Goal: Check status: Check status

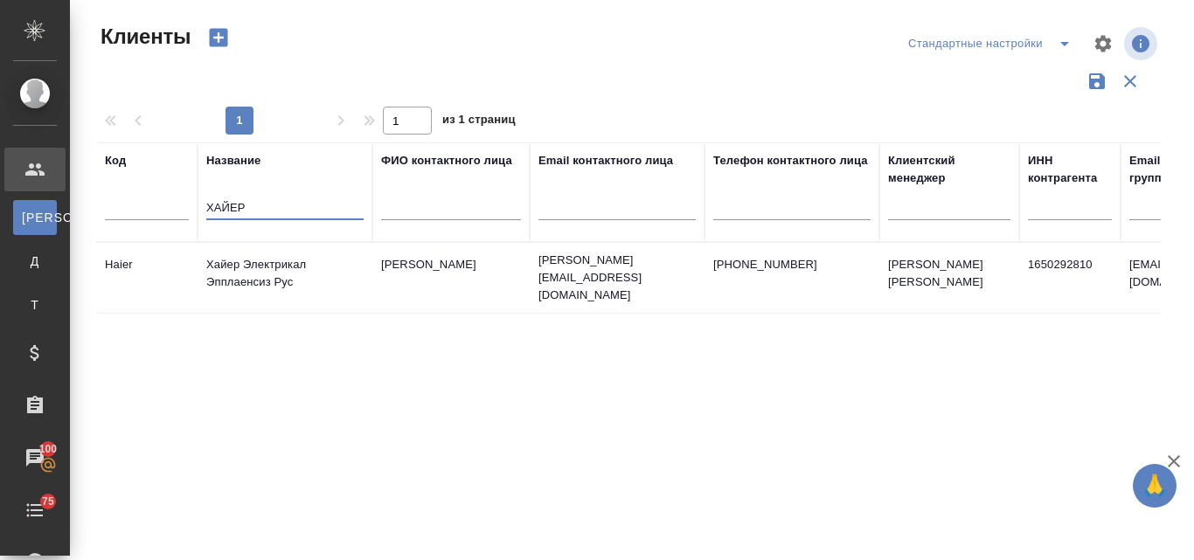
select select "RU"
type input "Х"
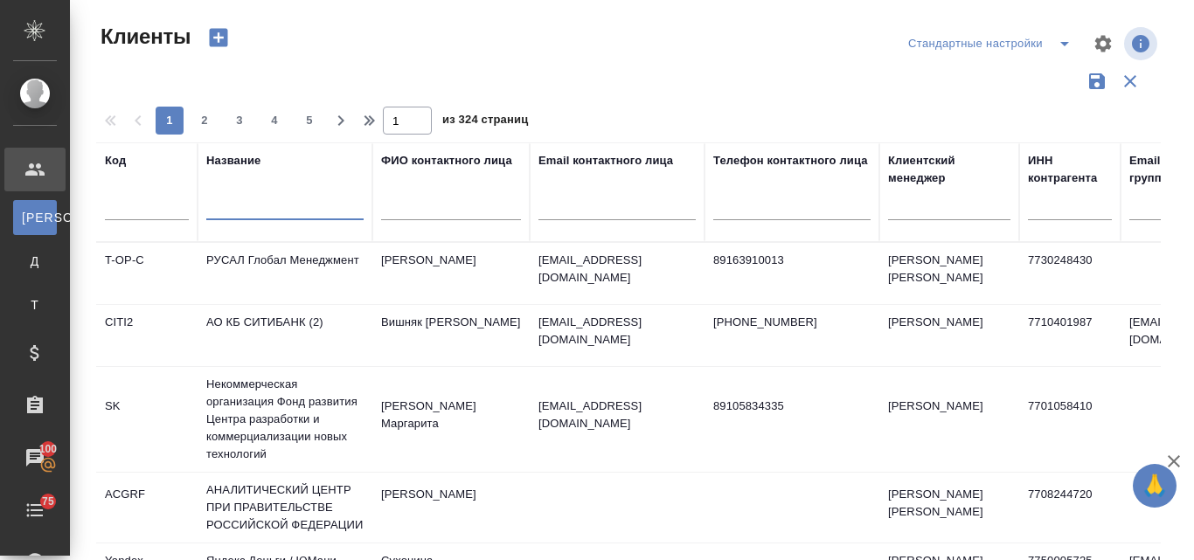
type input "с"
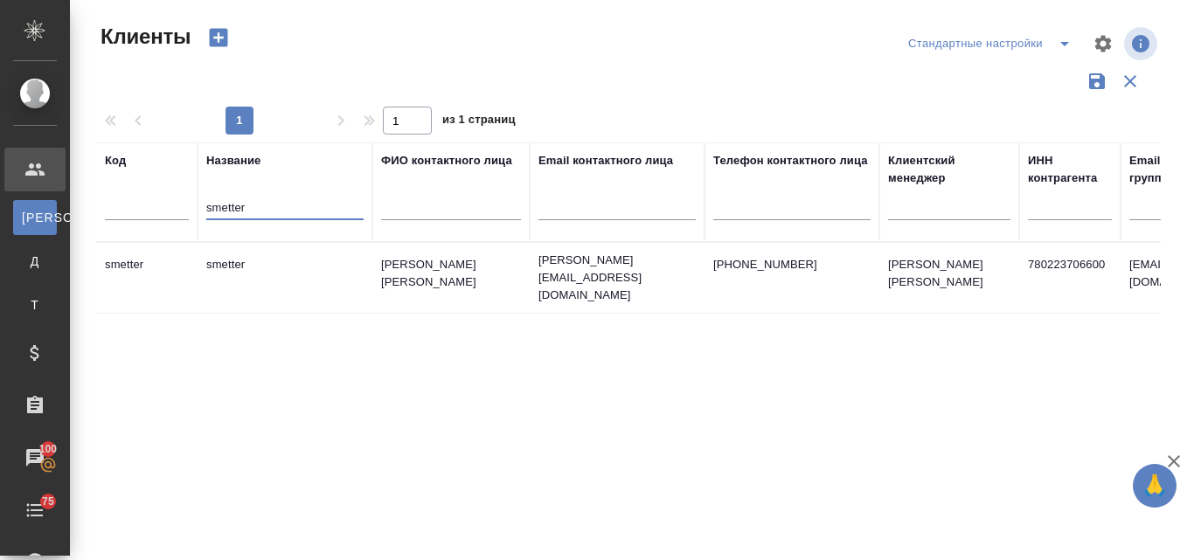
type input "smetter"
click at [288, 260] on td "smetter" at bounding box center [285, 277] width 175 height 61
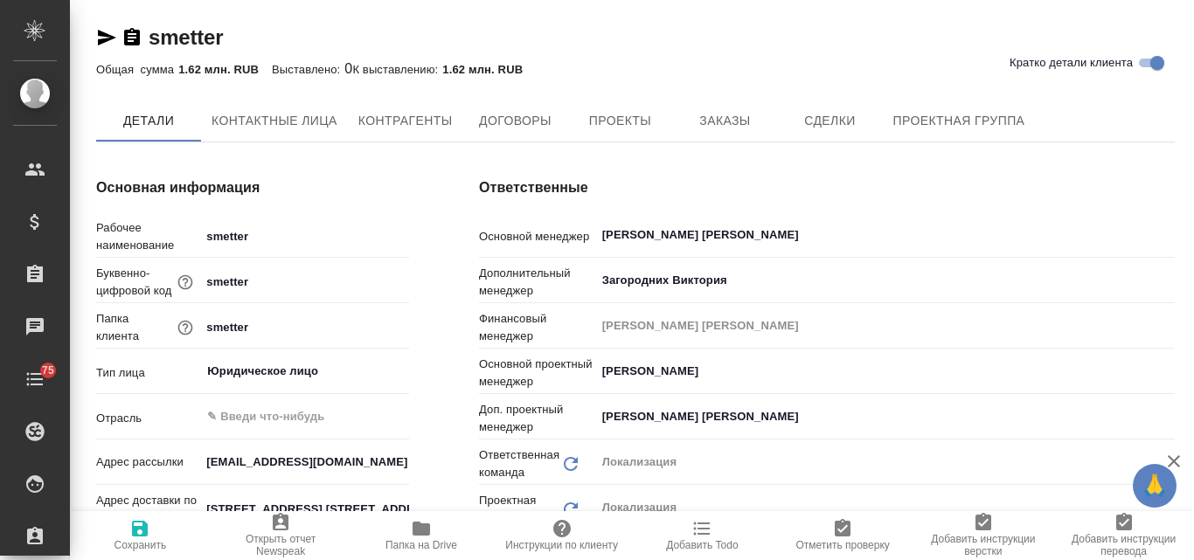
type textarea "x"
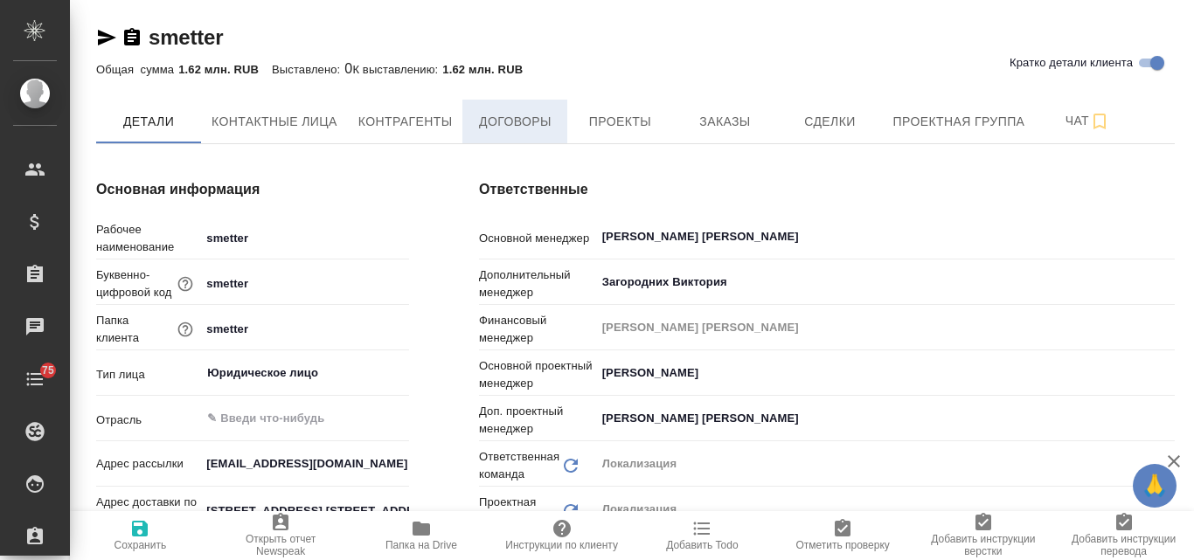
type textarea "x"
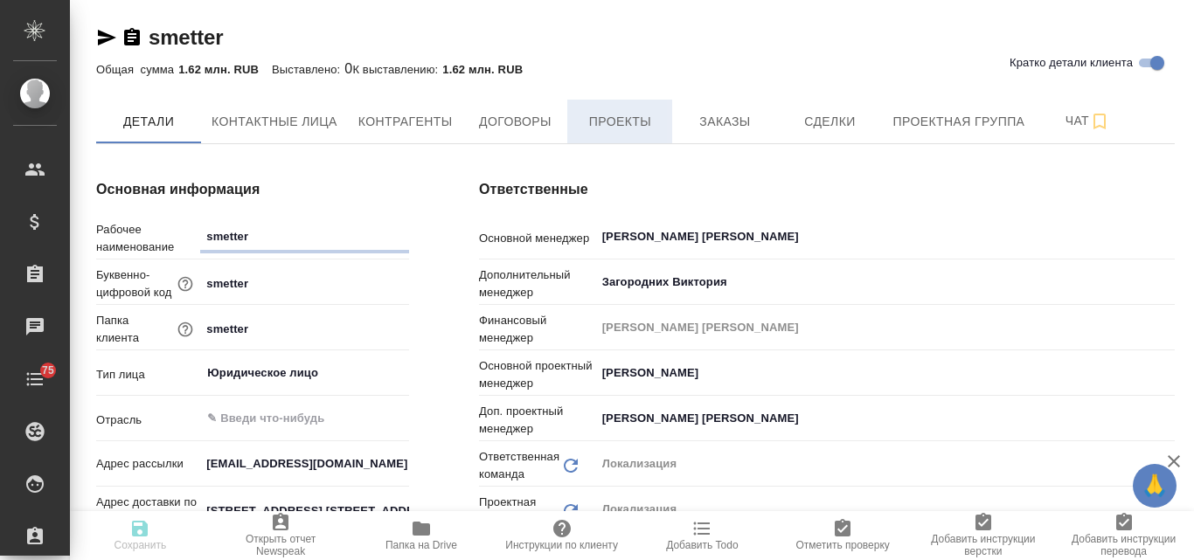
type textarea "x"
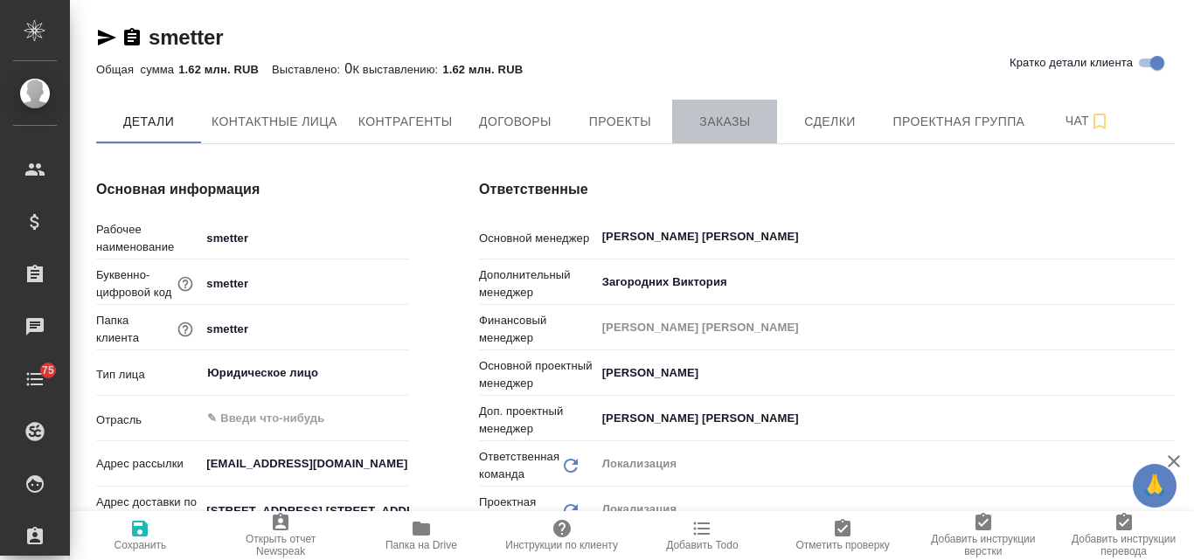
click at [734, 111] on span "Заказы" at bounding box center [725, 122] width 84 height 22
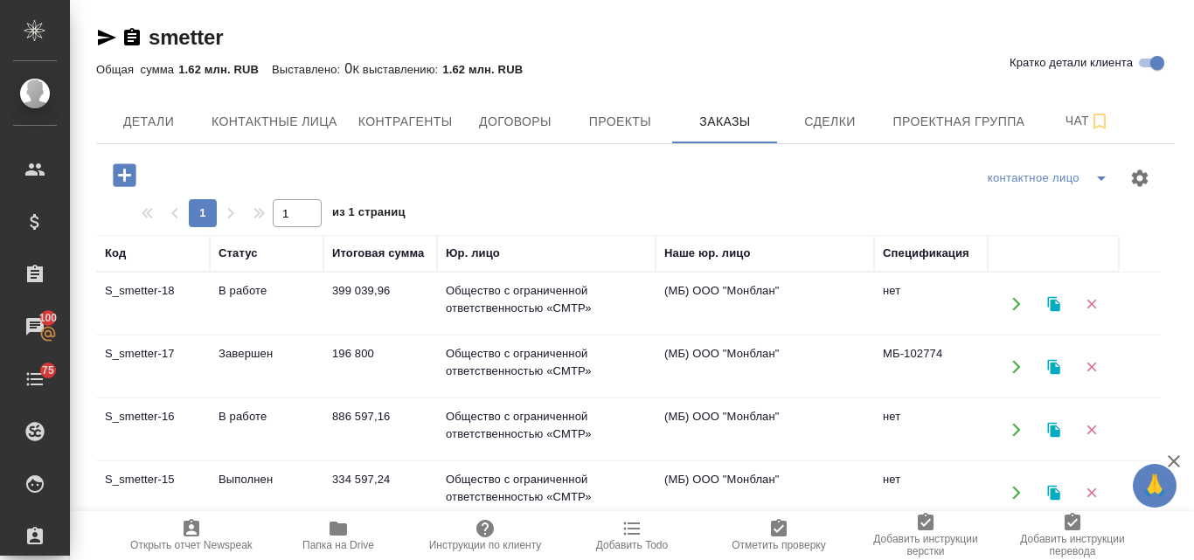
click at [227, 414] on td "В работе" at bounding box center [267, 430] width 114 height 61
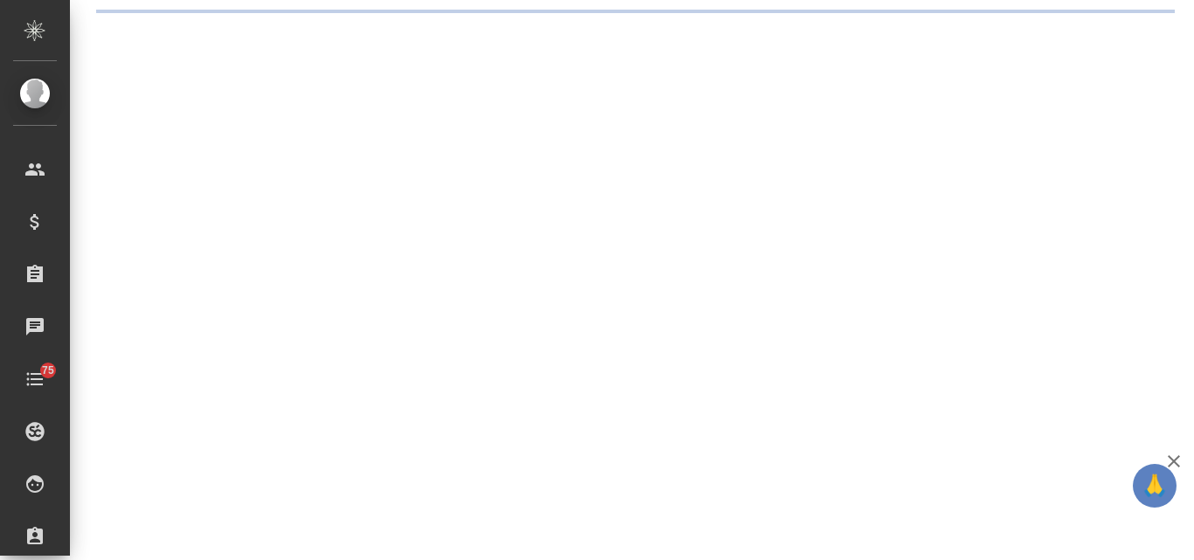
select select "RU"
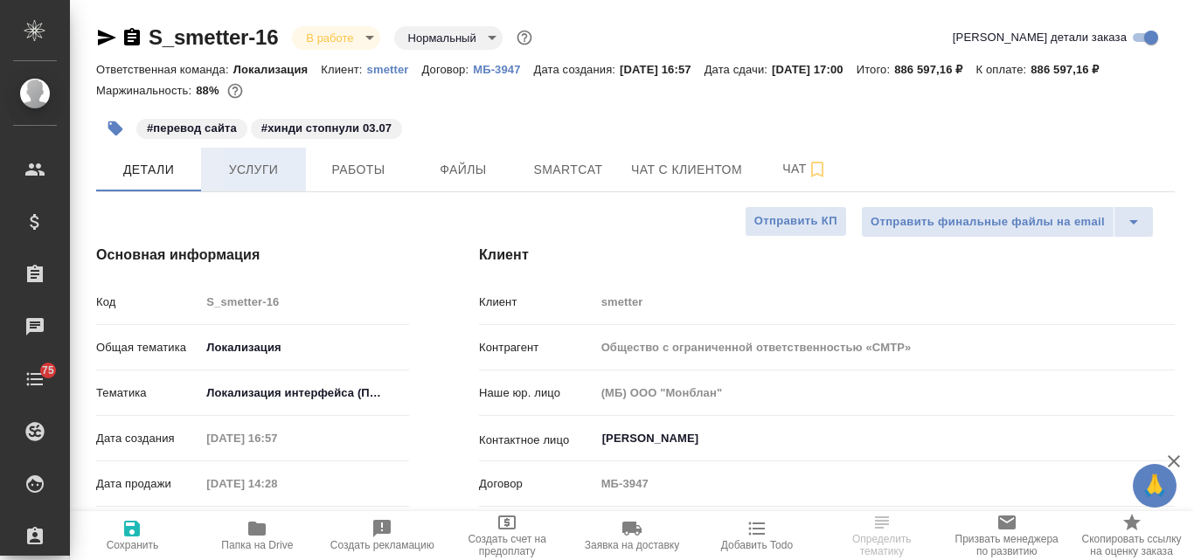
type textarea "x"
click at [267, 171] on span "Услуги" at bounding box center [254, 170] width 84 height 22
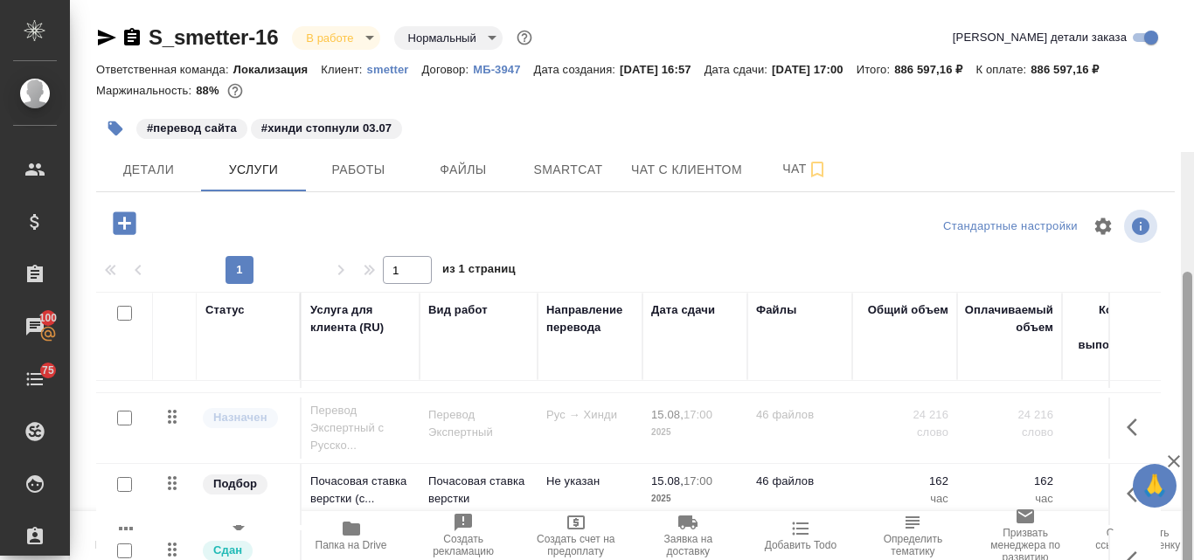
scroll to position [152, 0]
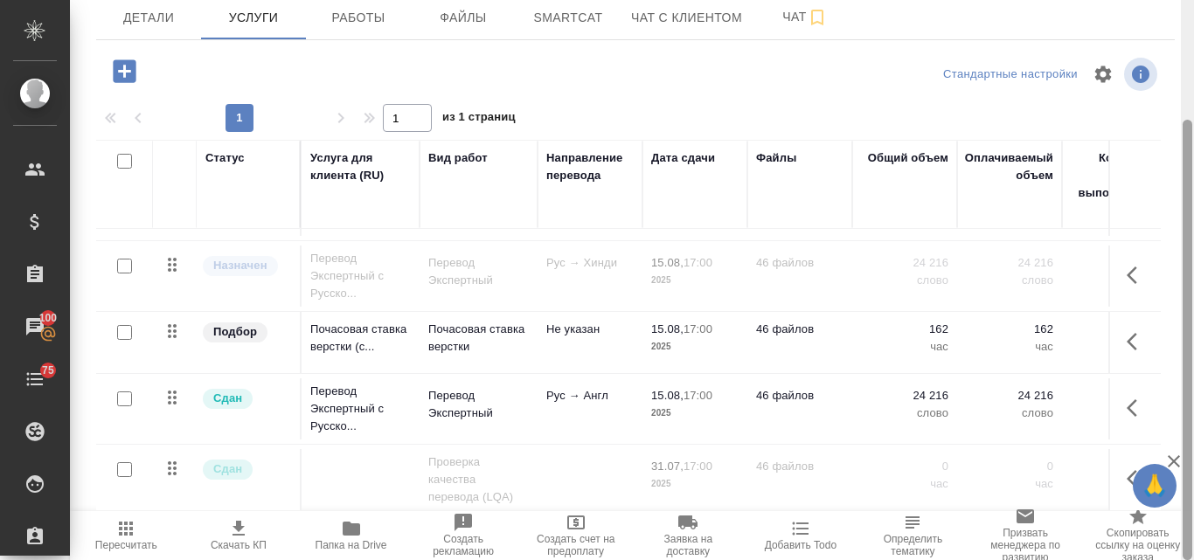
drag, startPoint x: 1193, startPoint y: 408, endPoint x: 1193, endPoint y: 418, distance: 9.6
click at [1193, 418] on div at bounding box center [1187, 280] width 13 height 560
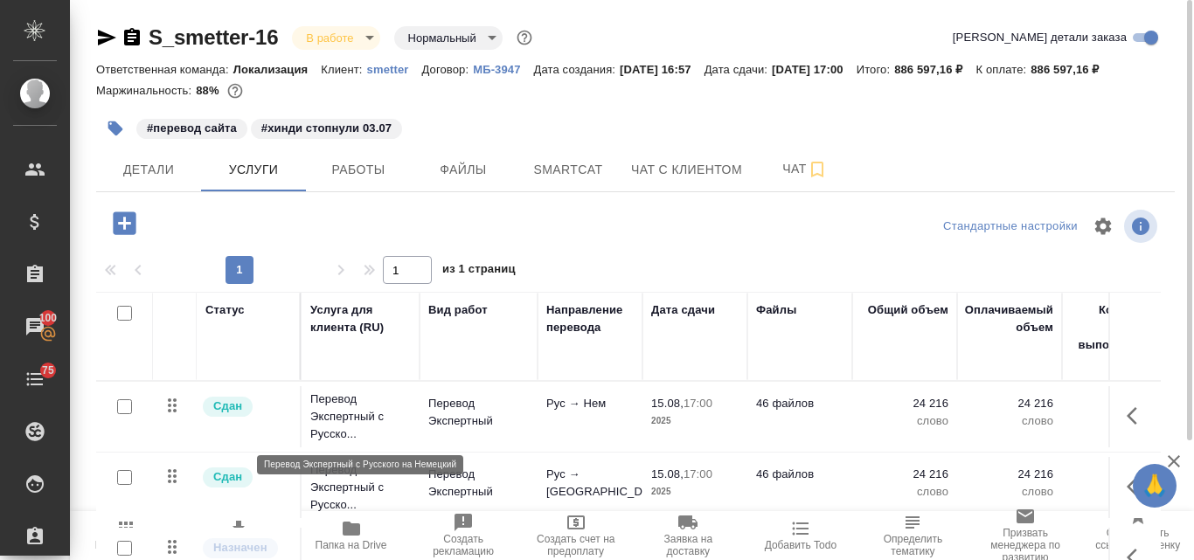
scroll to position [87, 0]
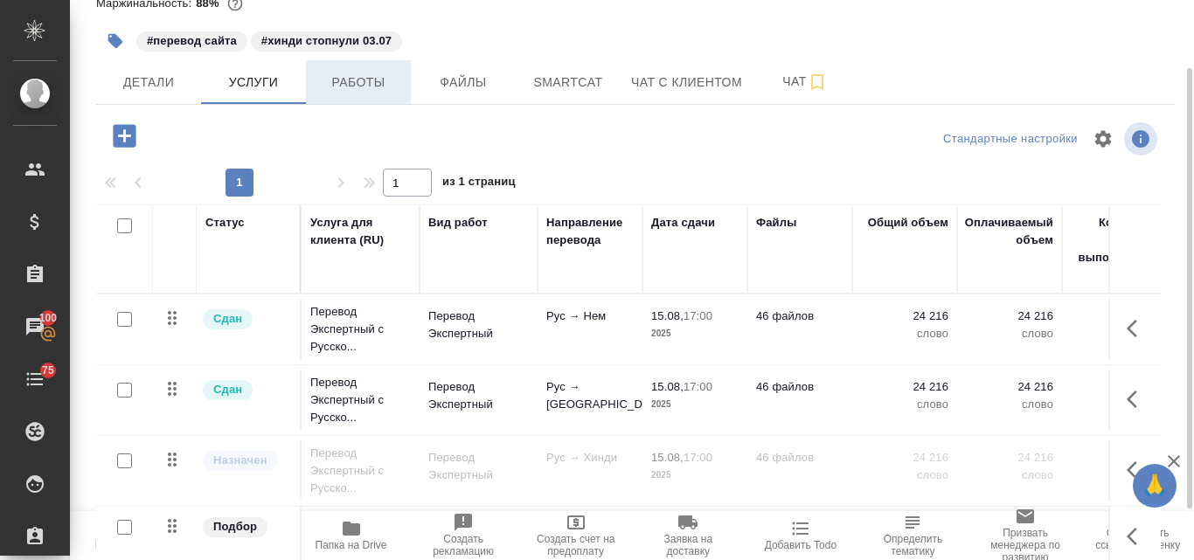
click at [366, 92] on span "Работы" at bounding box center [358, 83] width 84 height 22
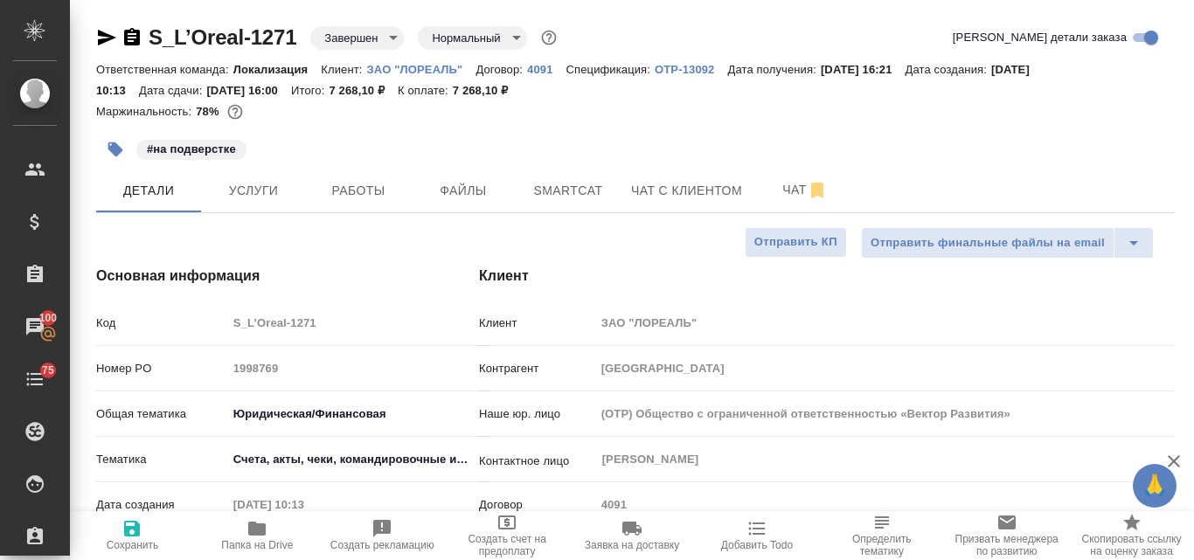
select select "RU"
click at [252, 530] on icon "button" at bounding box center [256, 529] width 17 height 14
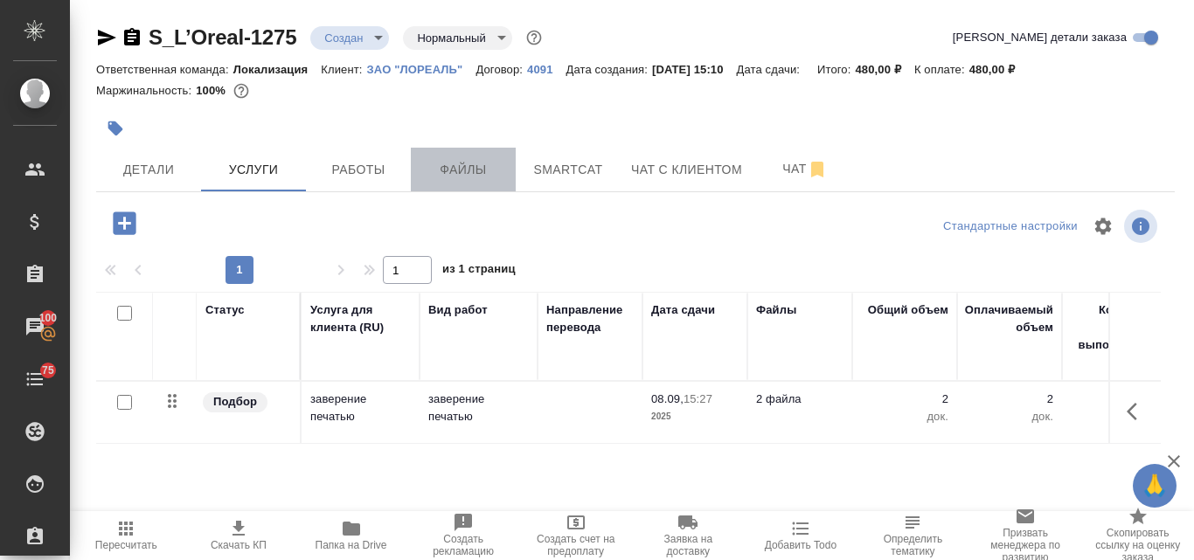
click at [491, 175] on span "Файлы" at bounding box center [463, 170] width 84 height 22
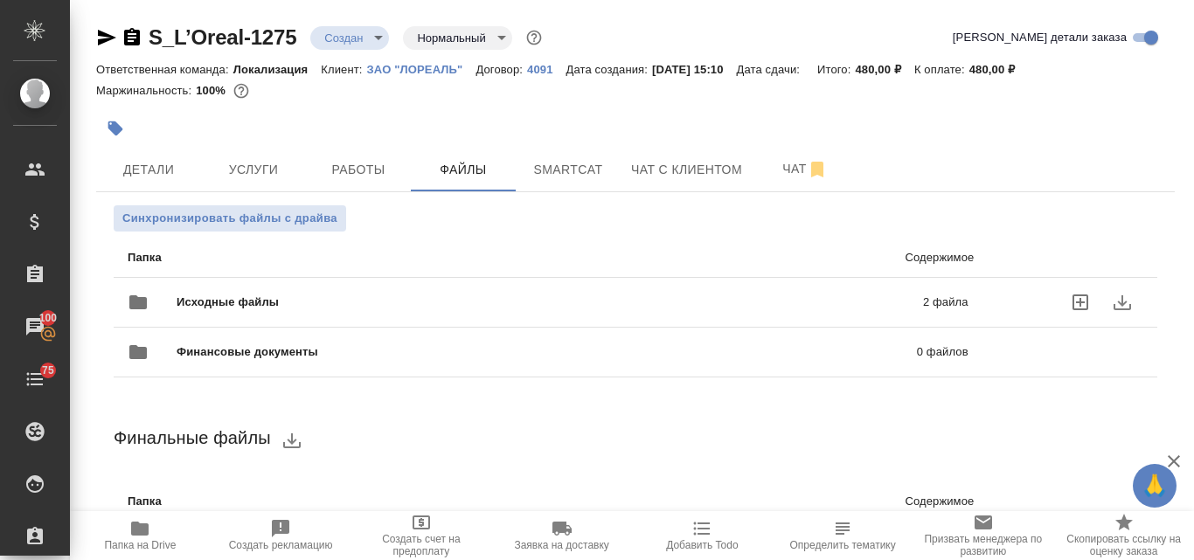
click at [372, 300] on span "Исходные файлы" at bounding box center [389, 302] width 425 height 17
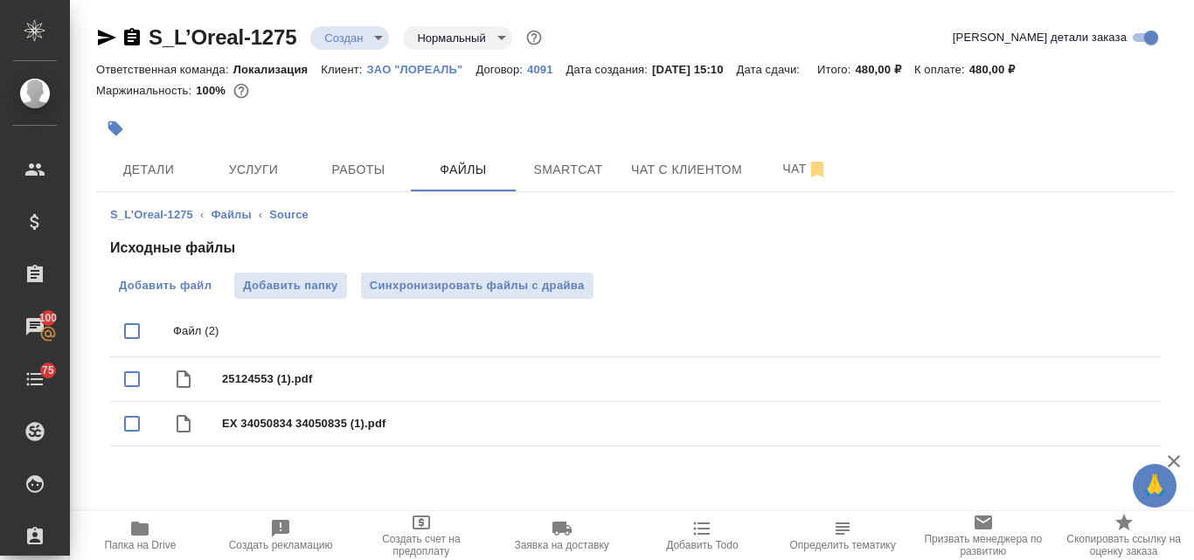
click at [162, 285] on span "Добавить файл" at bounding box center [165, 285] width 93 height 17
click at [0, 0] on input "Добавить файл" at bounding box center [0, 0] width 0 height 0
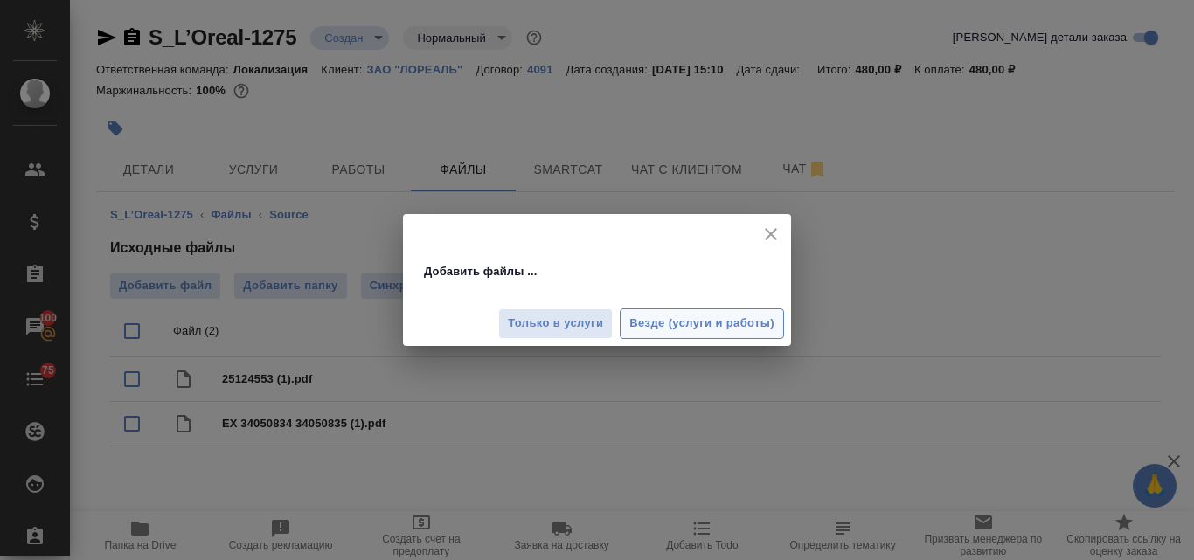
click at [691, 325] on span "Везде (услуги и работы)" at bounding box center [701, 324] width 145 height 20
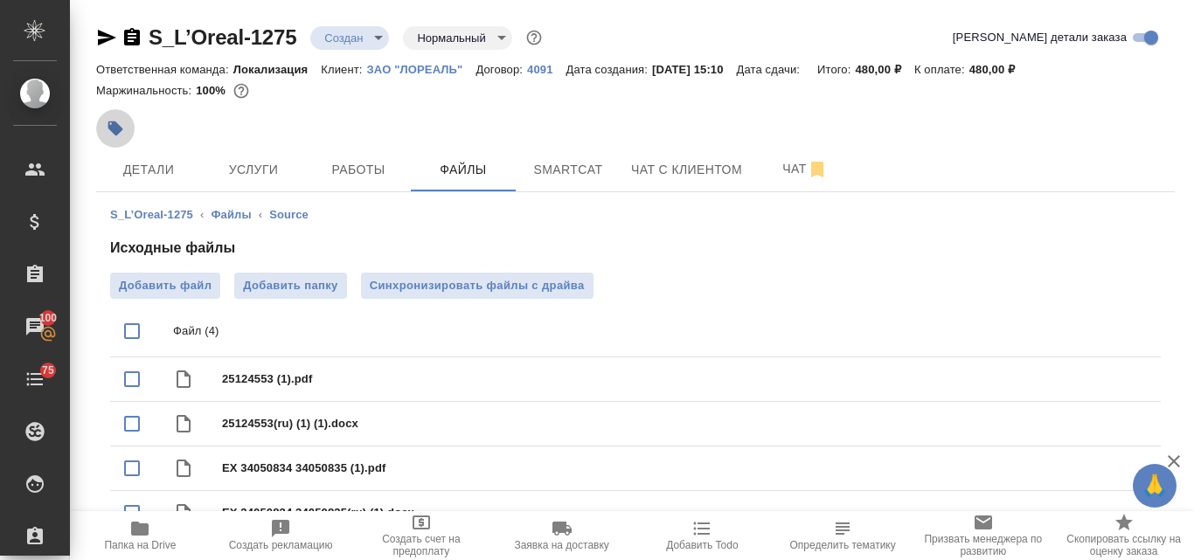
click at [120, 129] on icon "button" at bounding box center [115, 129] width 15 height 15
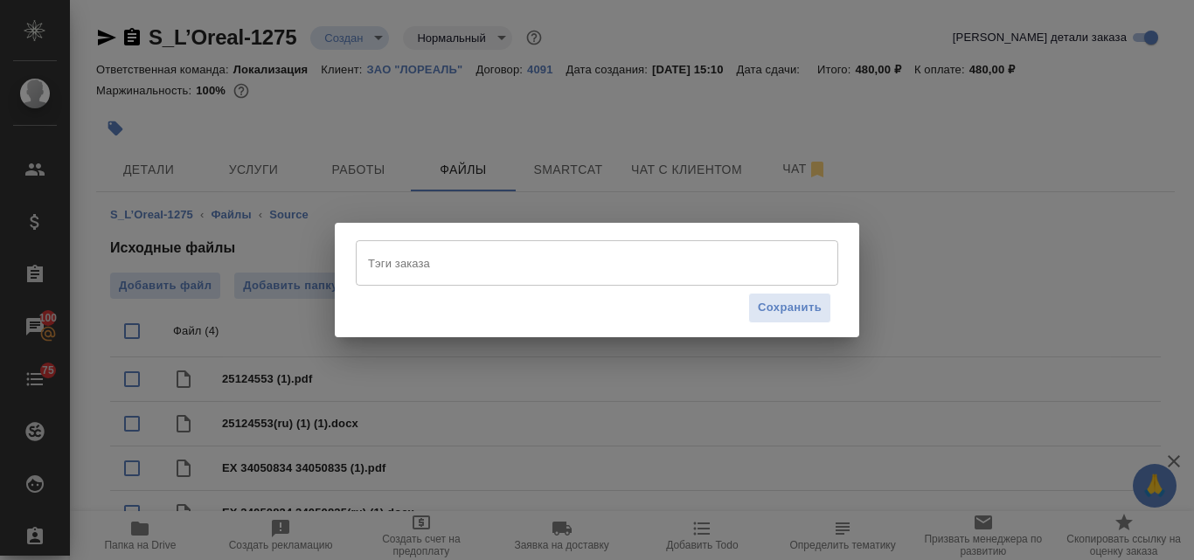
click at [405, 268] on input "Тэги заказа" at bounding box center [581, 263] width 434 height 30
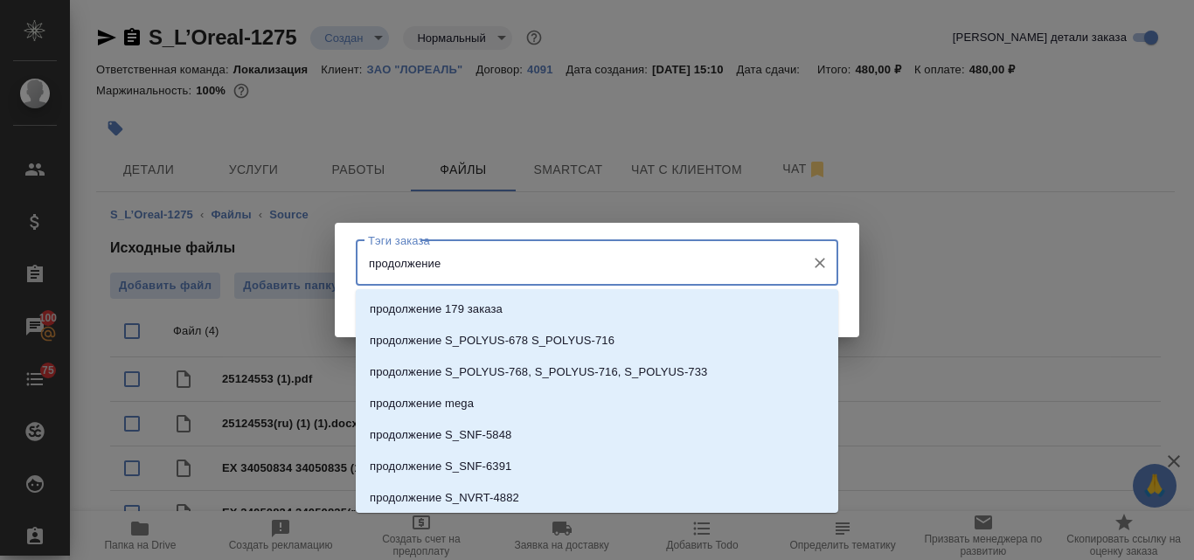
paste input "S_L’Oreal-1271"
type input "продолжение S_L’Oreal-1271"
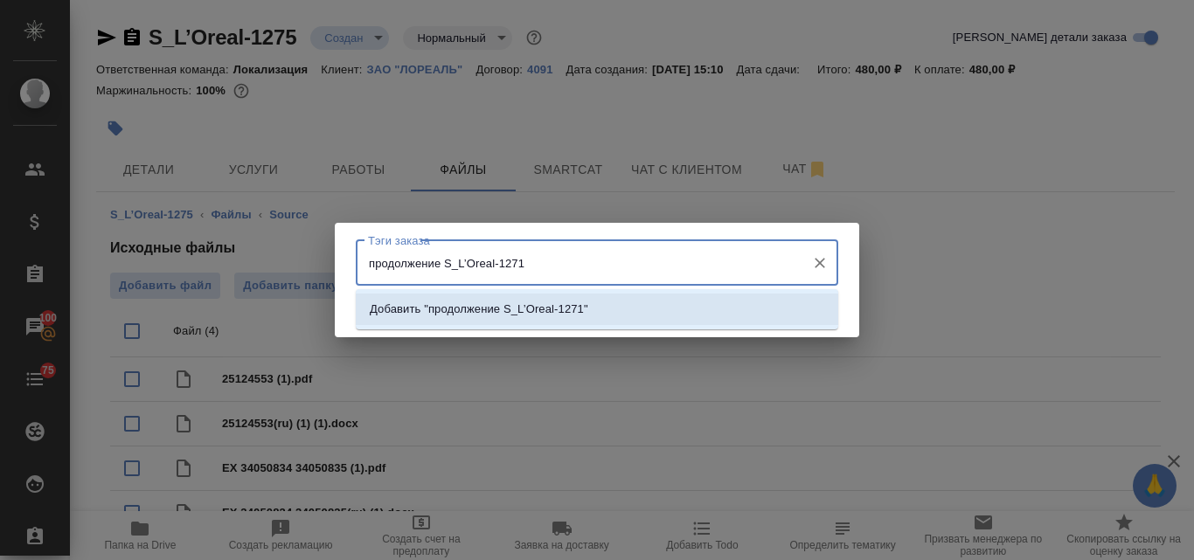
click at [506, 303] on p "Добавить "продолжение S_L’Oreal-1271"" at bounding box center [479, 309] width 219 height 17
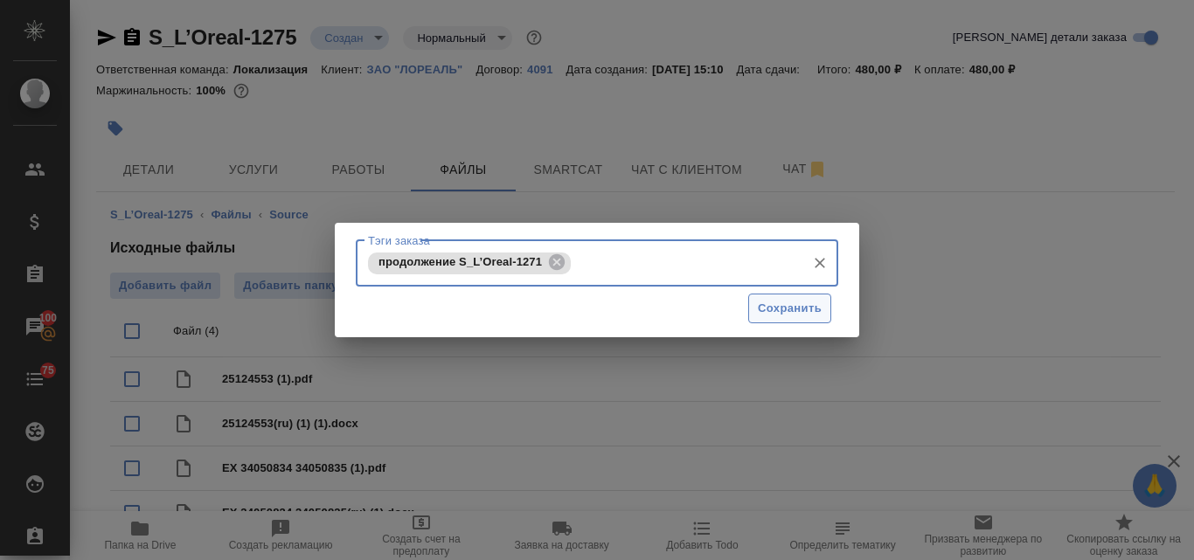
click at [775, 302] on span "Сохранить" at bounding box center [790, 309] width 64 height 20
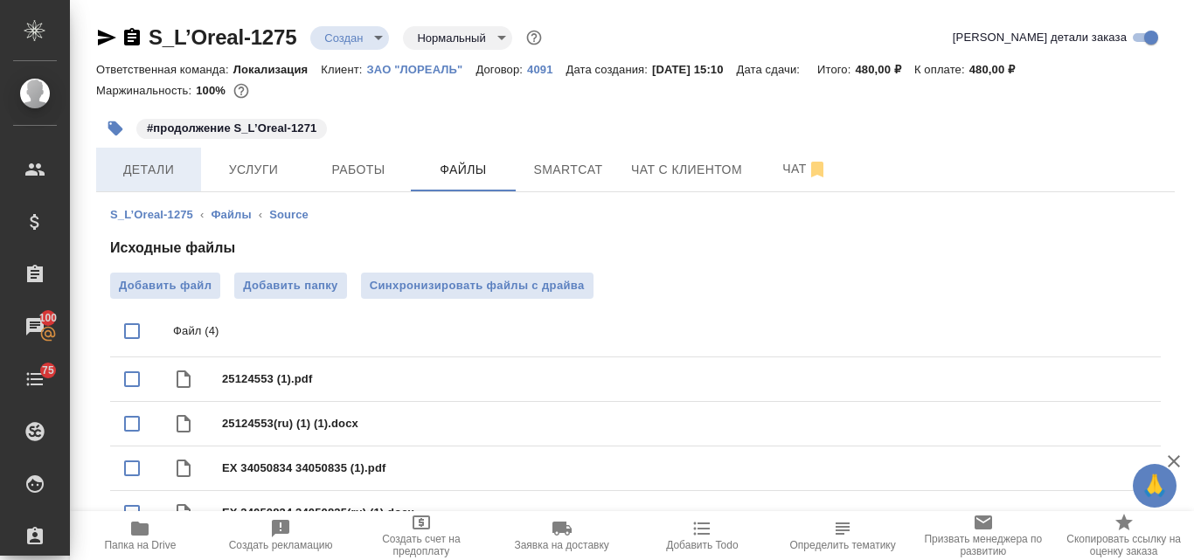
click at [129, 165] on span "Детали" at bounding box center [149, 170] width 84 height 22
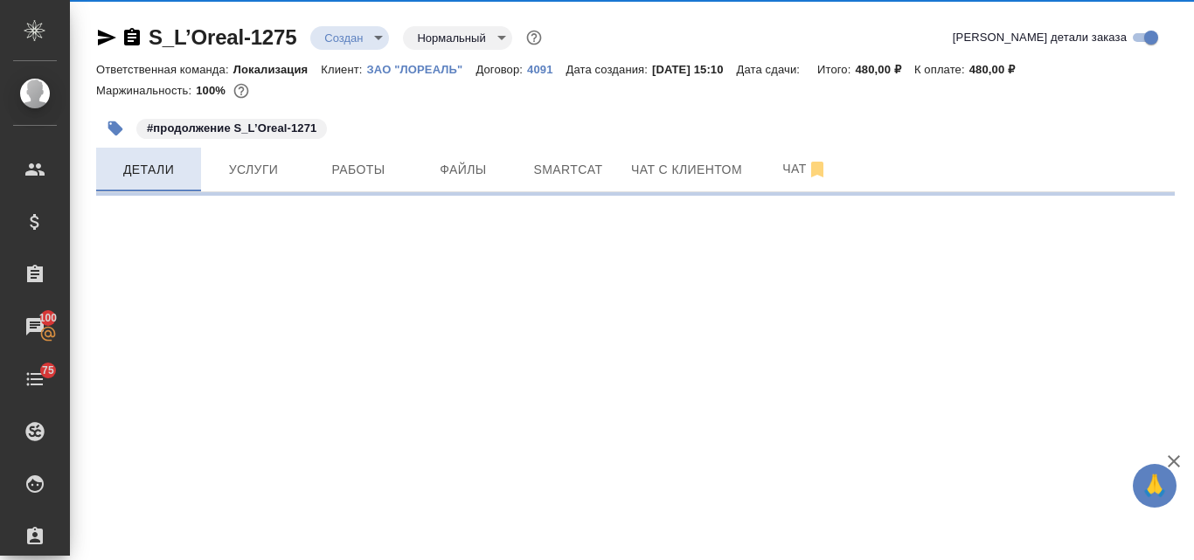
select select "RU"
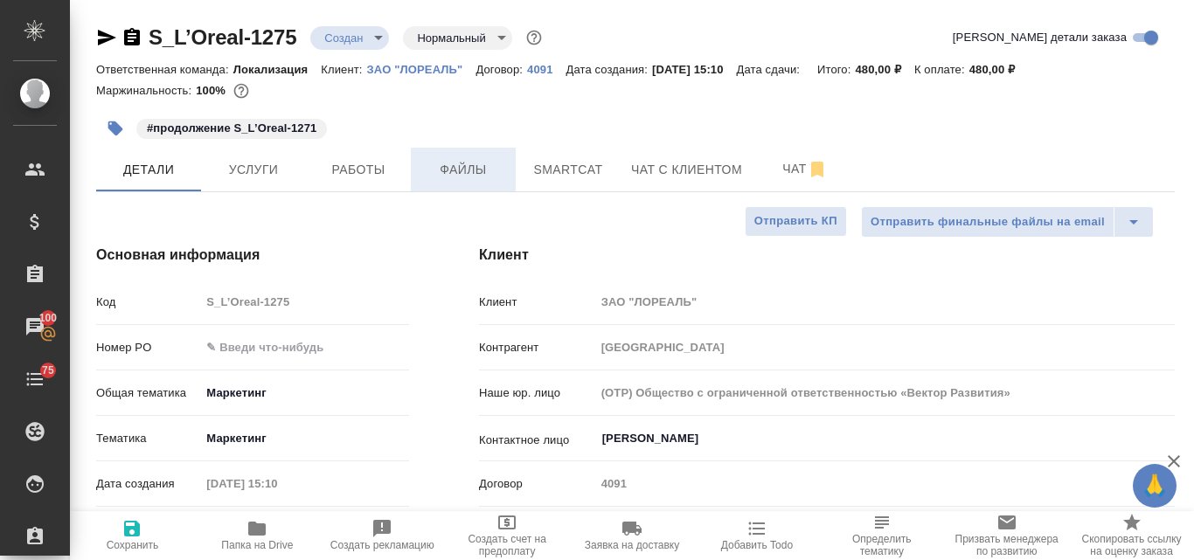
type textarea "x"
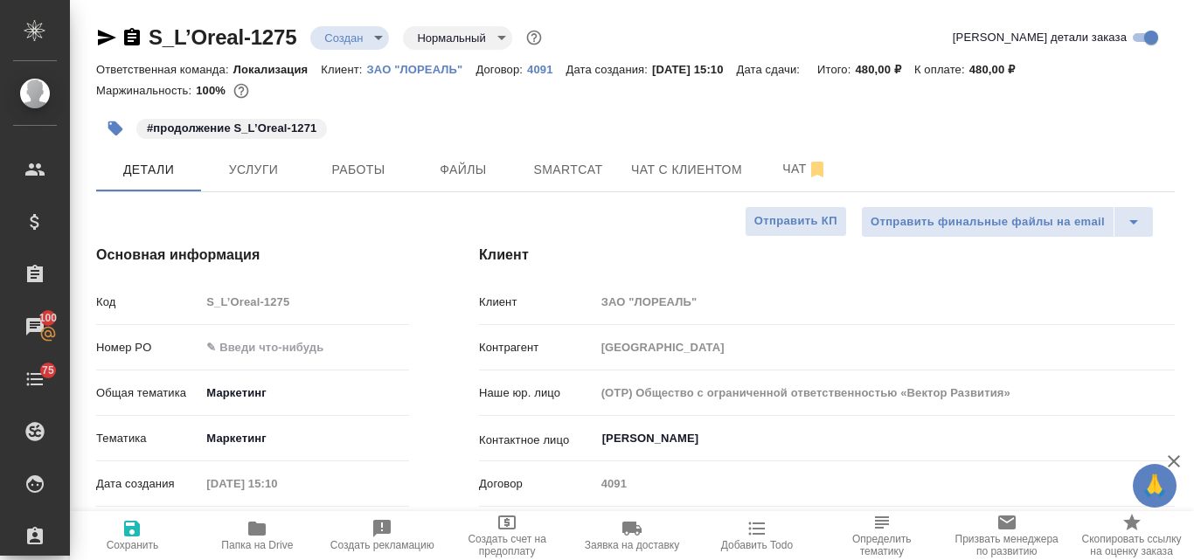
type textarea "x"
click at [111, 39] on icon "button" at bounding box center [107, 38] width 18 height 16
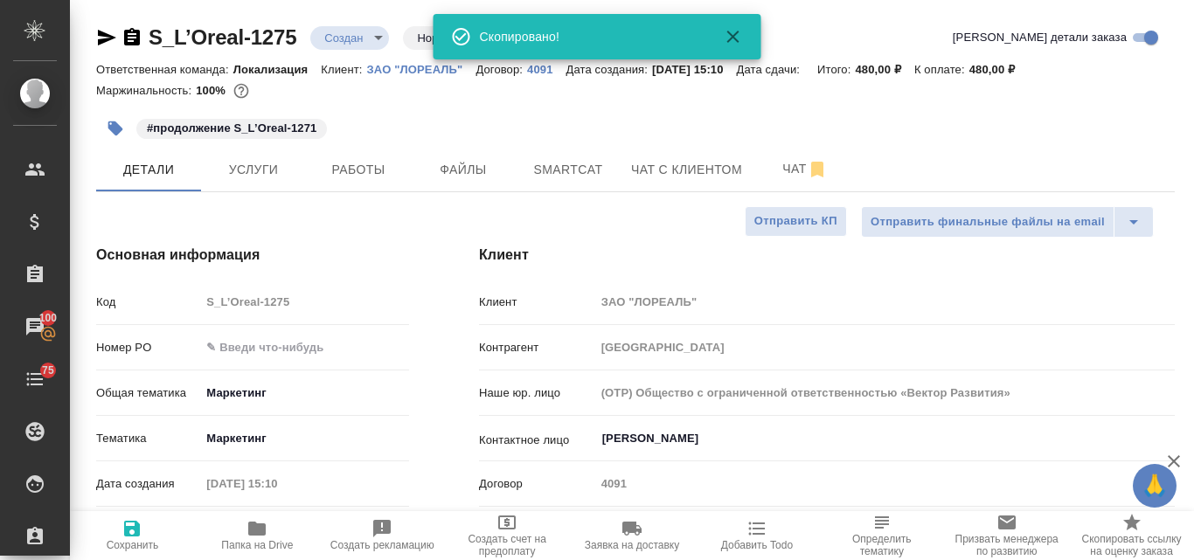
type textarea "x"
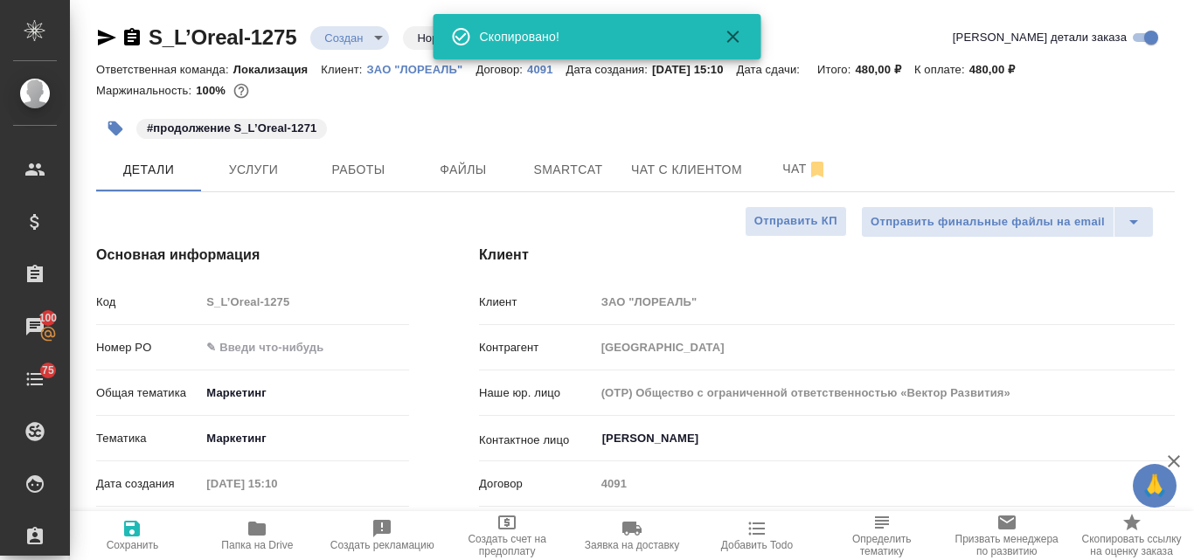
type textarea "x"
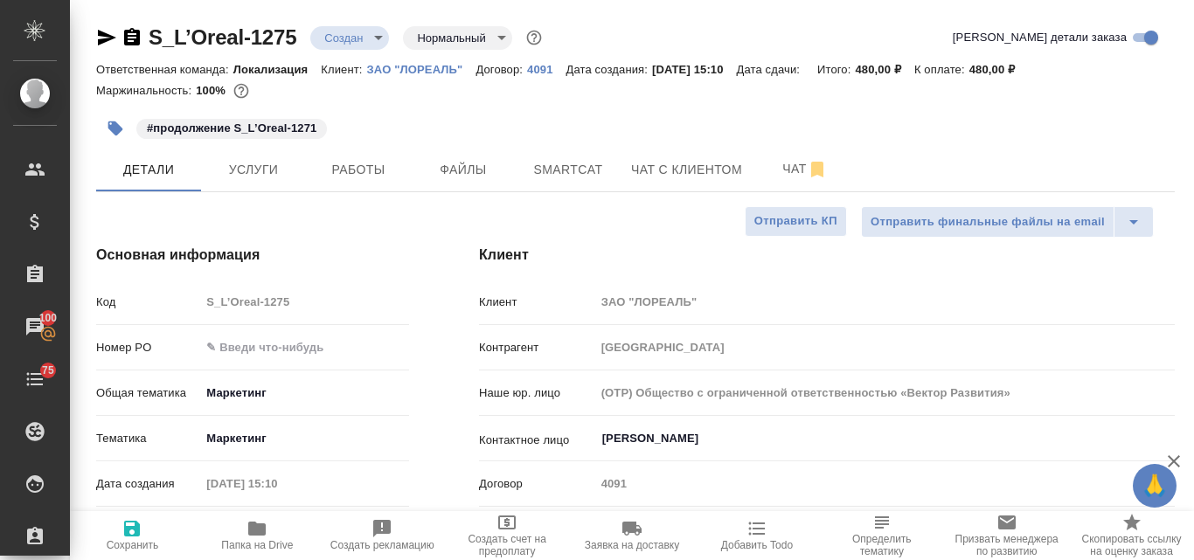
type textarea "x"
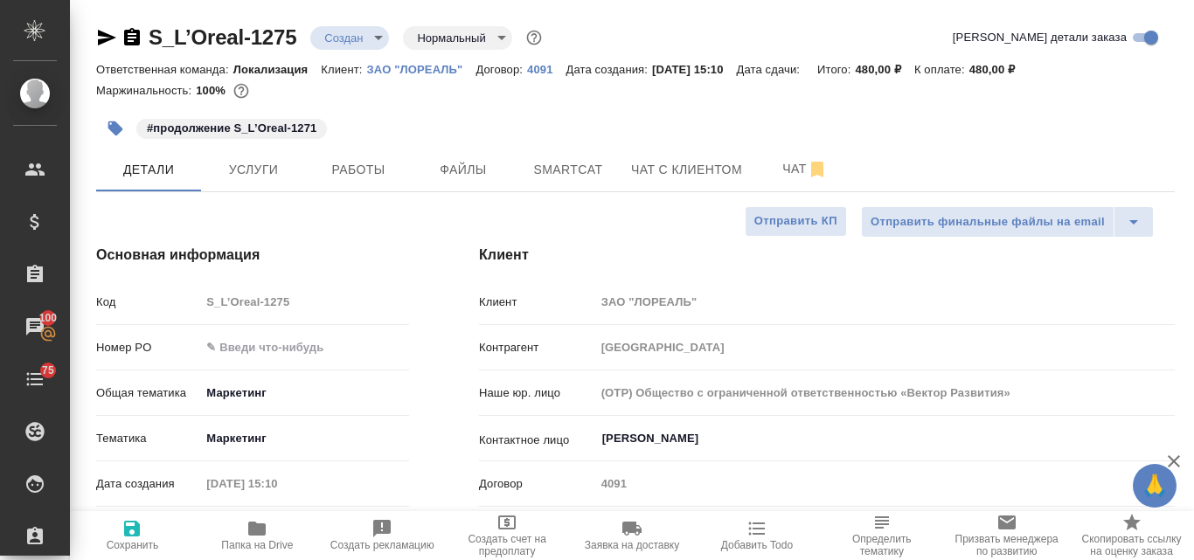
type textarea "x"
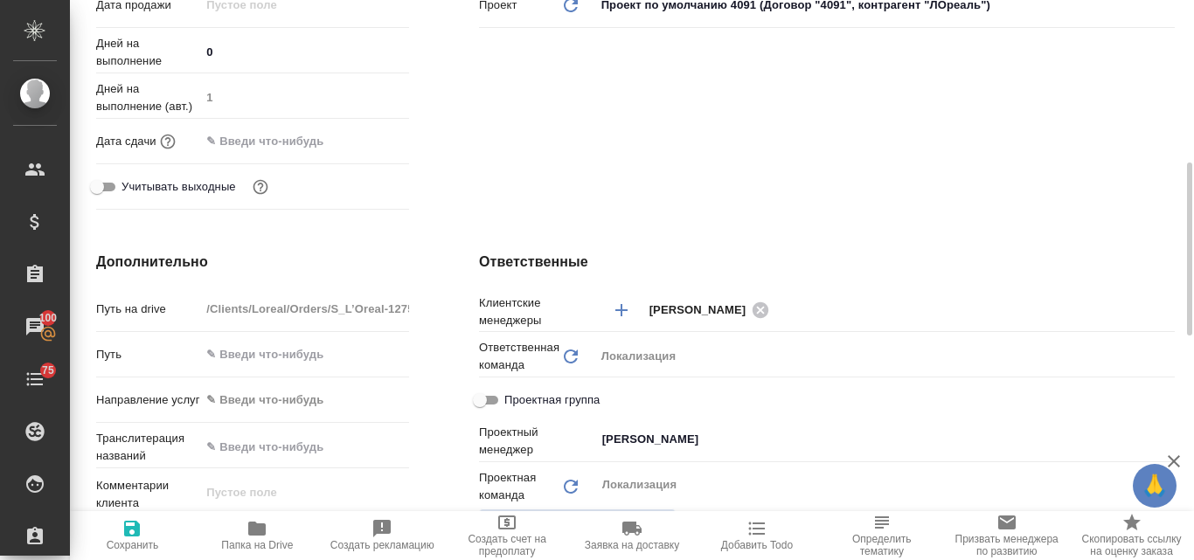
scroll to position [787, 0]
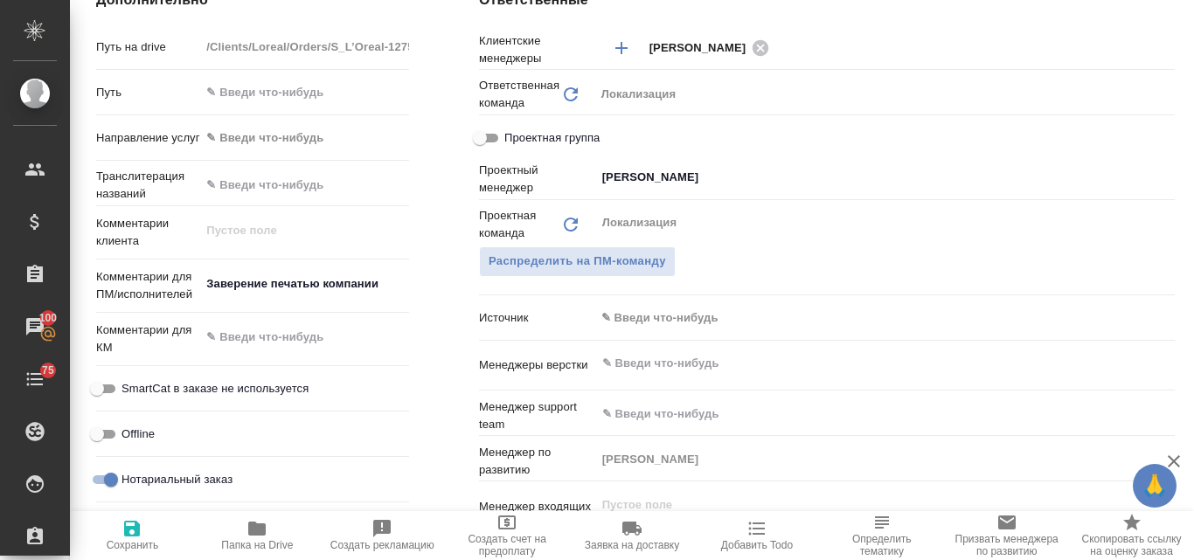
type textarea "x"
click at [400, 281] on textarea "Заверение печатью компании" at bounding box center [304, 284] width 209 height 30
type textarea "Заверение печатью компании"
type textarea "x"
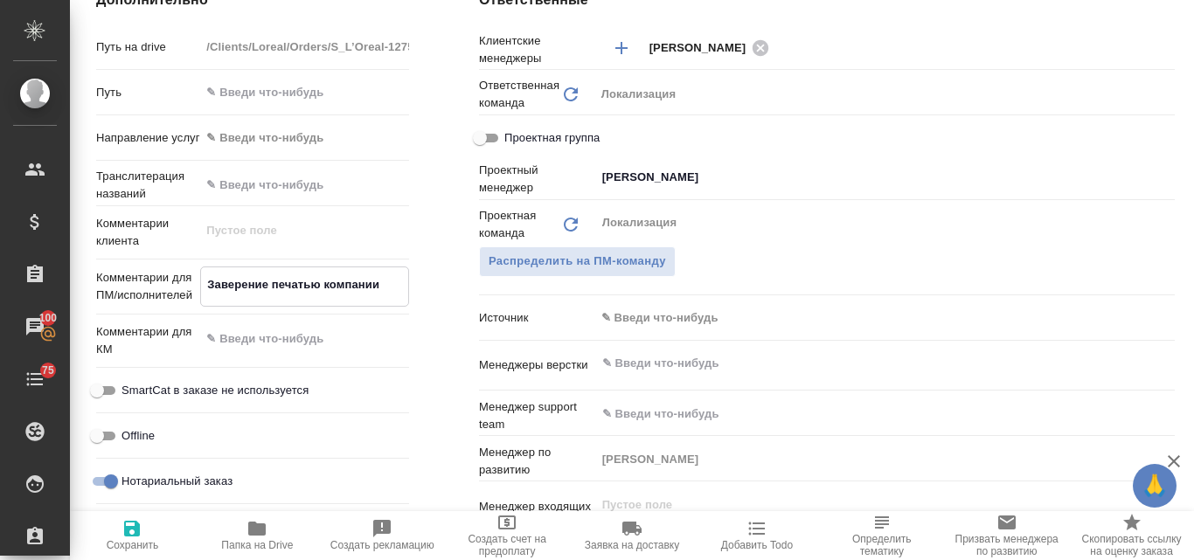
type textarea "x"
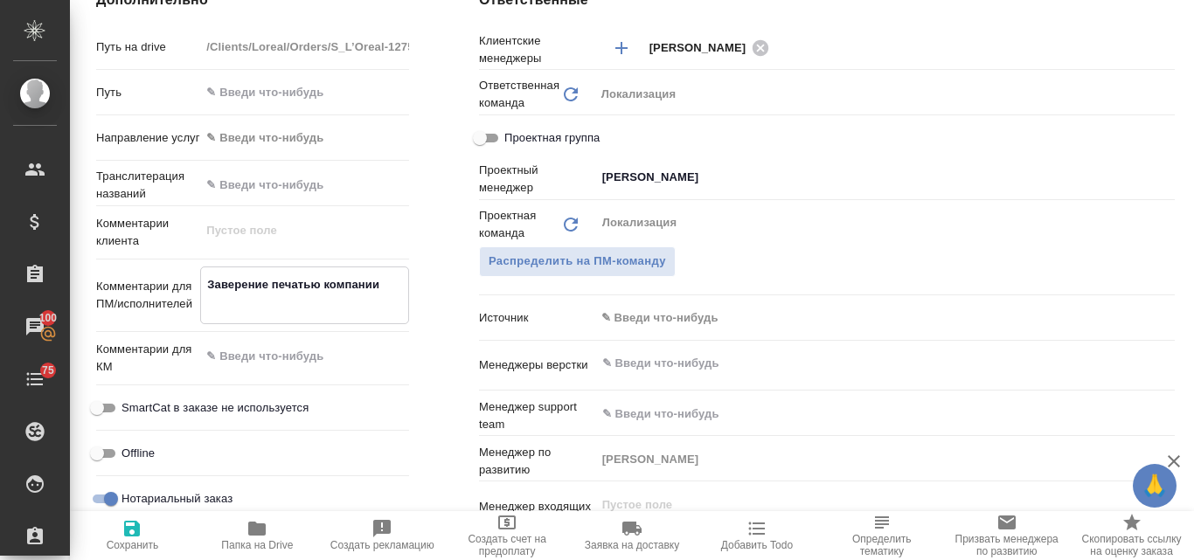
paste textarea "Обратите внимание, что ранее текст от нотариуса был иным – нам важно подтвердит…"
type textarea "Заверение печатью компании Обратите внимание, что ранее текст от нотариуса был …"
type textarea "x"
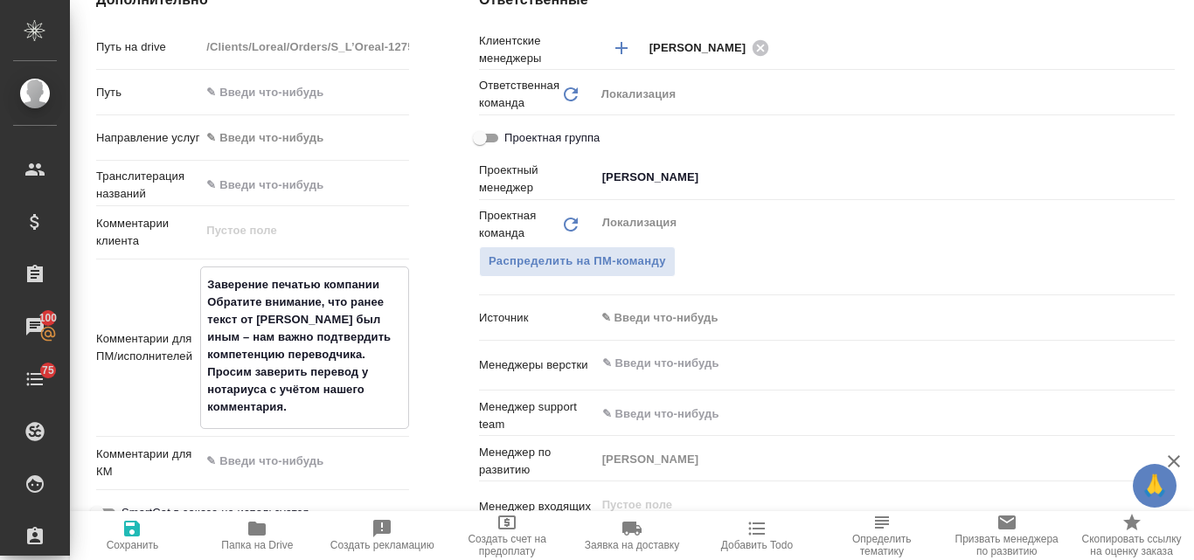
click at [204, 297] on textarea "Заверение печатью компании Обратите внимание, что ранее текст от нотариуса был …" at bounding box center [304, 346] width 207 height 152
type textarea "Заверение печатью компании Обратите внимание, что ранее текст от нотариуса был …"
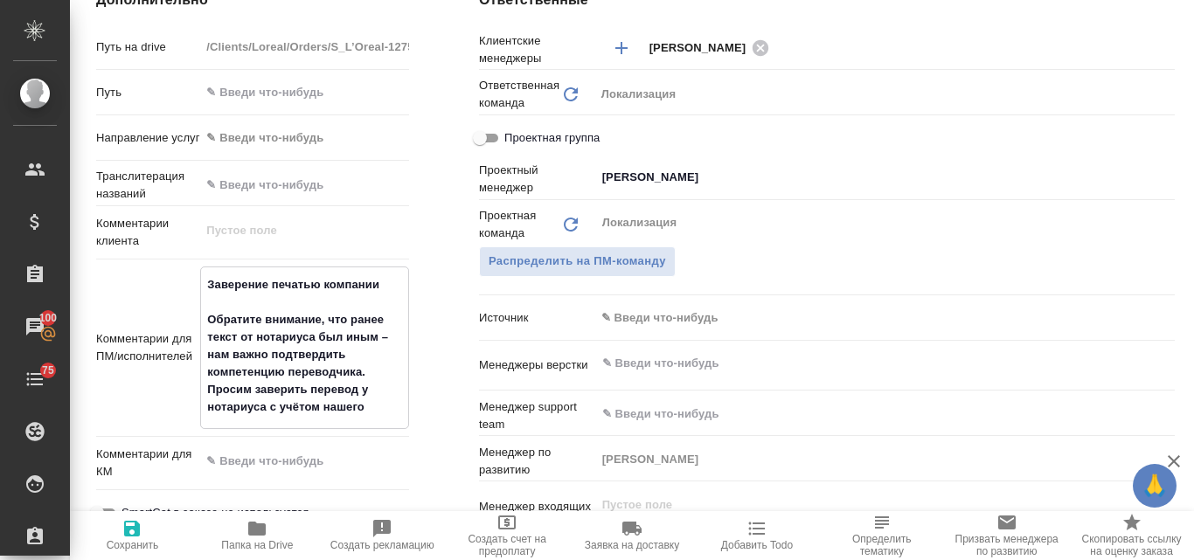
type textarea "x"
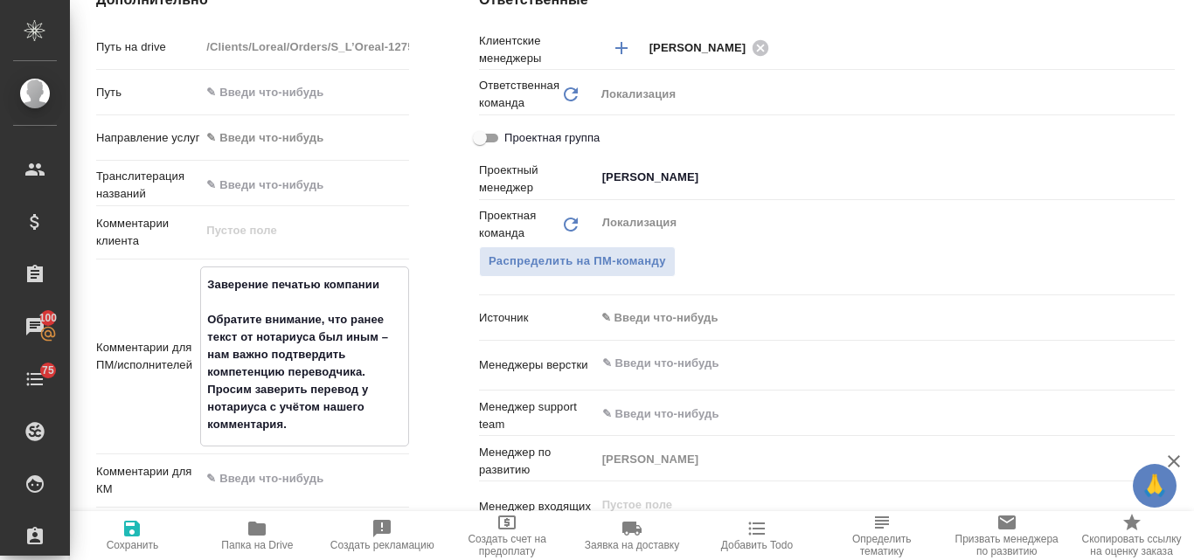
click at [308, 427] on textarea "Заверение печатью компании Обратите внимание, что ранее текст от нотариуса был …" at bounding box center [304, 355] width 207 height 170
type textarea "Заверение печатью компании Обратите внимание, что ранее текст от нотариуса был …"
type textarea "x"
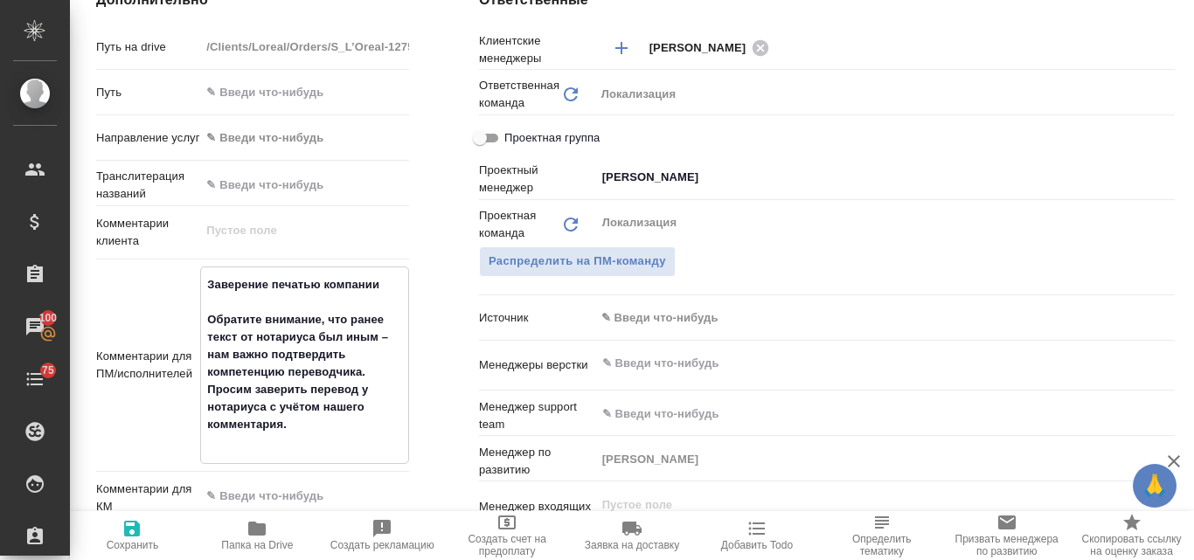
type textarea "Заверение печатью компании Обратите внимание, что ранее текст от нотариуса был …"
type textarea "x"
type textarea "Заверение печатью компании Обратите внимание, что ранее текст от нотариуса был …"
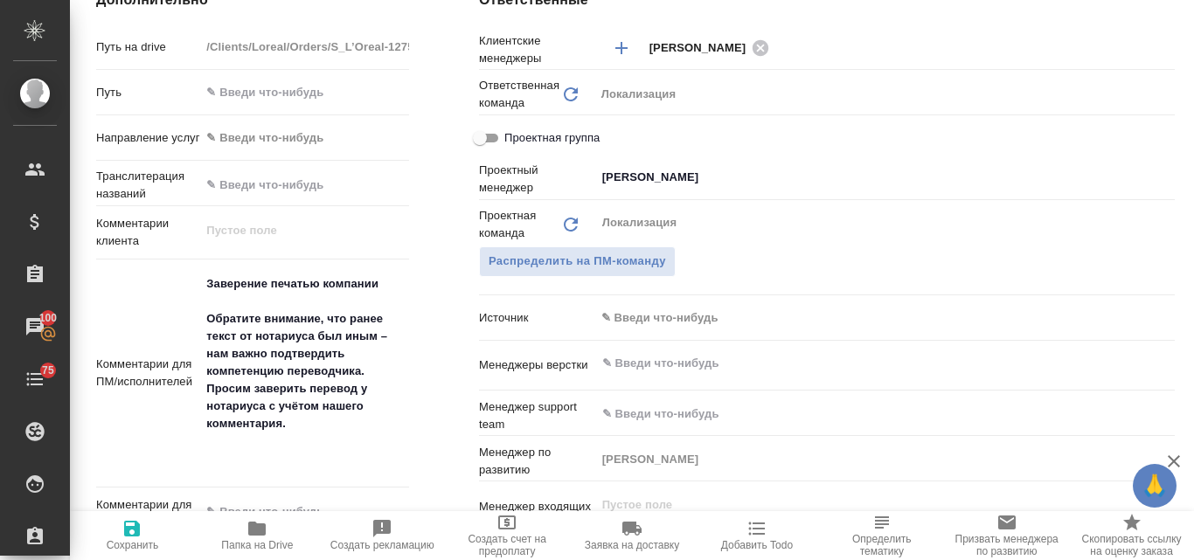
type textarea "x"
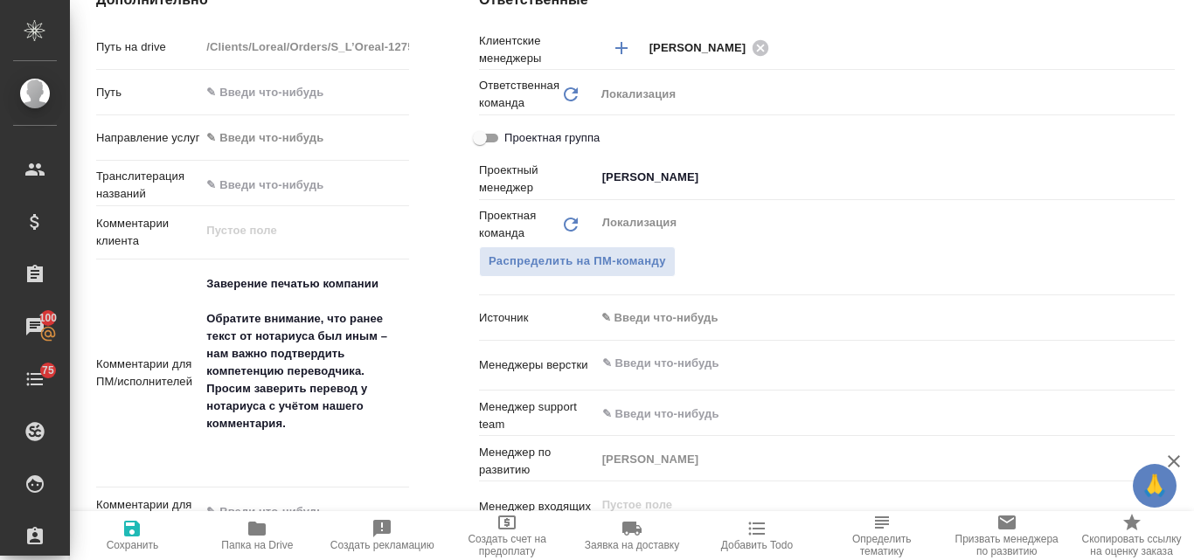
type textarea "x"
paste textarea "Также просим разделить 2 документа на 2 разных файла, т.к. документы относятся …"
type textarea "Заверение печатью компании Обратите внимание, что ранее текст от нотариуса был …"
type textarea "x"
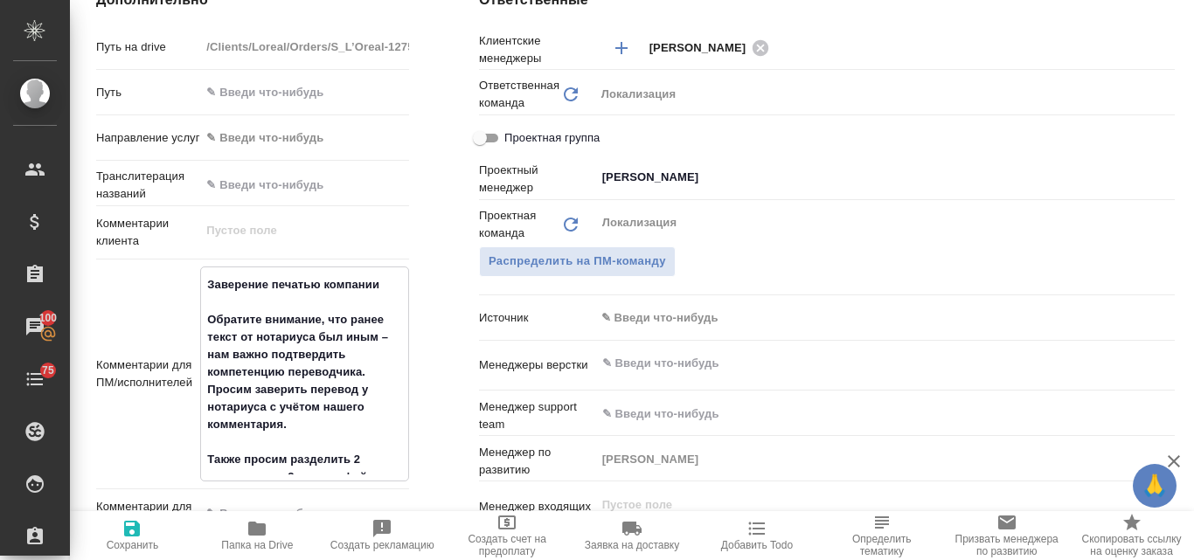
type textarea "x"
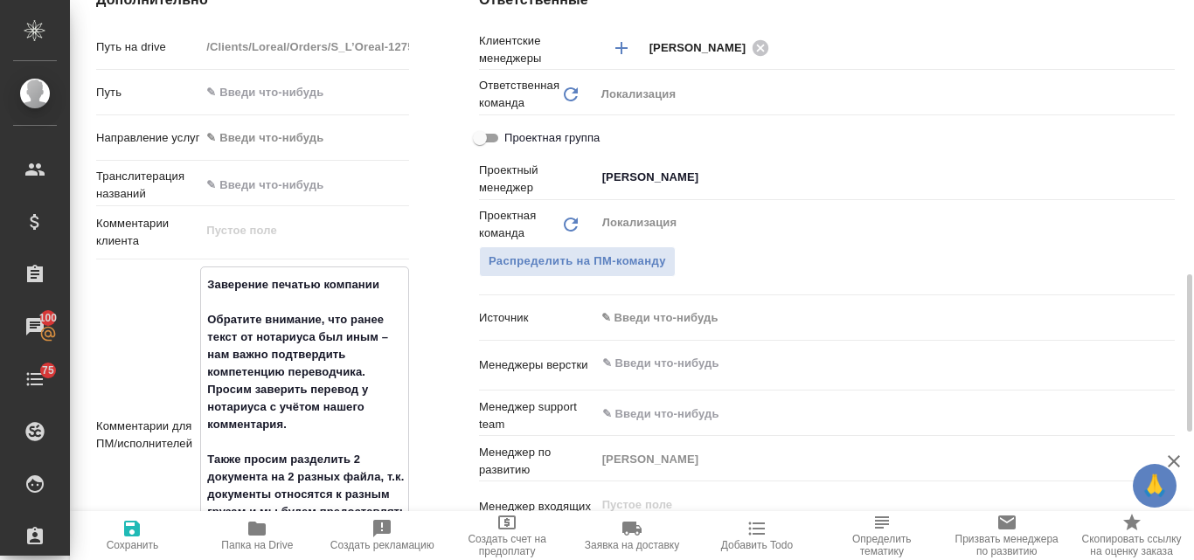
scroll to position [828, 0]
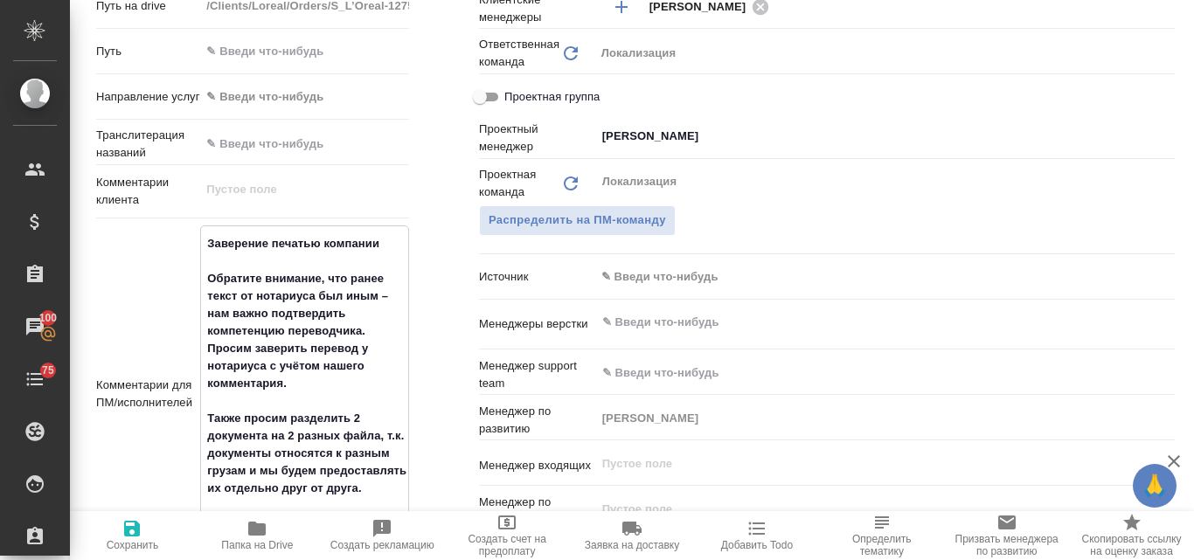
type textarea "Заверение печатью компании Обратите внимание, что ранее текст от нотариуса был …"
click at [136, 535] on icon "button" at bounding box center [132, 529] width 16 height 16
type textarea "x"
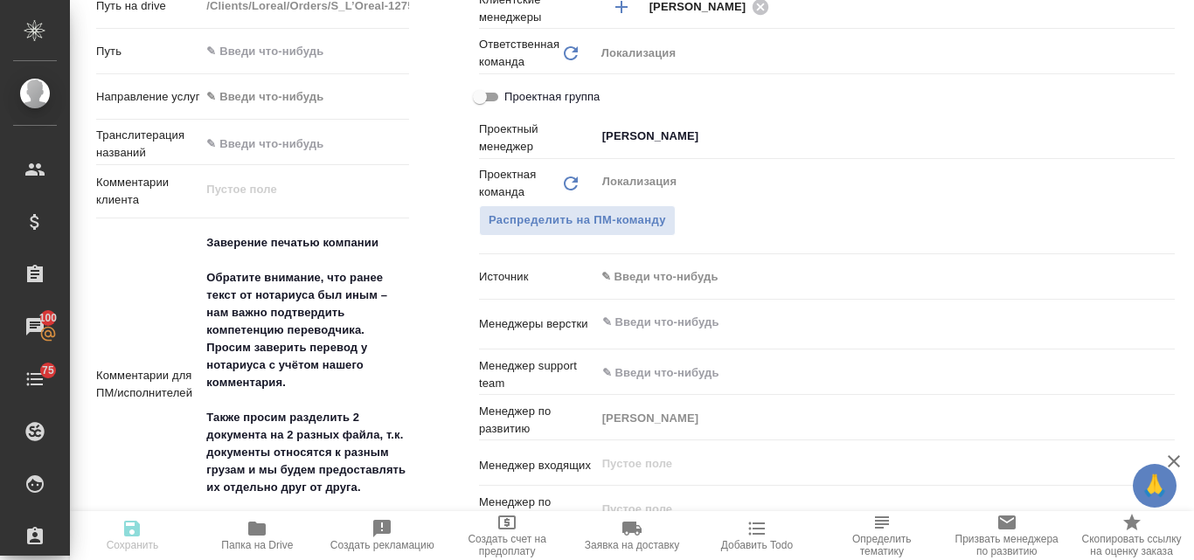
type textarea "x"
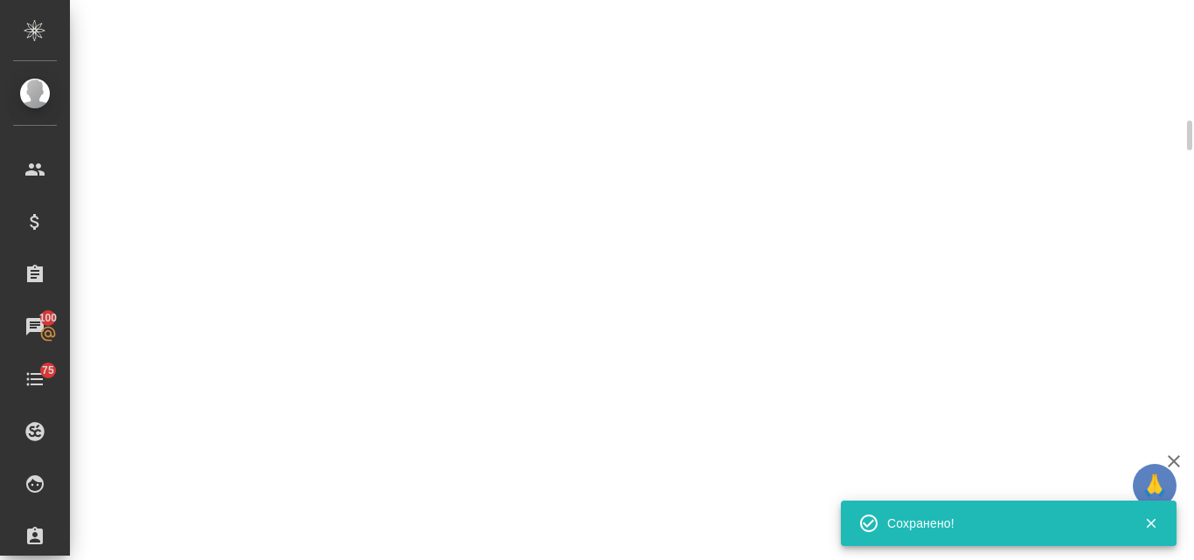
select select "RU"
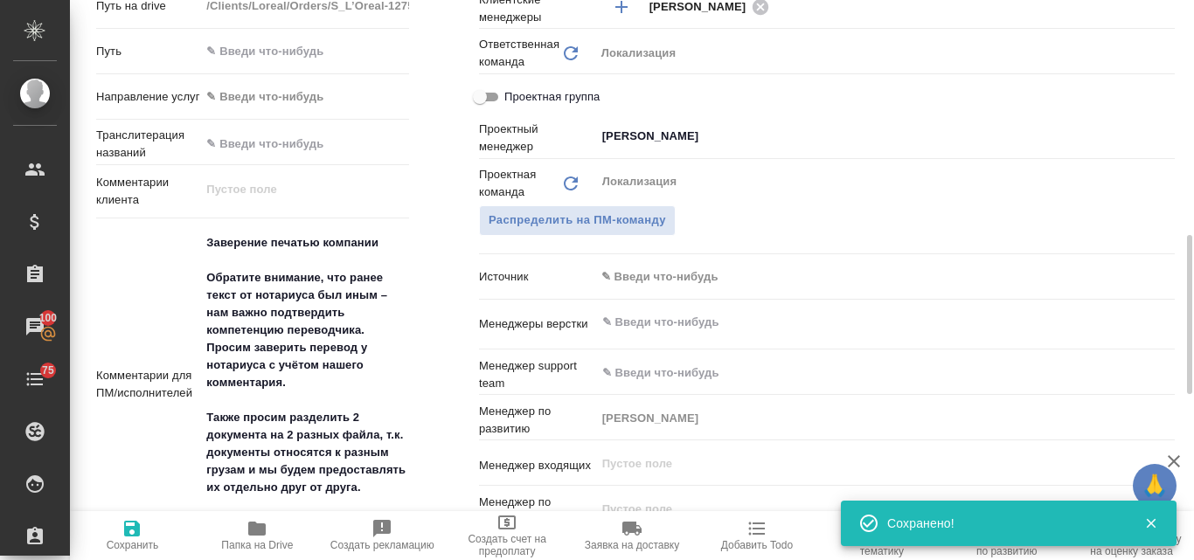
type textarea "x"
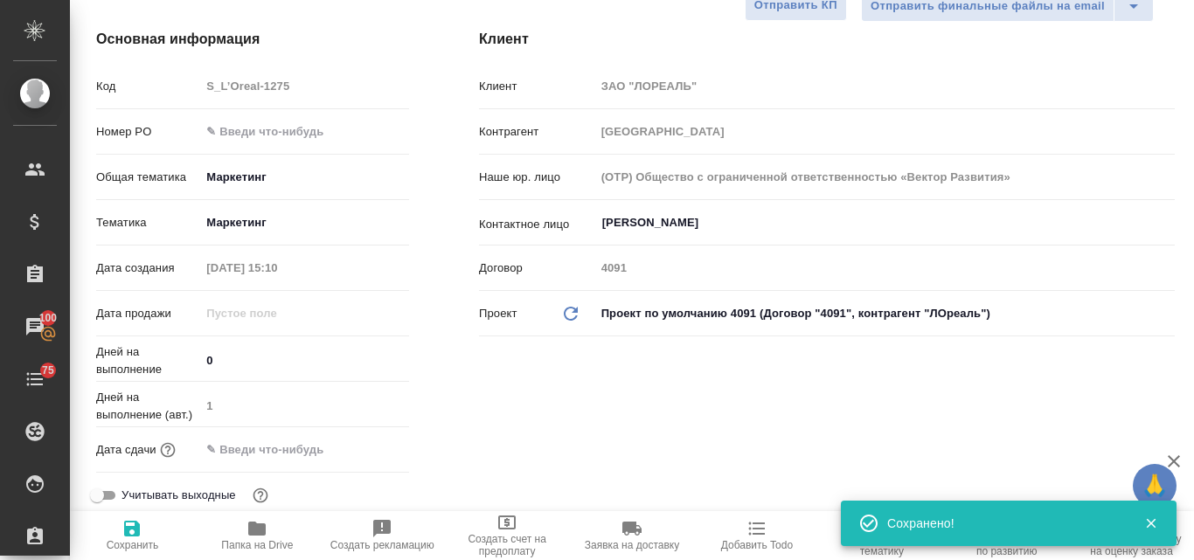
scroll to position [0, 0]
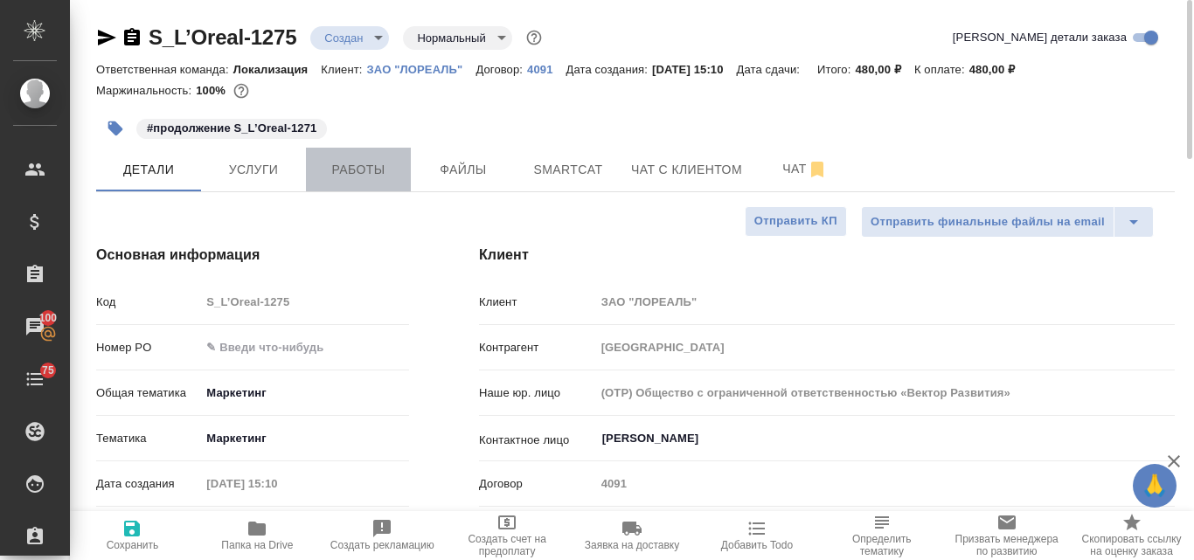
click at [336, 170] on span "Работы" at bounding box center [358, 170] width 84 height 22
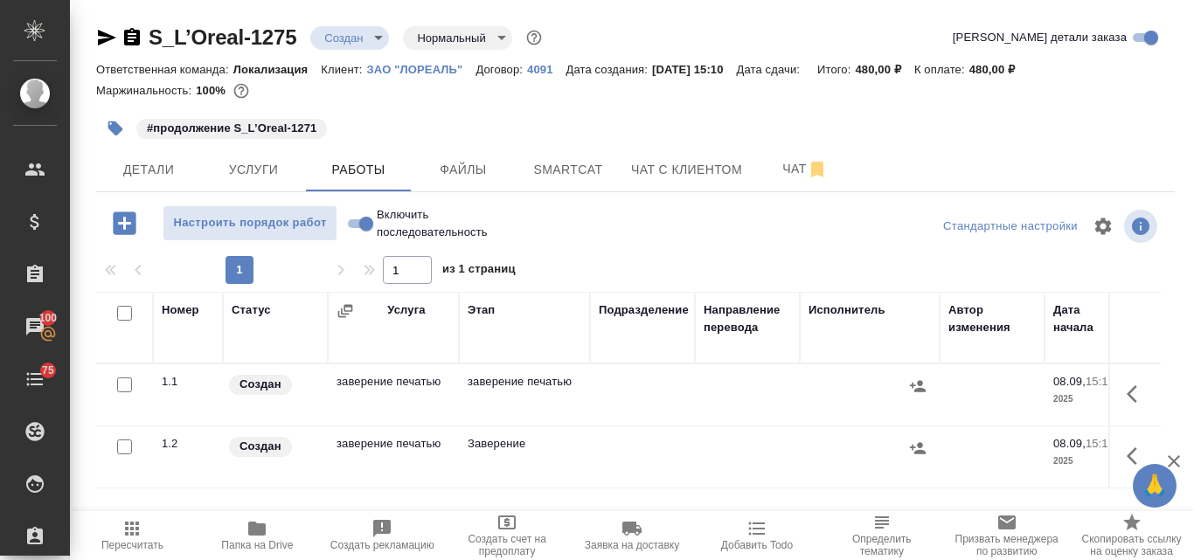
click at [391, 388] on td "заверение печатью" at bounding box center [393, 395] width 131 height 61
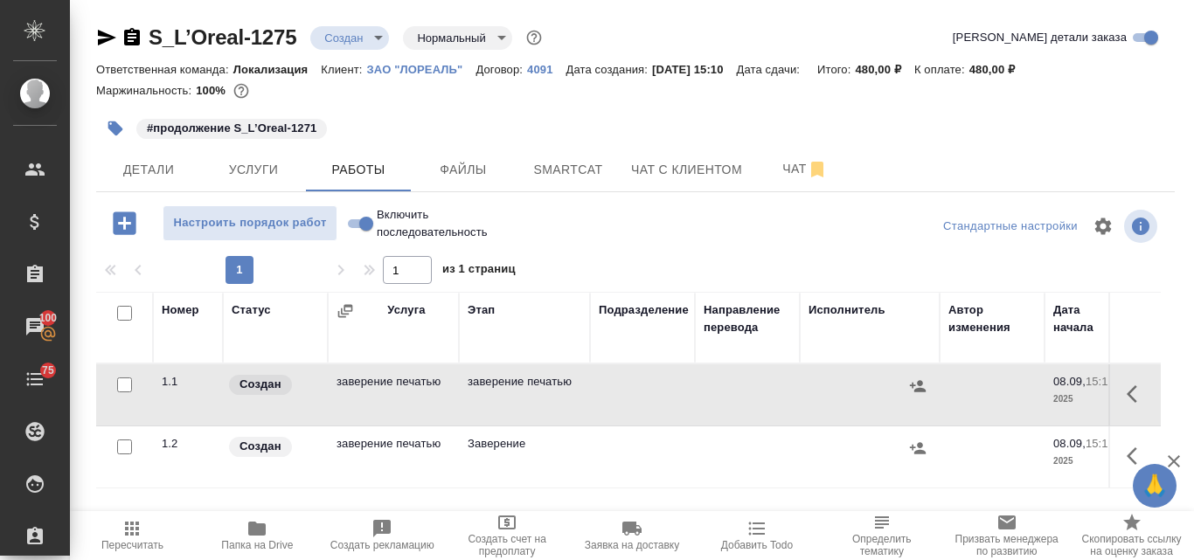
click at [391, 388] on td "заверение печатью" at bounding box center [393, 395] width 131 height 61
click at [253, 163] on span "Услуги" at bounding box center [254, 170] width 84 height 22
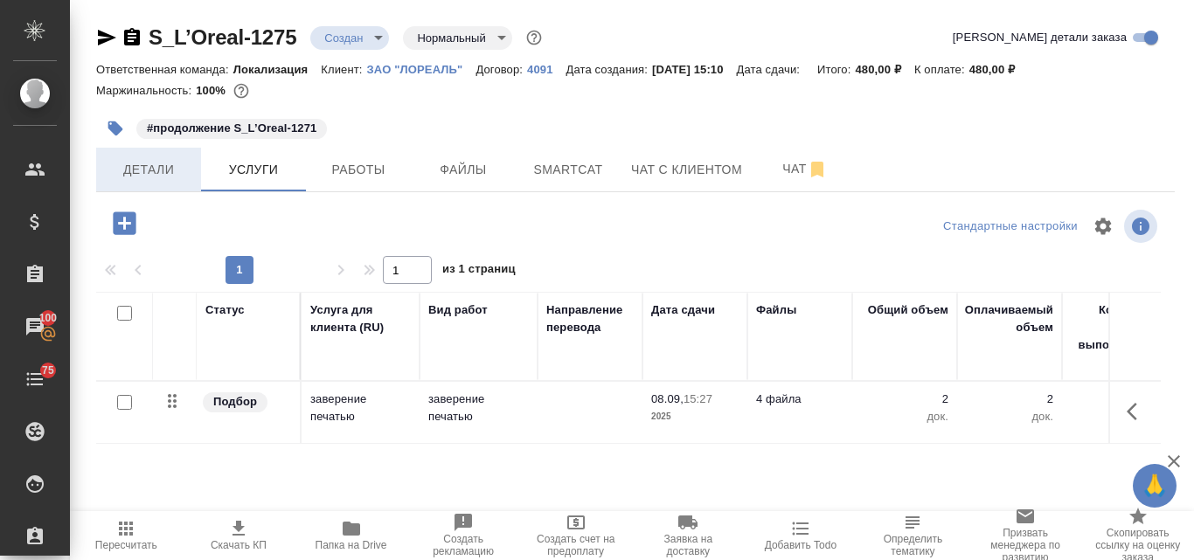
click at [156, 166] on span "Детали" at bounding box center [149, 170] width 84 height 22
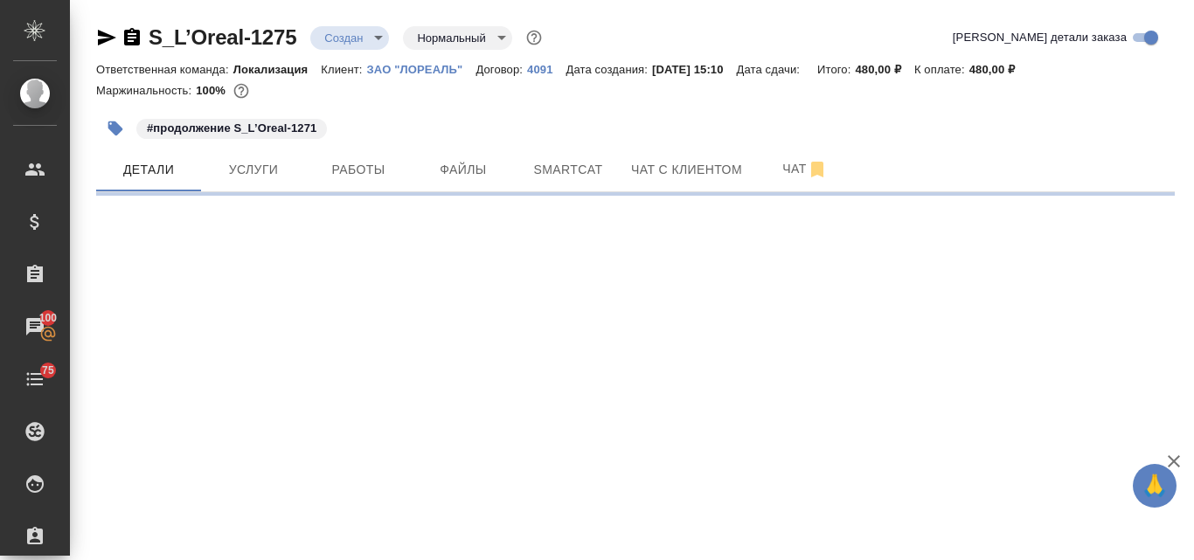
select select "RU"
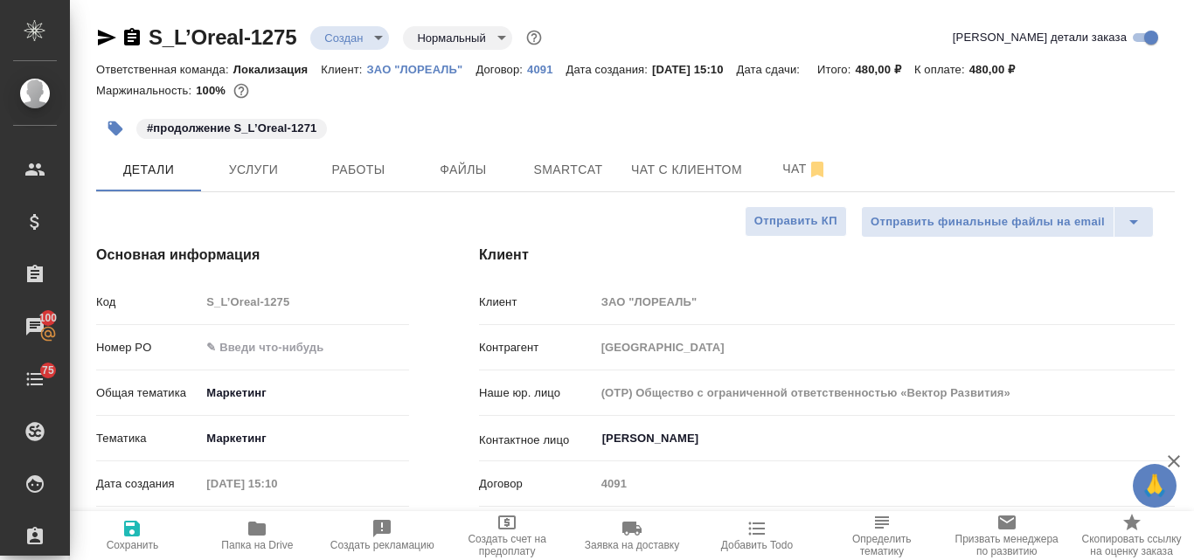
type textarea "x"
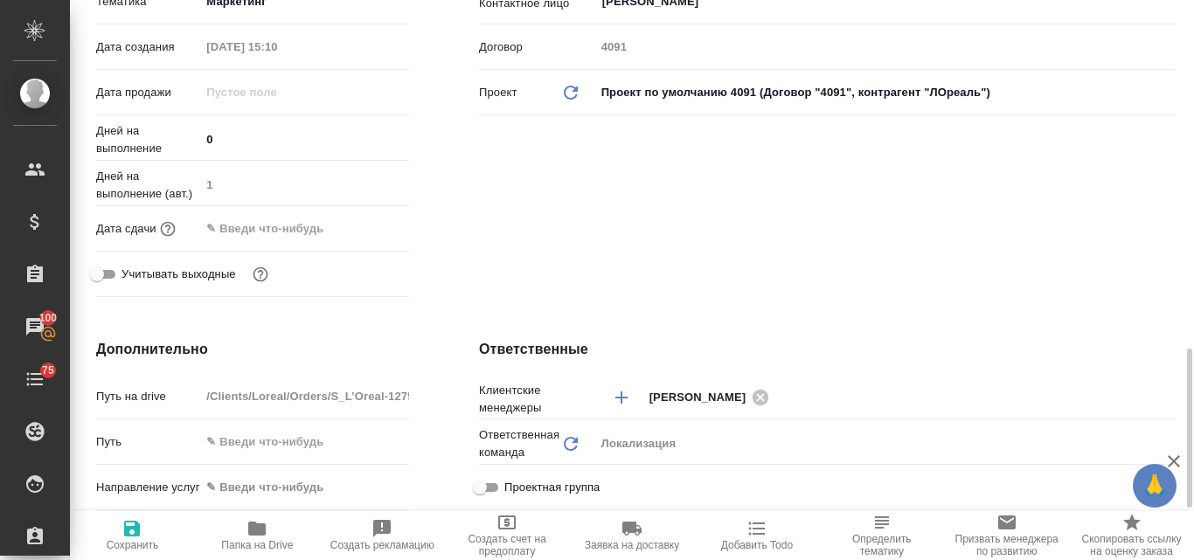
scroll to position [612, 0]
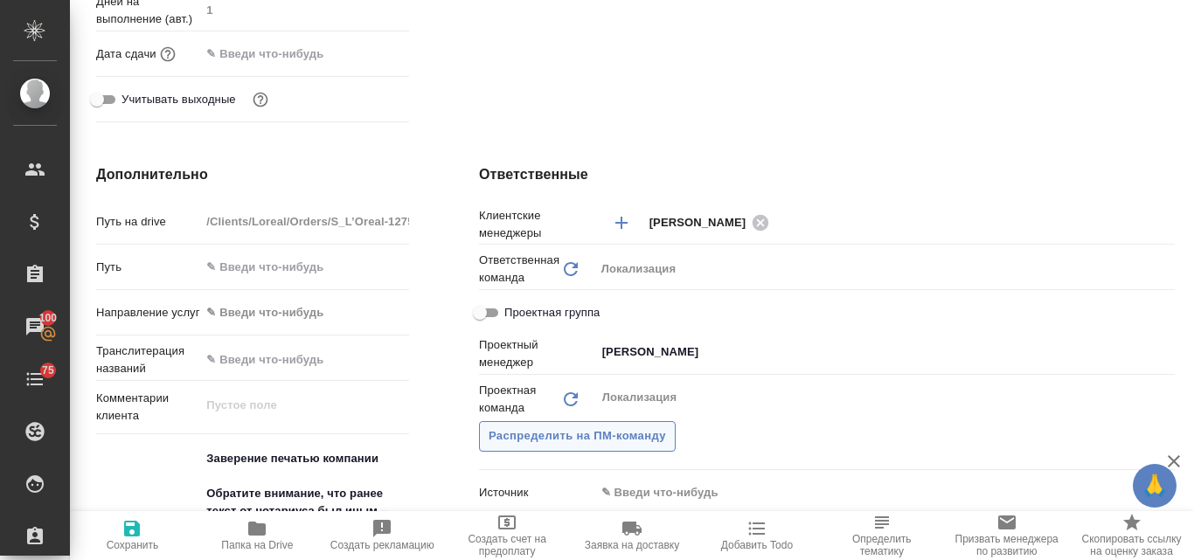
click at [604, 430] on span "Распределить на ПМ-команду" at bounding box center [577, 437] width 177 height 20
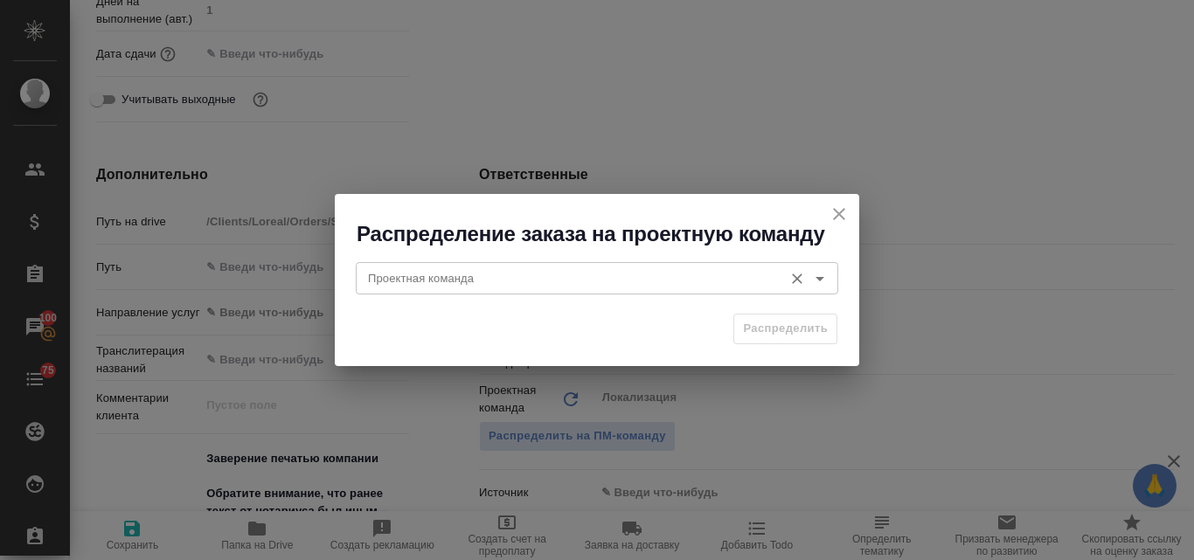
click at [466, 289] on div "Проектная команда" at bounding box center [597, 277] width 483 height 31
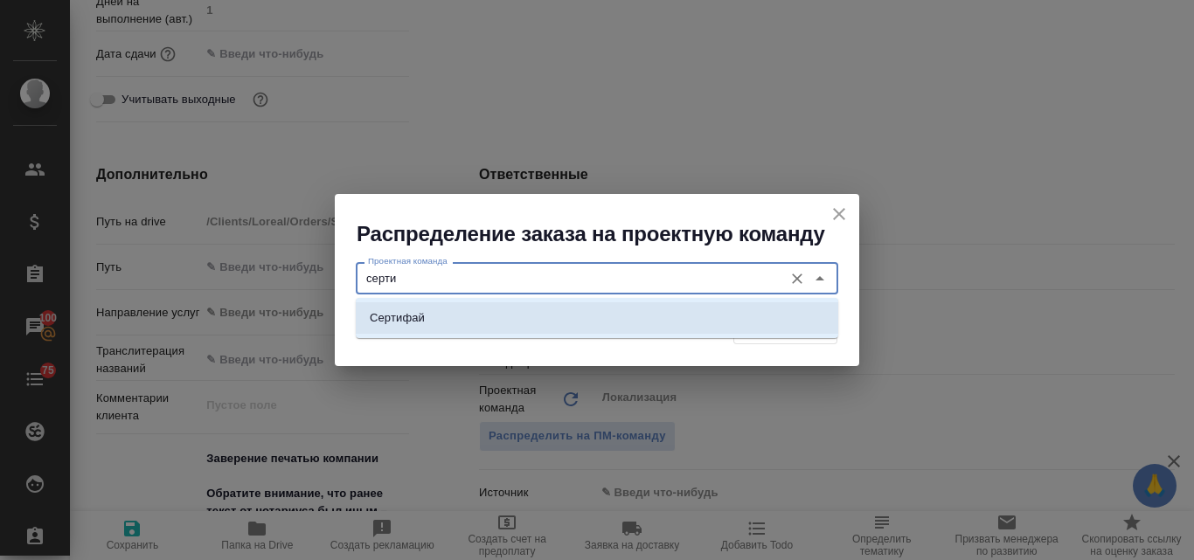
click at [477, 323] on li "Сертифай" at bounding box center [597, 317] width 483 height 31
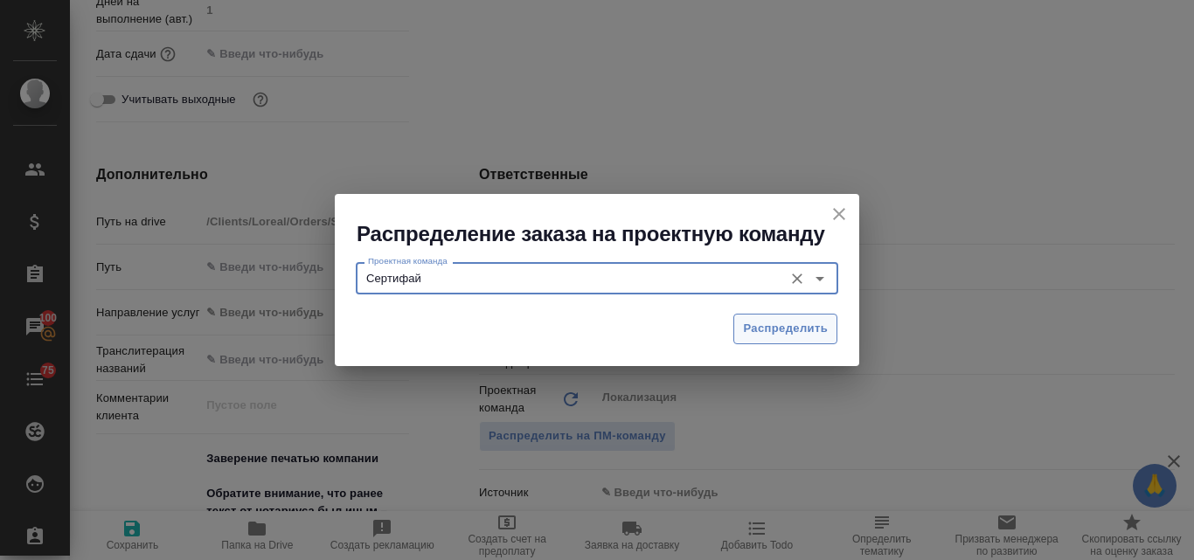
type input "Сертифай"
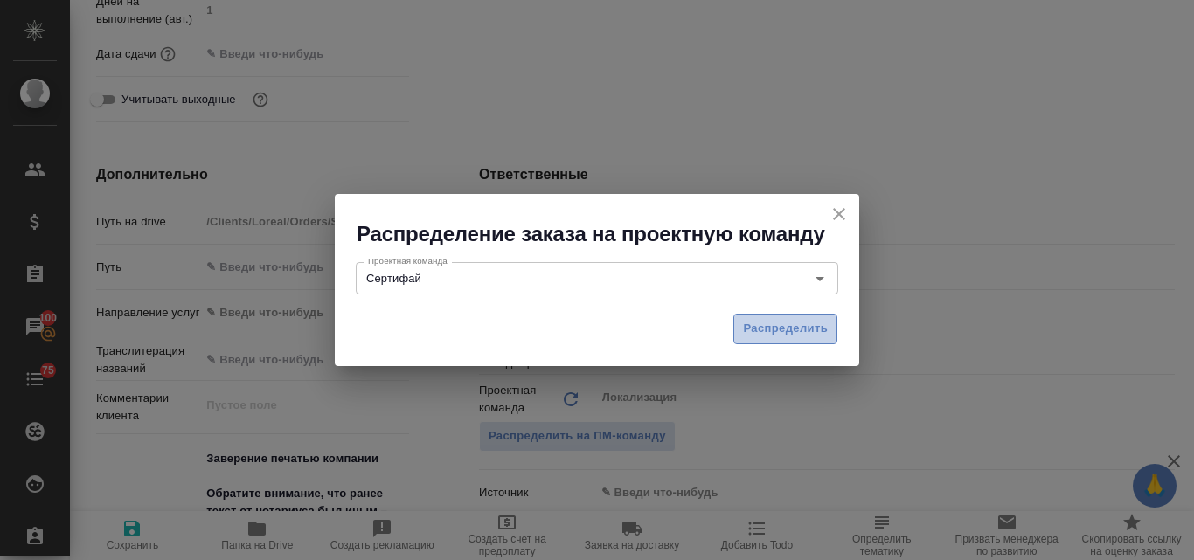
click at [786, 337] on span "Распределить" at bounding box center [785, 329] width 85 height 20
type textarea "x"
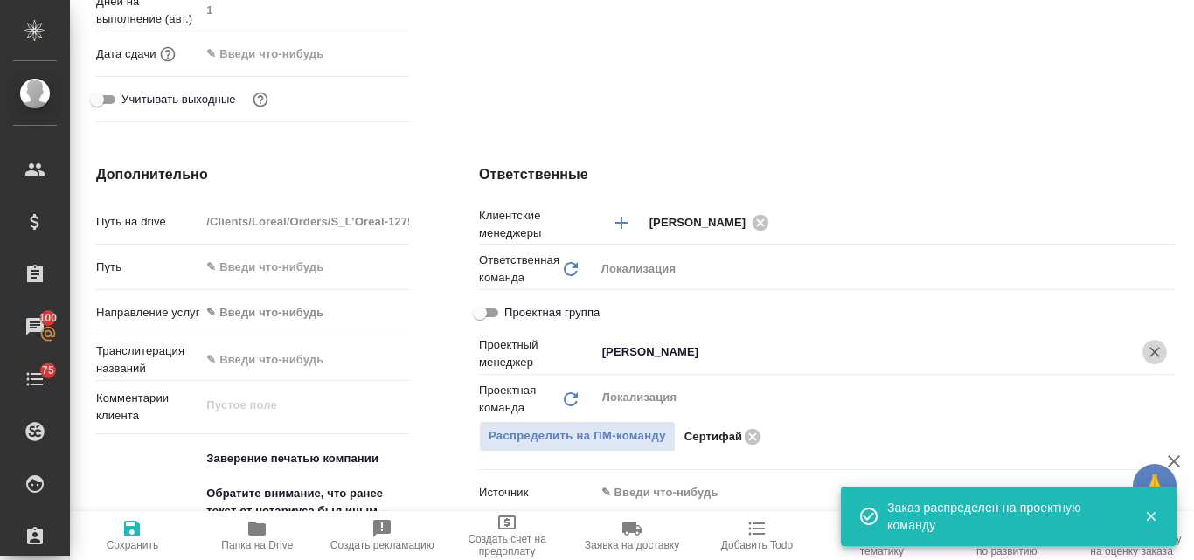
click at [1146, 352] on icon "Очистить" at bounding box center [1154, 352] width 17 height 17
type textarea "x"
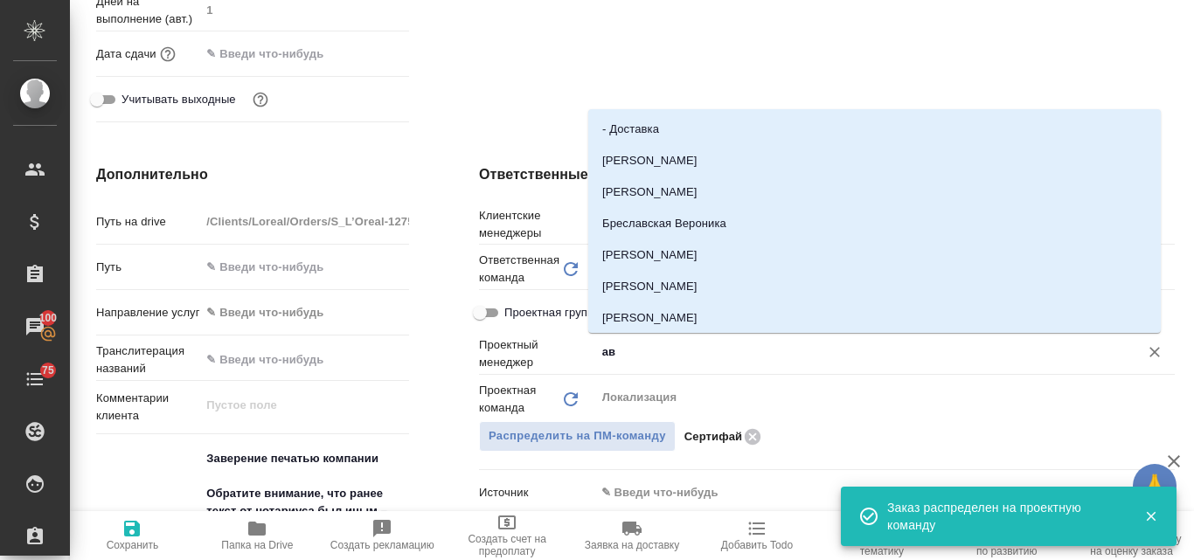
type input "авд"
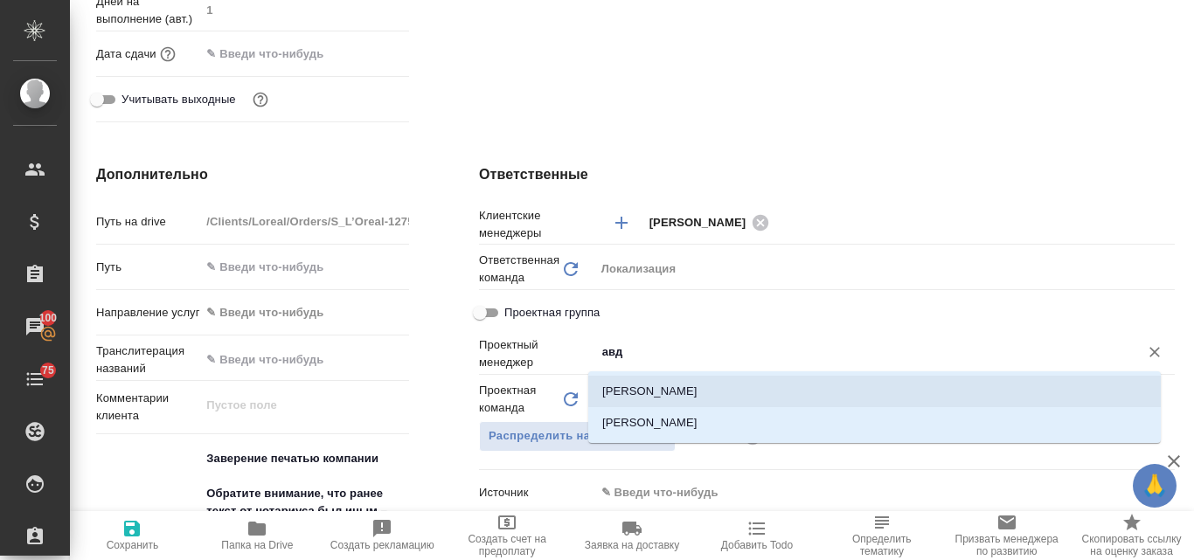
click at [639, 388] on li "Авдеев Алексей" at bounding box center [874, 391] width 573 height 31
type textarea "x"
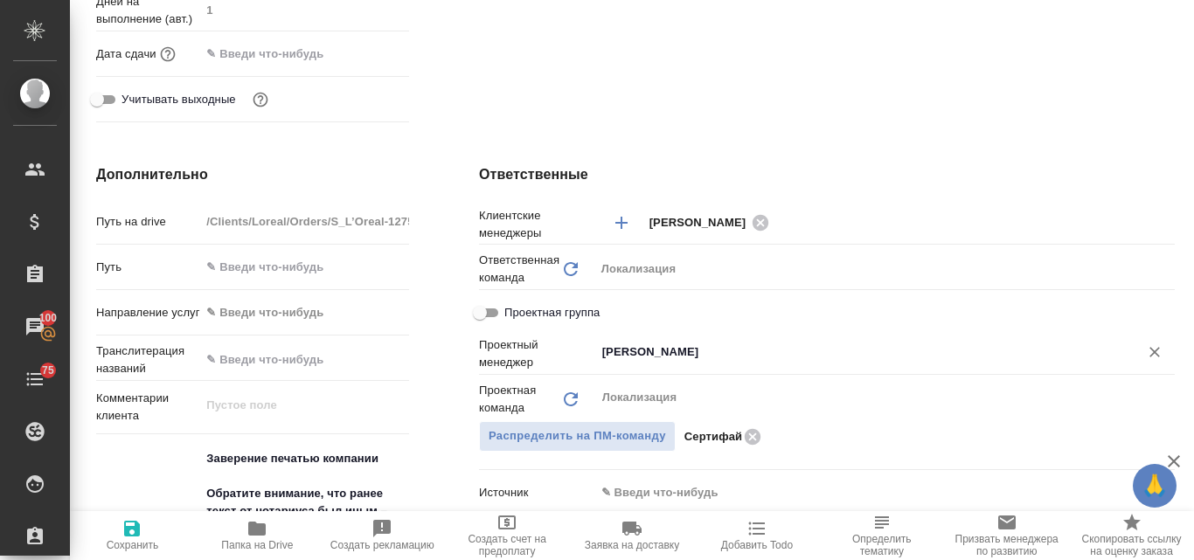
type input "Авдеев Алексей"
click at [123, 534] on icon "button" at bounding box center [132, 528] width 21 height 21
type textarea "x"
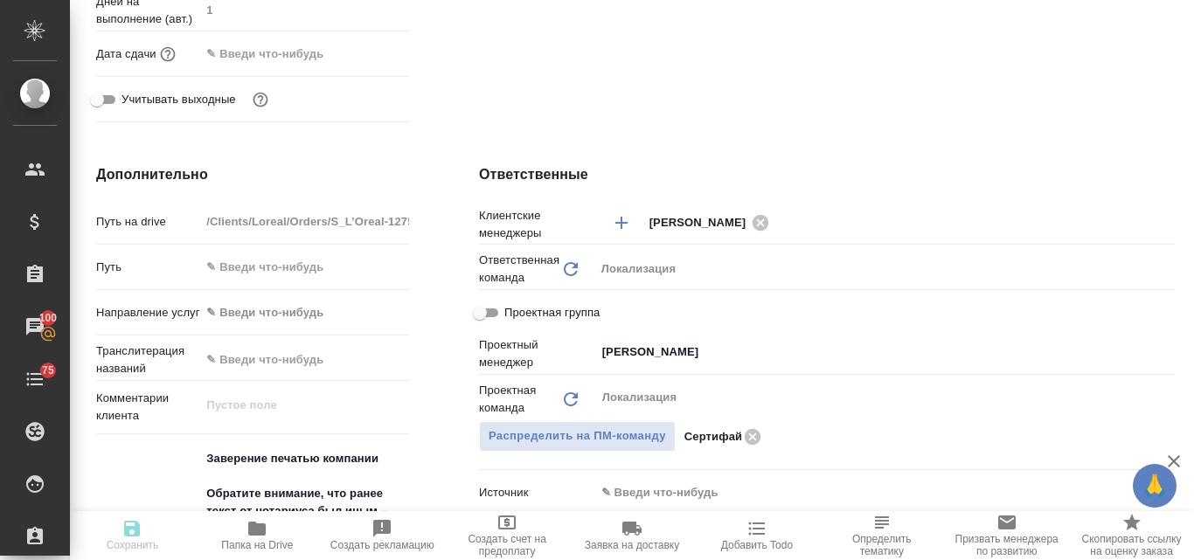
type textarea "x"
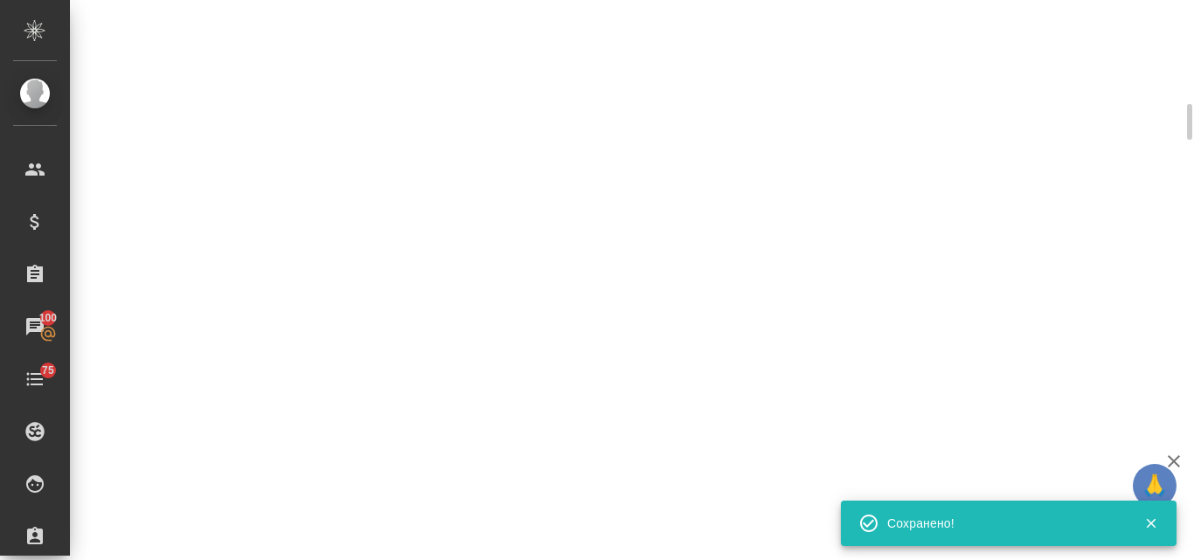
select select "RU"
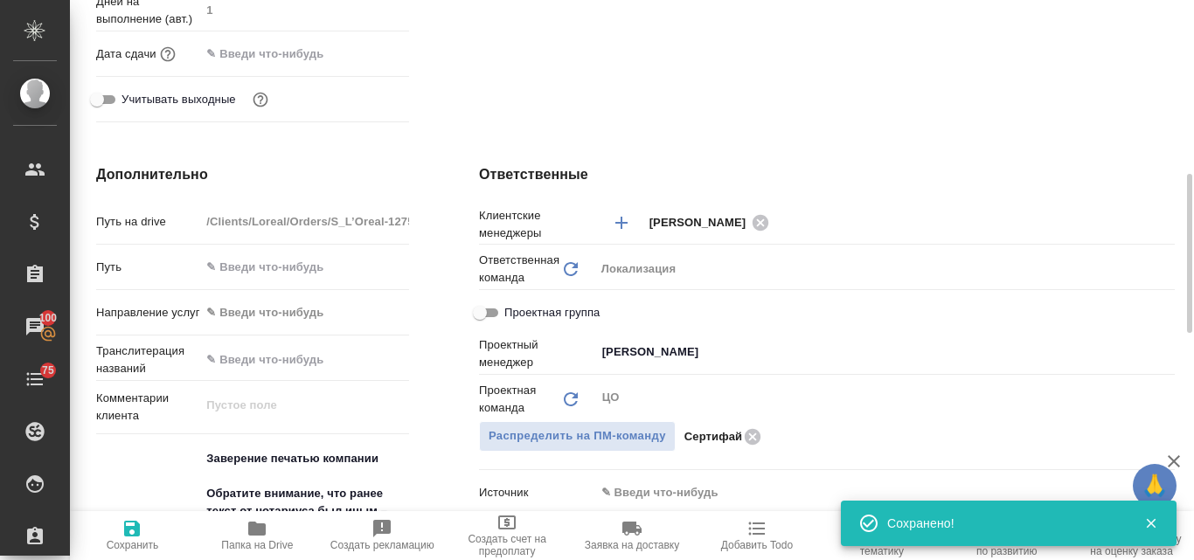
type textarea "x"
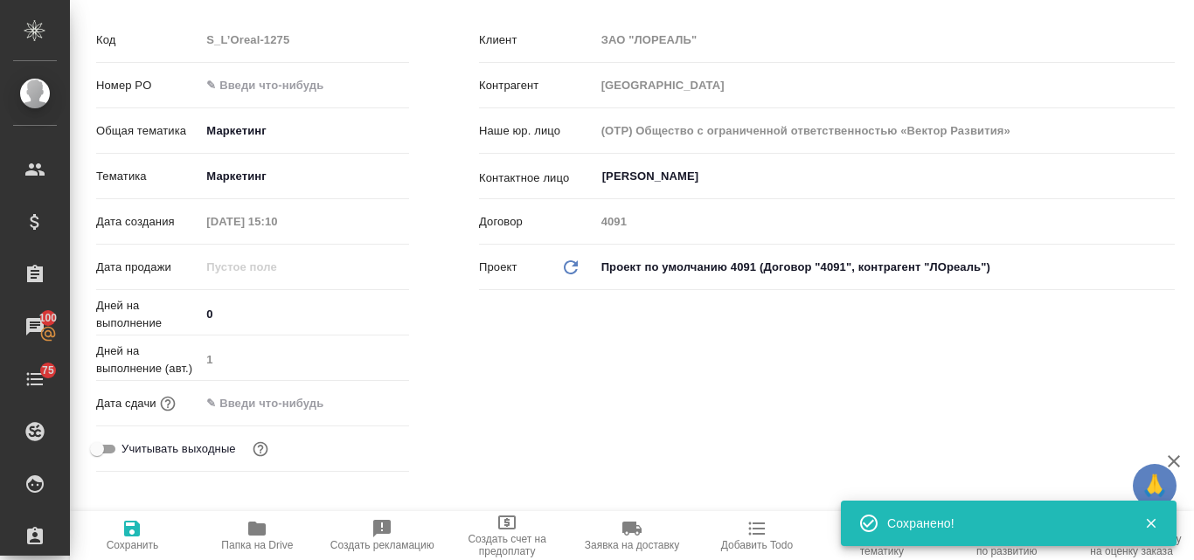
click at [246, 408] on input "text" at bounding box center [276, 403] width 153 height 25
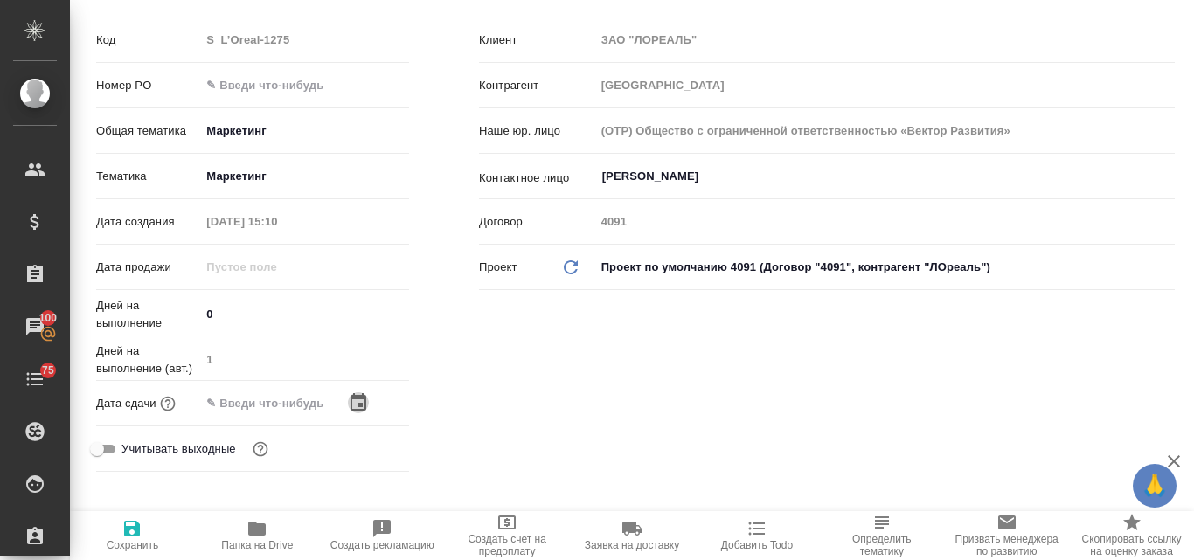
click at [350, 408] on icon "button" at bounding box center [358, 403] width 21 height 21
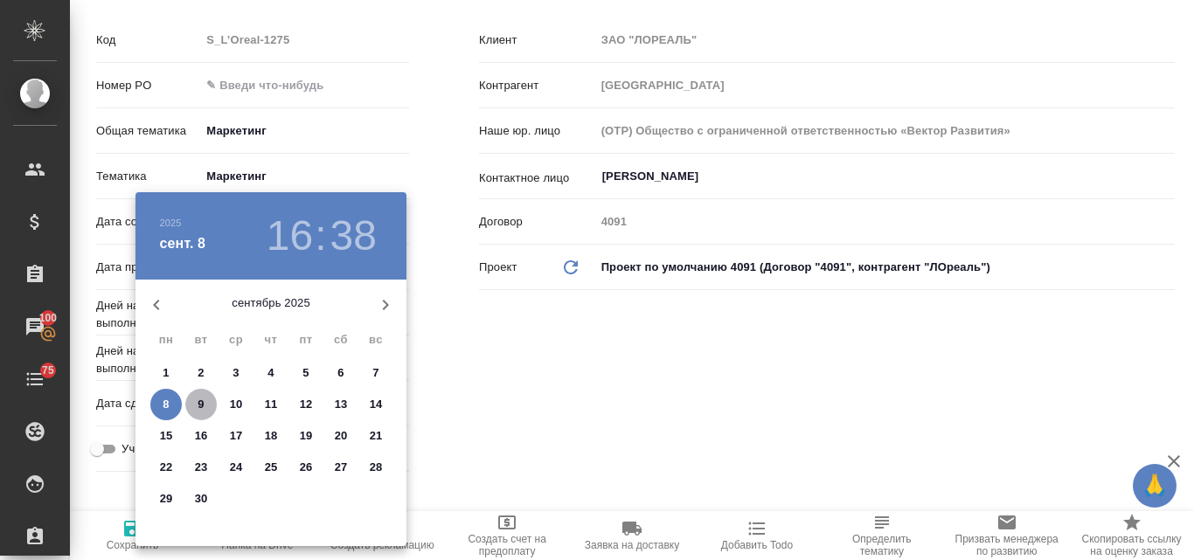
click at [198, 404] on p "9" at bounding box center [201, 404] width 6 height 17
type input "09.09.2025 16:38"
type textarea "x"
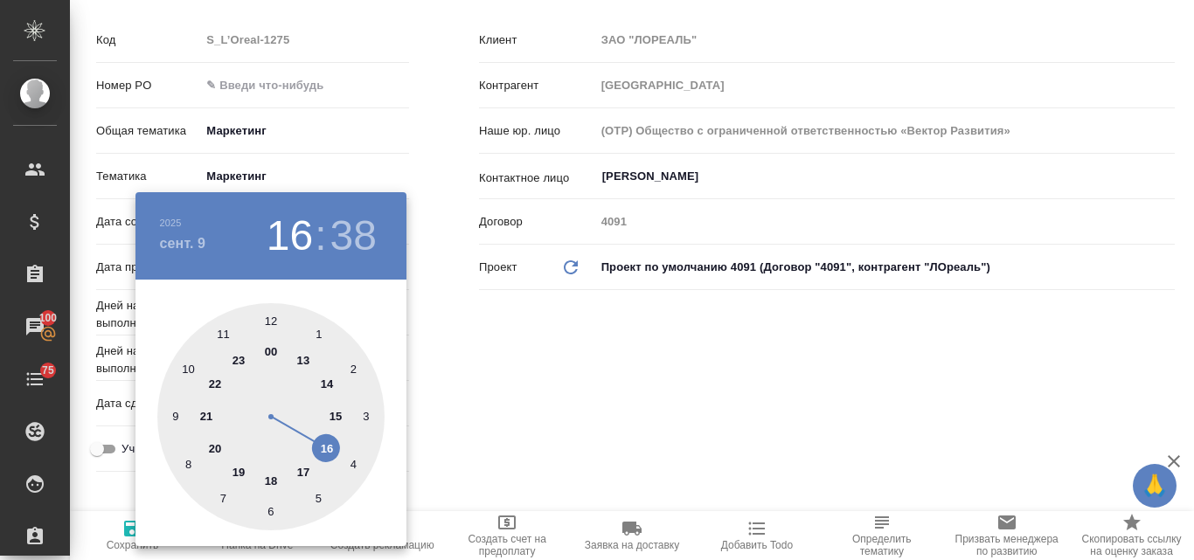
click at [323, 445] on div at bounding box center [270, 416] width 227 height 227
type textarea "x"
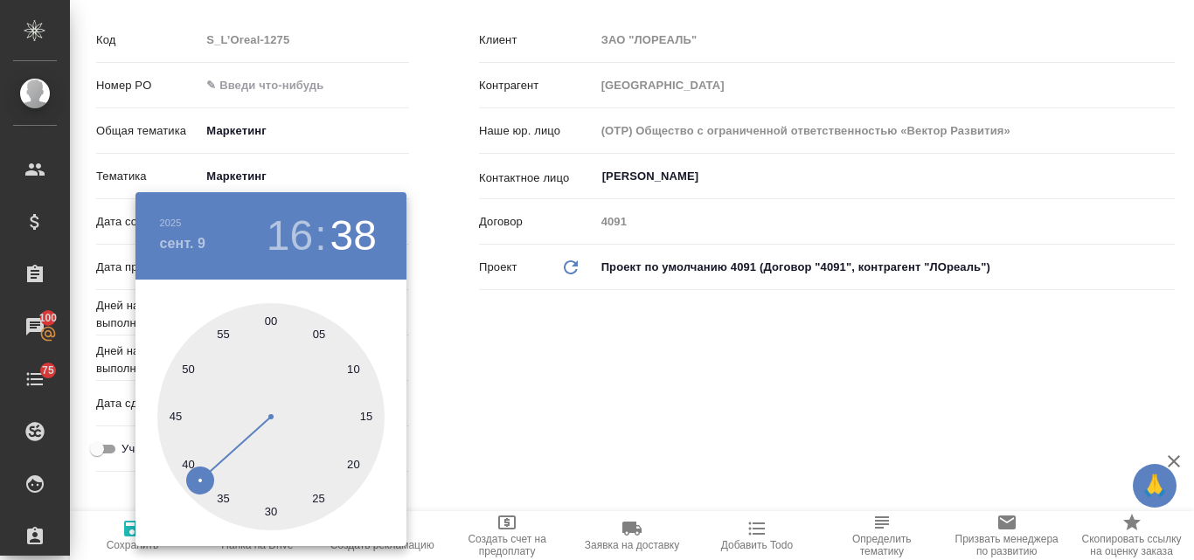
click at [268, 318] on div at bounding box center [270, 416] width 227 height 227
type input "09.09.2025 16:00"
type textarea "x"
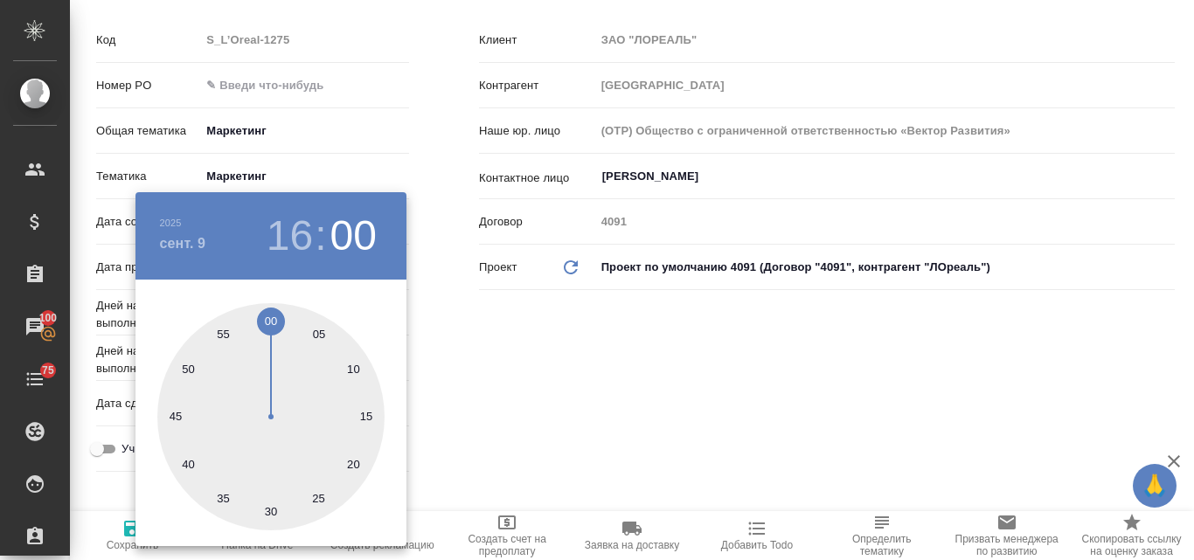
click at [540, 393] on div at bounding box center [597, 280] width 1194 height 560
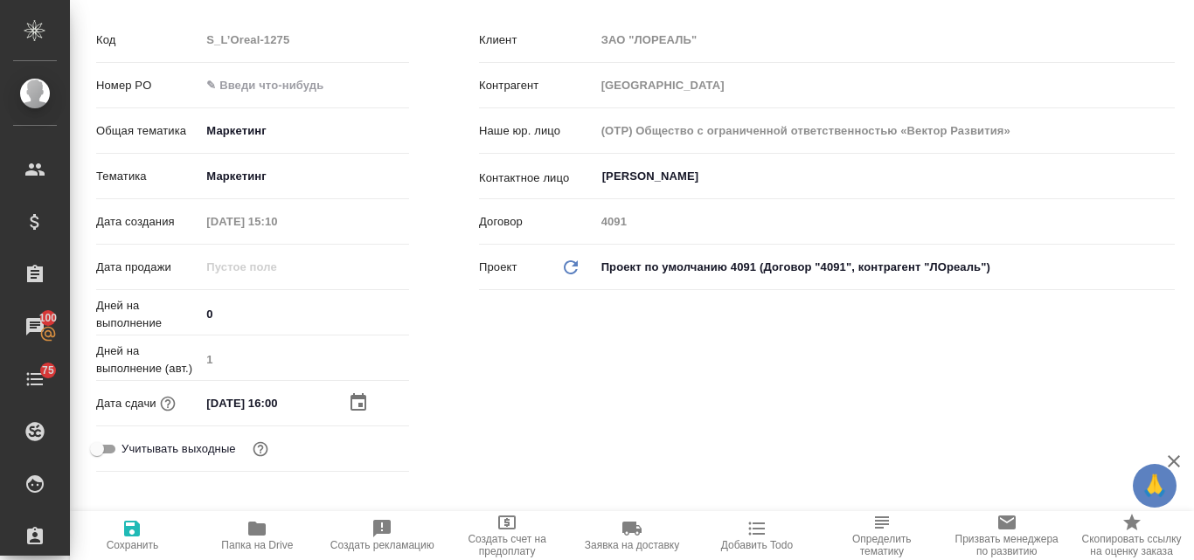
click at [134, 518] on icon "button" at bounding box center [132, 528] width 21 height 21
type textarea "x"
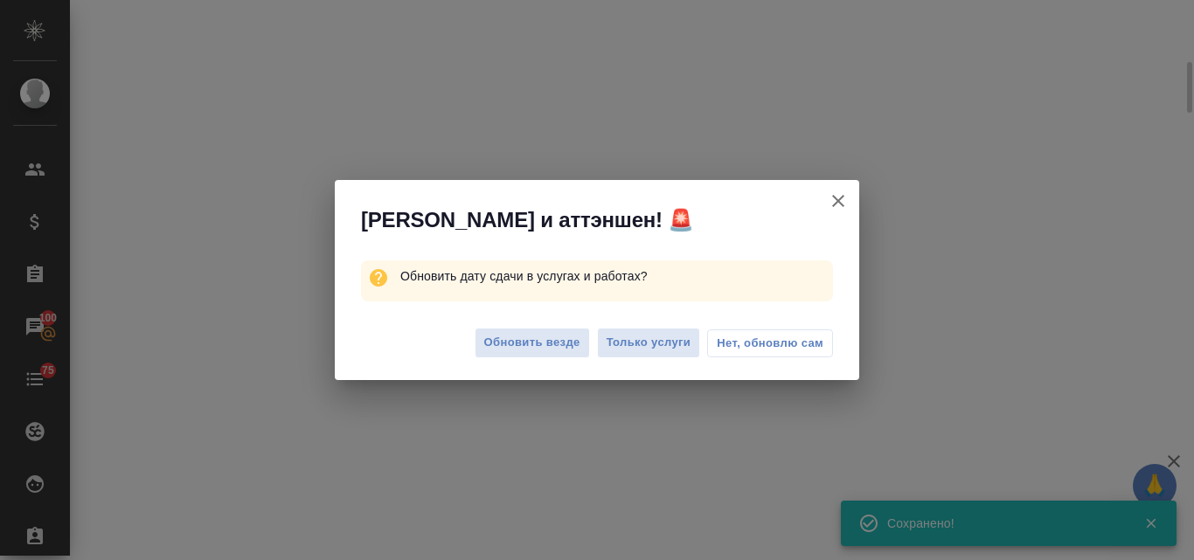
select select "RU"
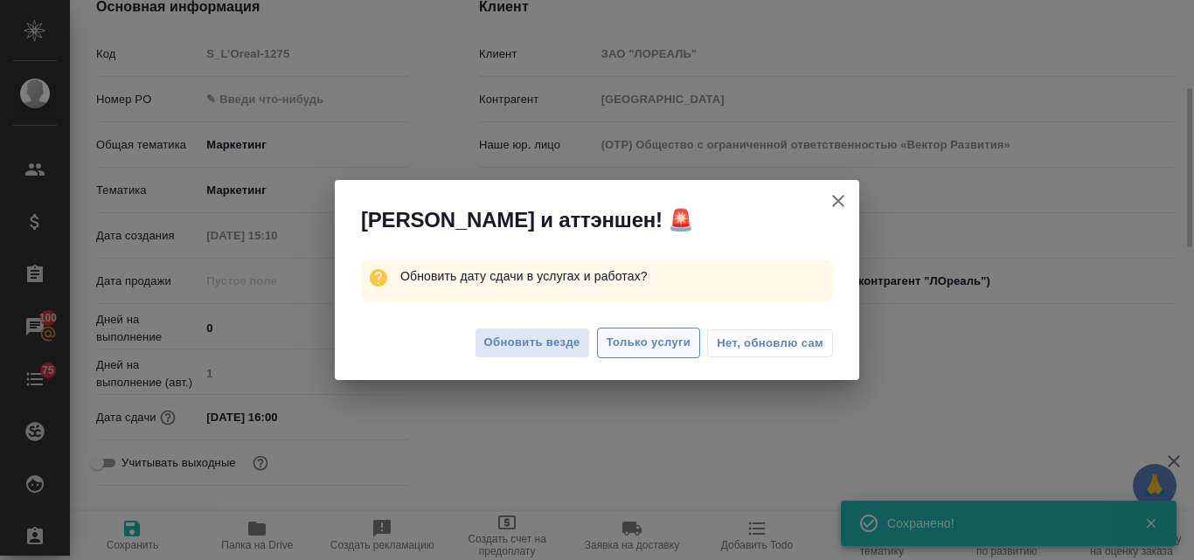
type textarea "x"
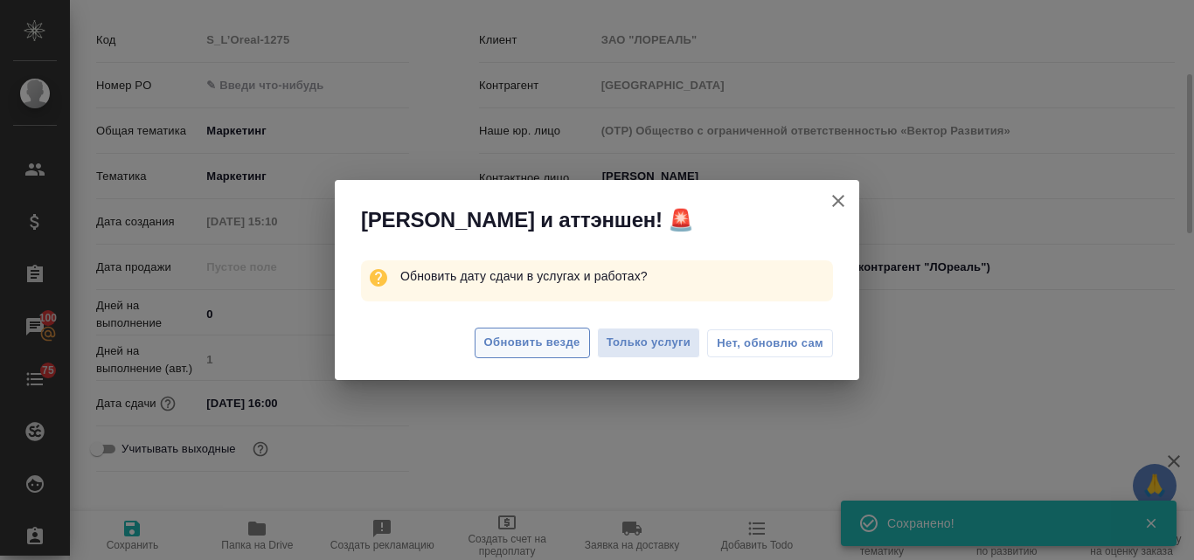
click at [519, 340] on span "Обновить везде" at bounding box center [532, 343] width 96 height 20
type textarea "x"
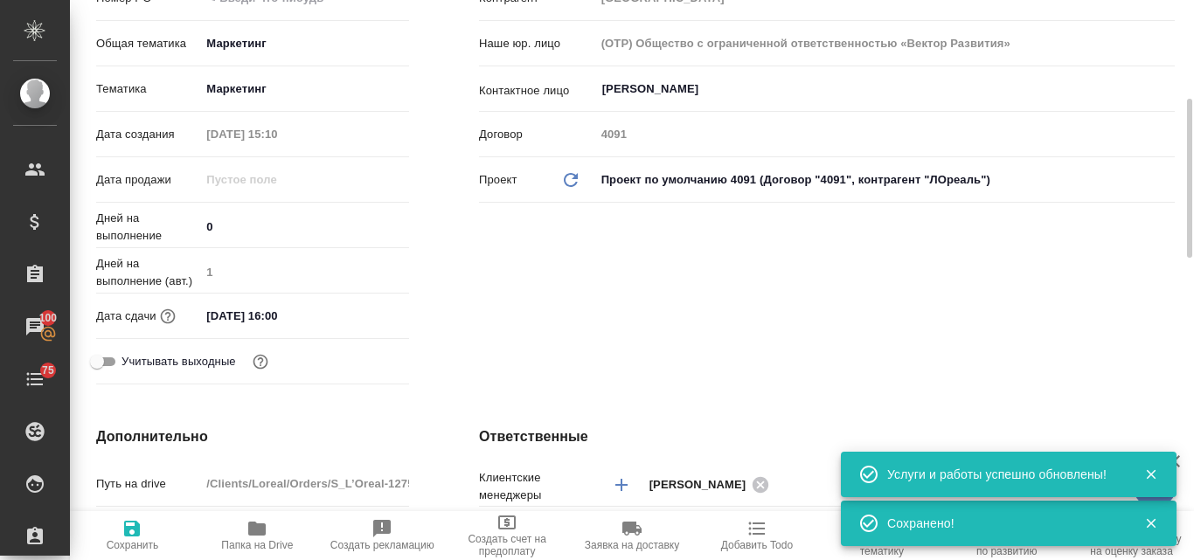
scroll to position [0, 0]
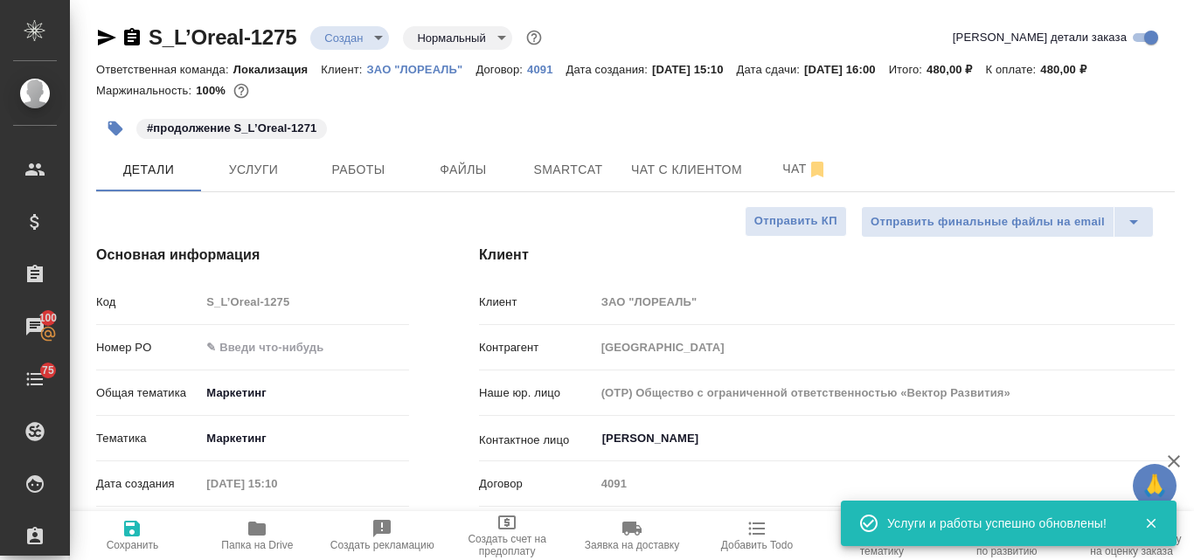
click at [377, 36] on body "🙏 .cls-1 fill:#fff; AWATERA Valyaeva Anna Клиенты Спецификации Заказы 100 Чаты …" at bounding box center [597, 280] width 1194 height 560
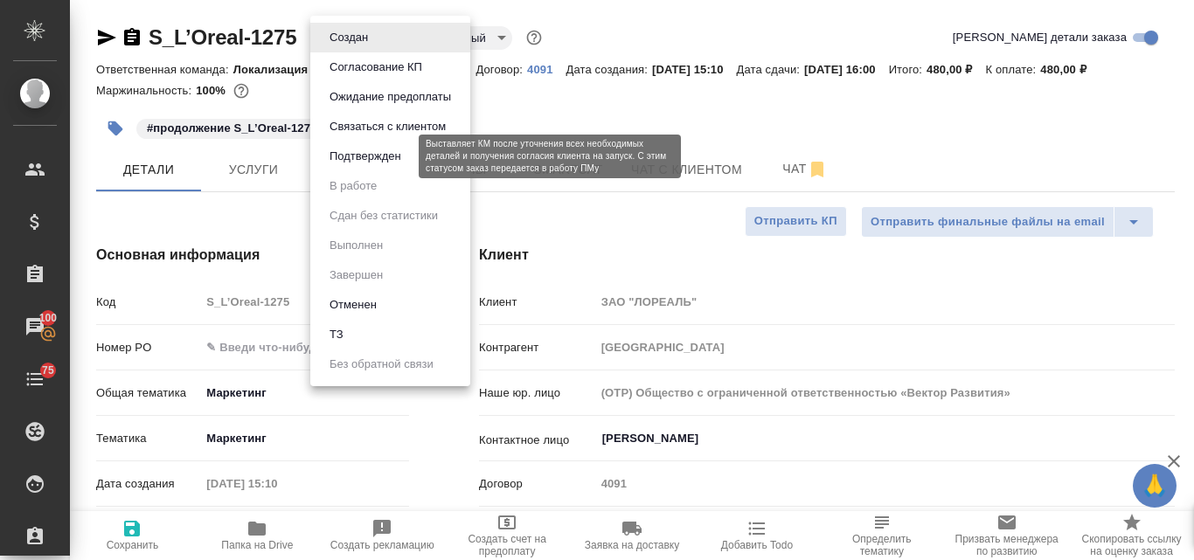
click at [373, 159] on button "Подтвержден" at bounding box center [365, 156] width 82 height 19
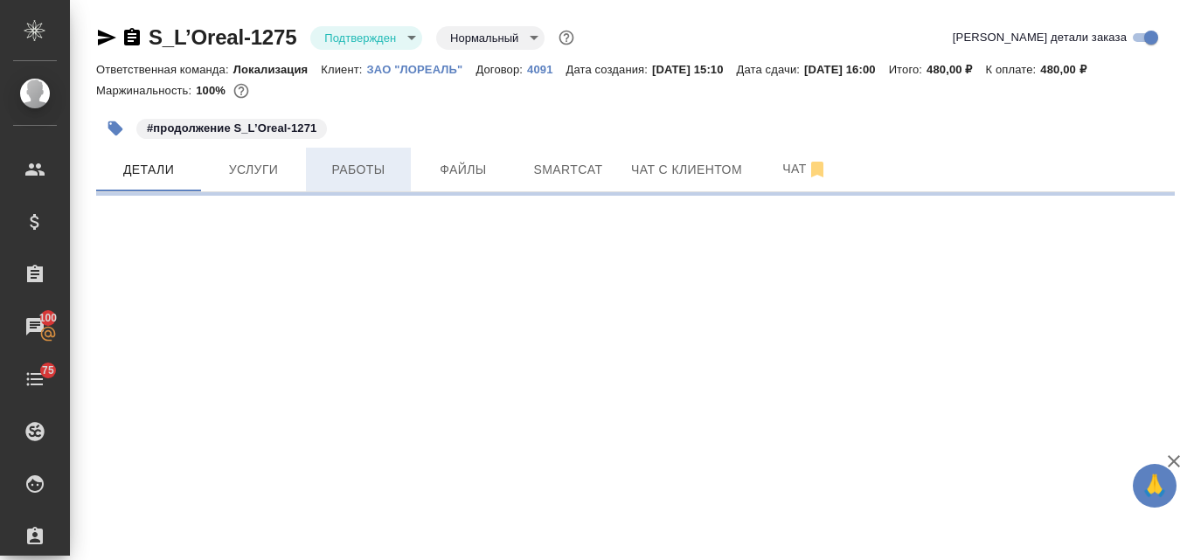
select select "RU"
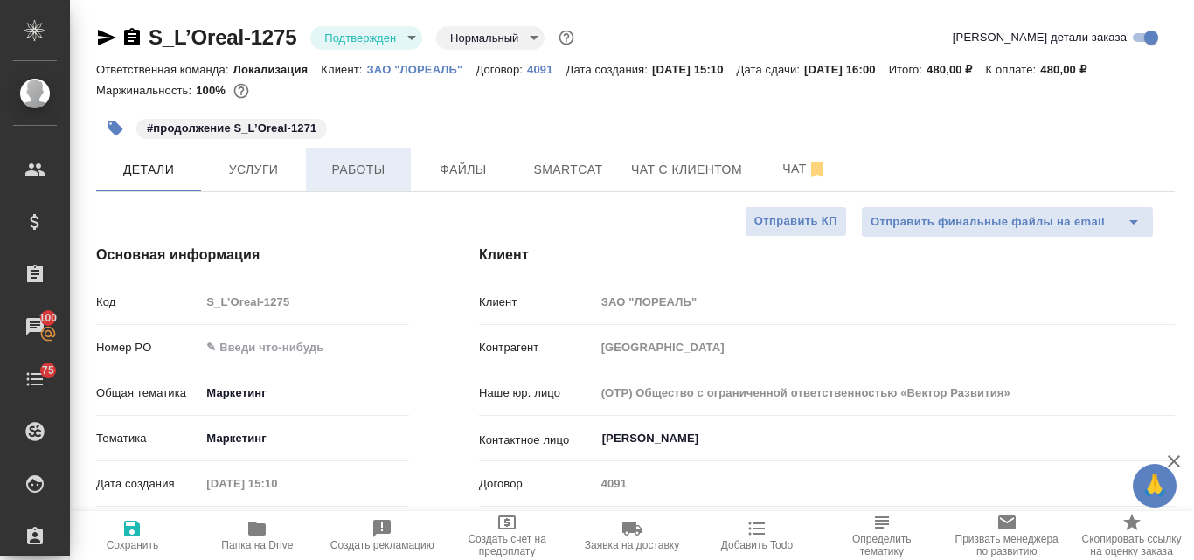
type textarea "x"
click at [343, 171] on span "Работы" at bounding box center [358, 170] width 84 height 22
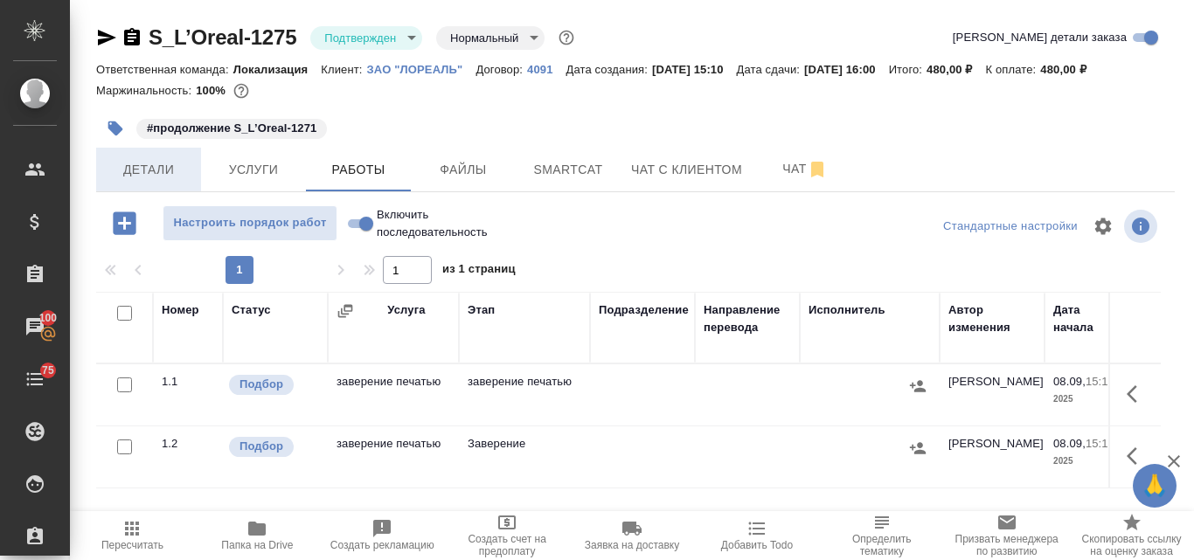
click at [148, 156] on button "Детали" at bounding box center [148, 170] width 105 height 44
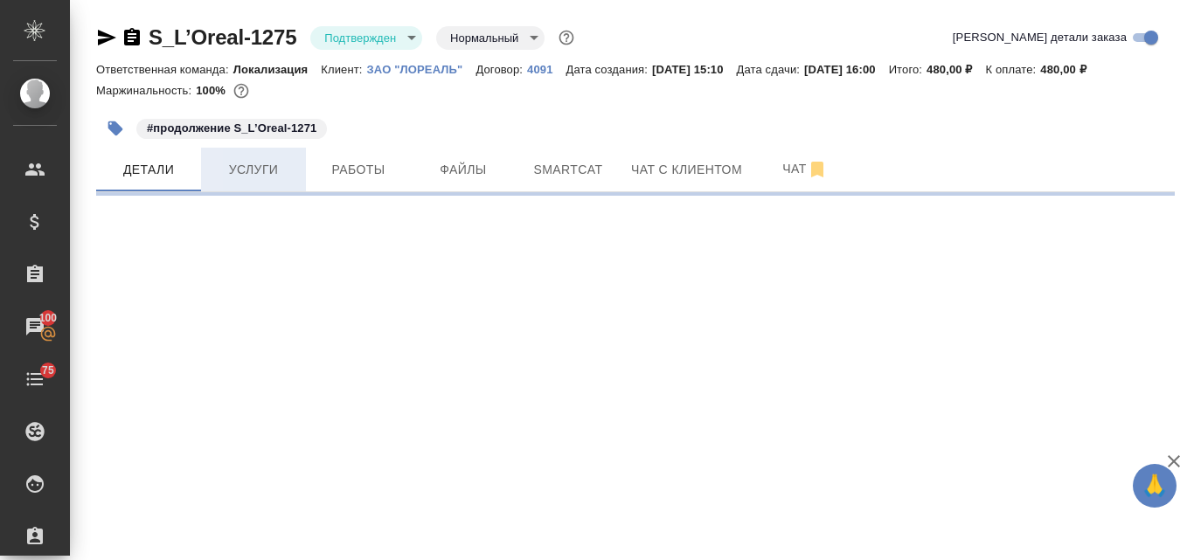
select select "RU"
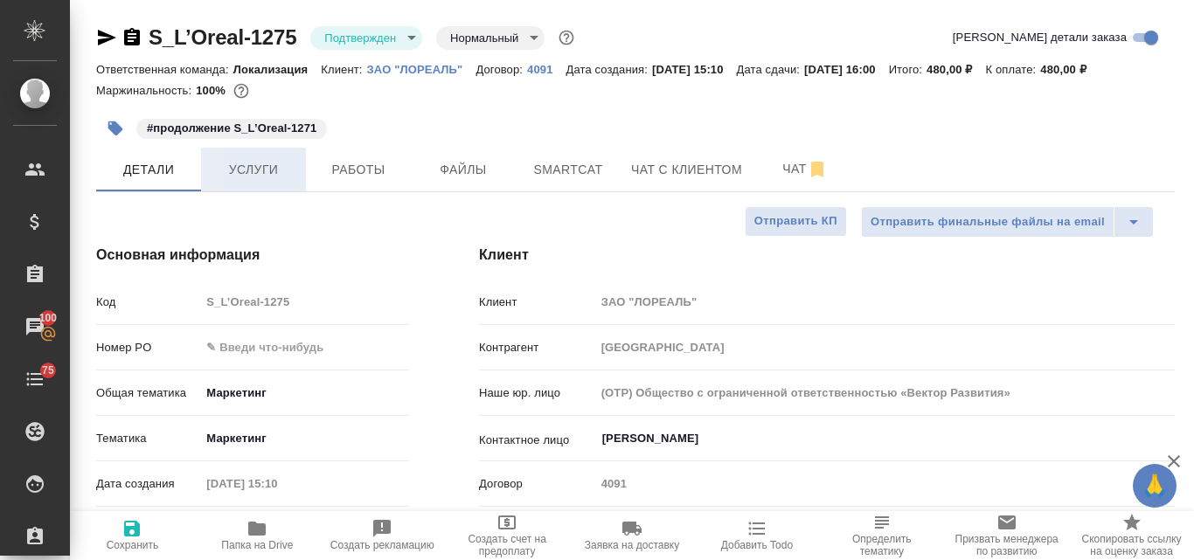
type textarea "x"
click at [239, 170] on span "Услуги" at bounding box center [254, 170] width 84 height 22
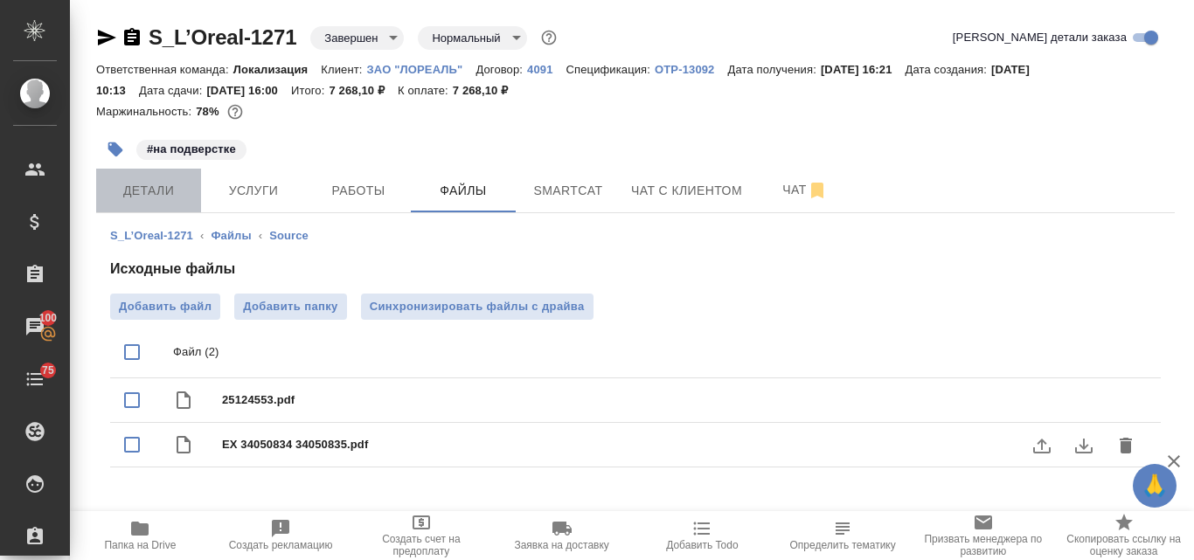
click at [136, 187] on span "Детали" at bounding box center [149, 191] width 84 height 22
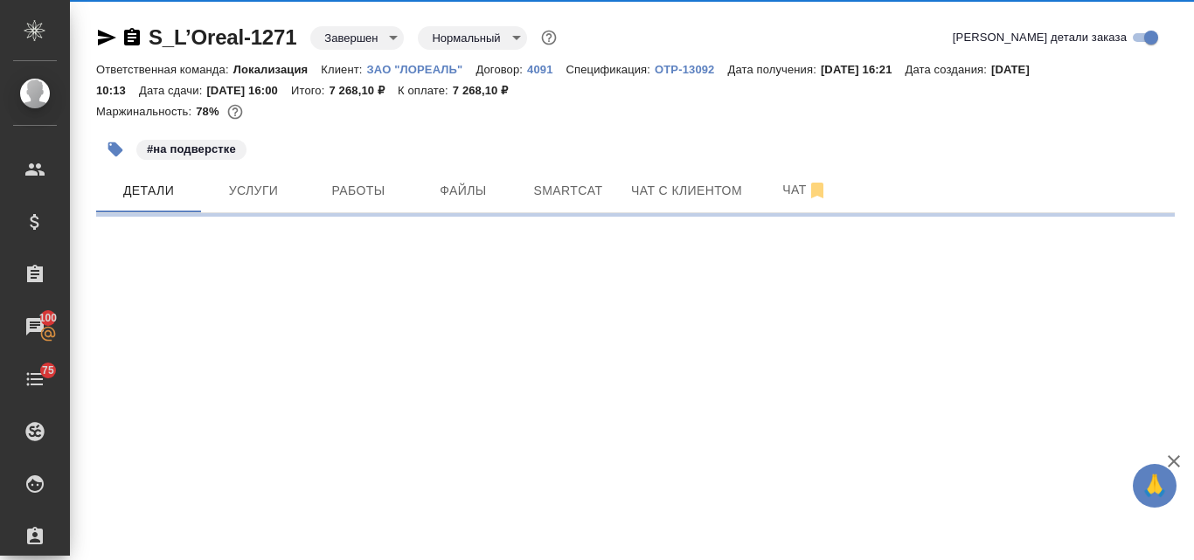
select select "RU"
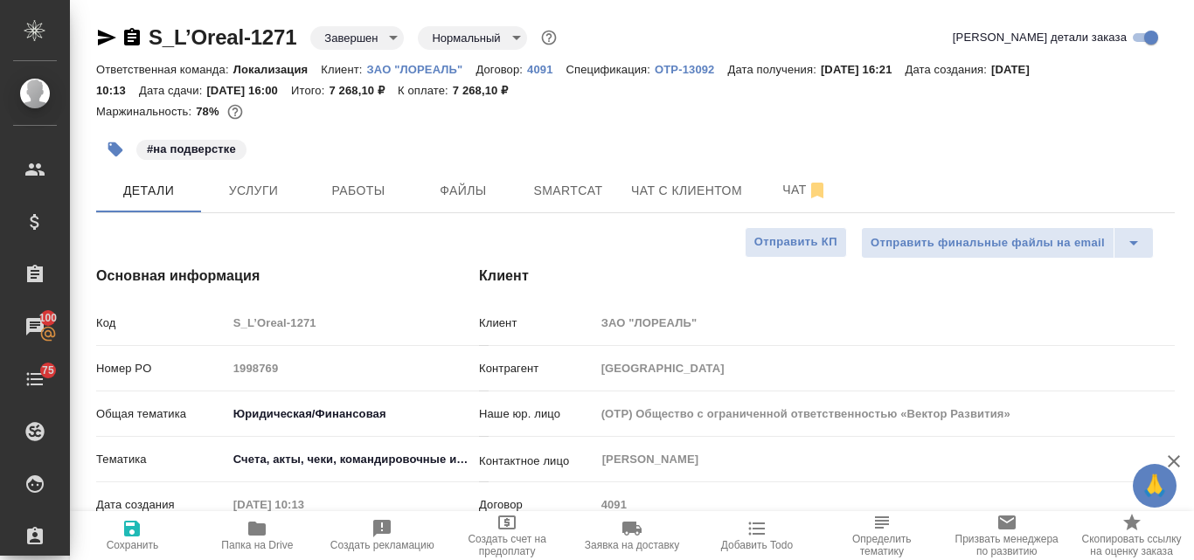
type textarea "x"
drag, startPoint x: 297, startPoint y: 31, endPoint x: 147, endPoint y: 27, distance: 150.4
click at [147, 27] on div "S_L’Oreal-1271 Завершен closed Нормальный normal" at bounding box center [328, 38] width 464 height 28
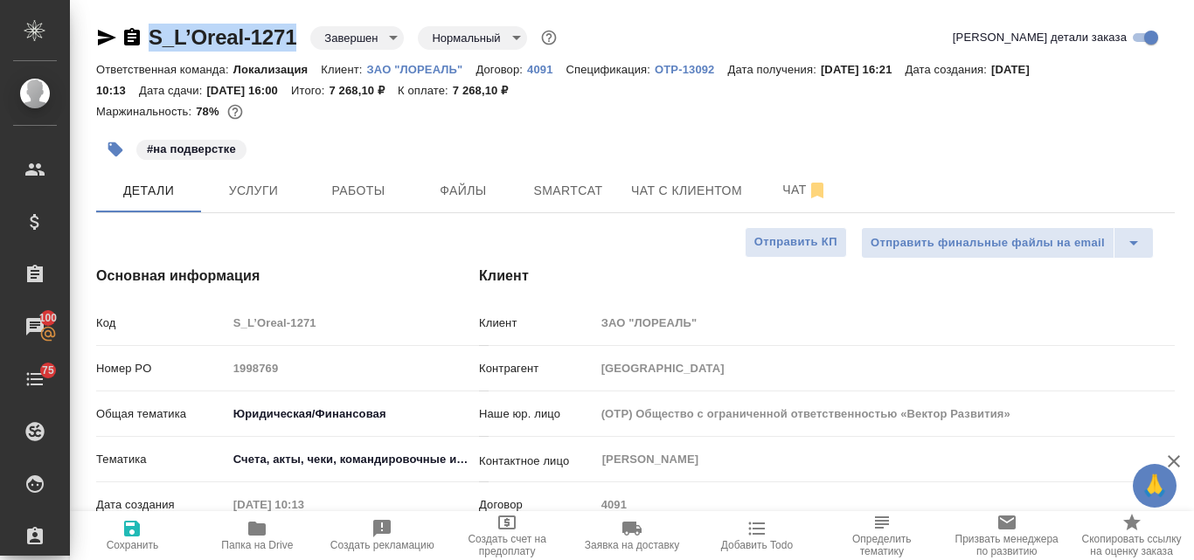
copy link "S_L’Oreal-1271"
type textarea "x"
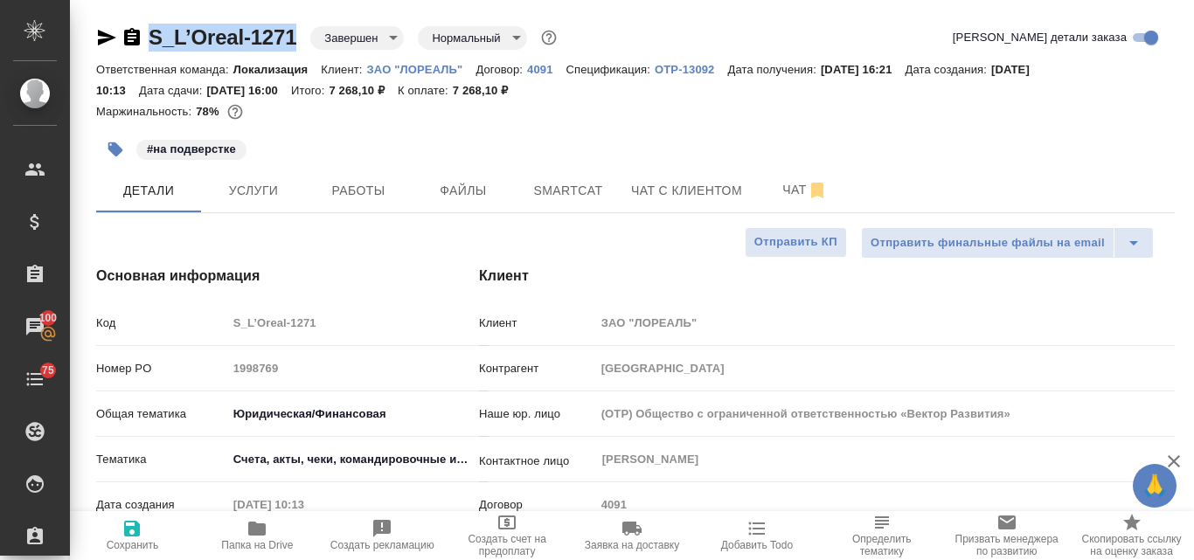
type textarea "x"
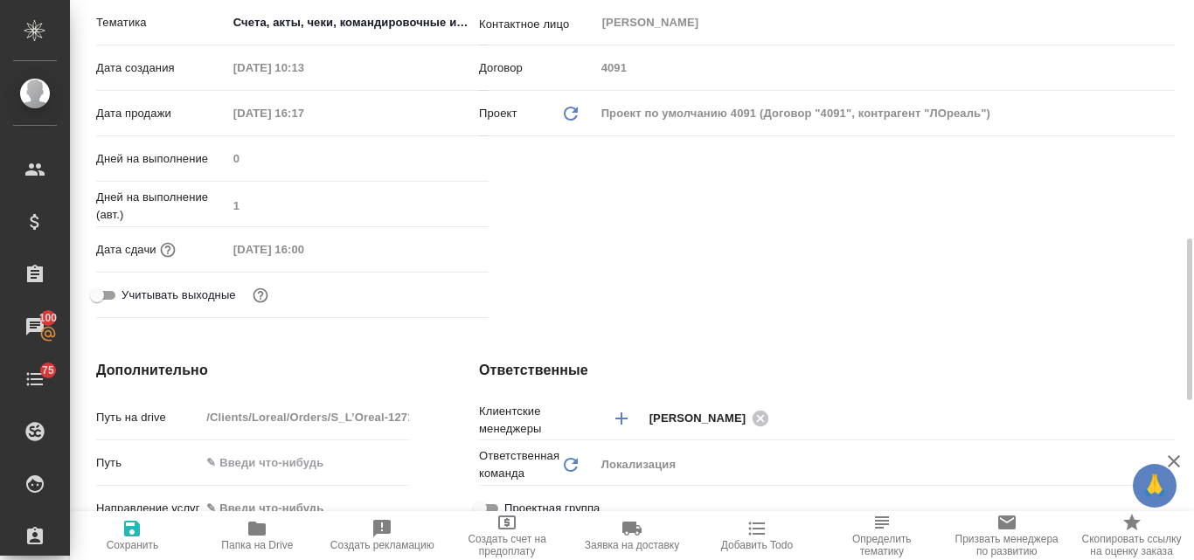
scroll to position [699, 0]
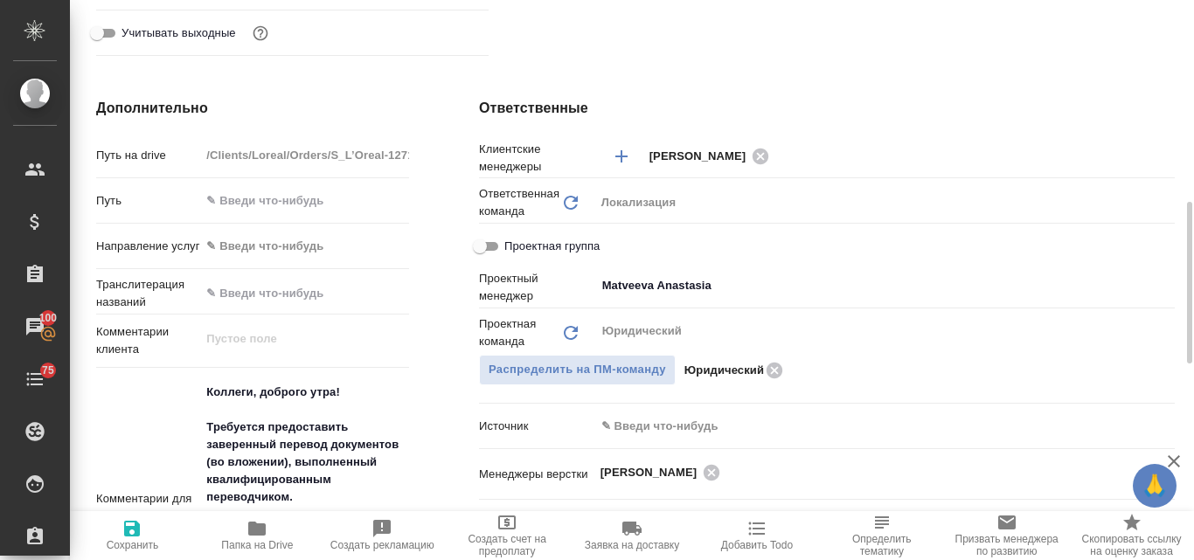
type textarea "x"
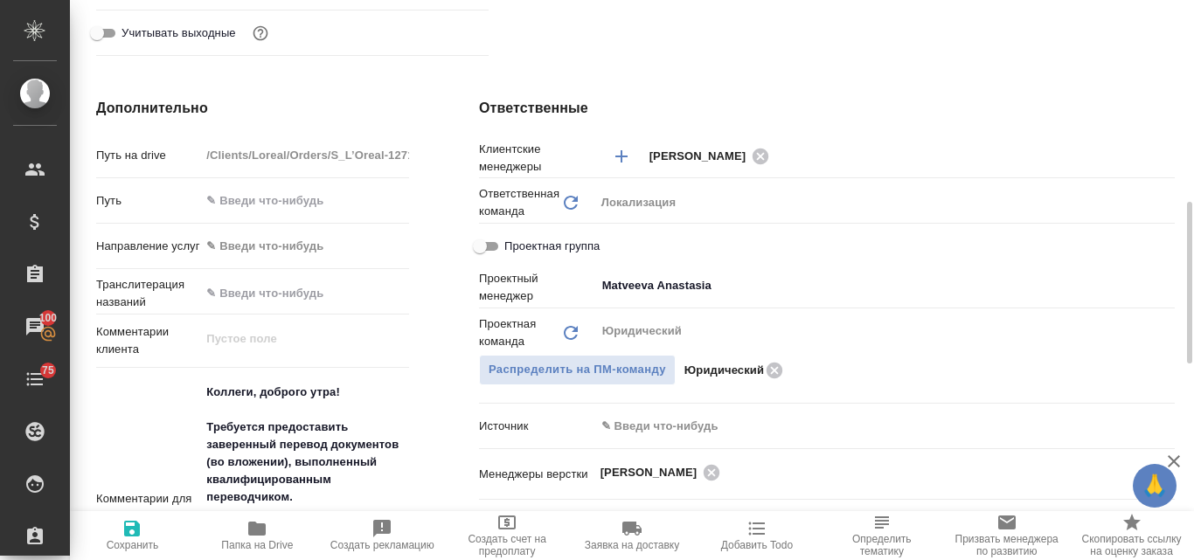
type textarea "x"
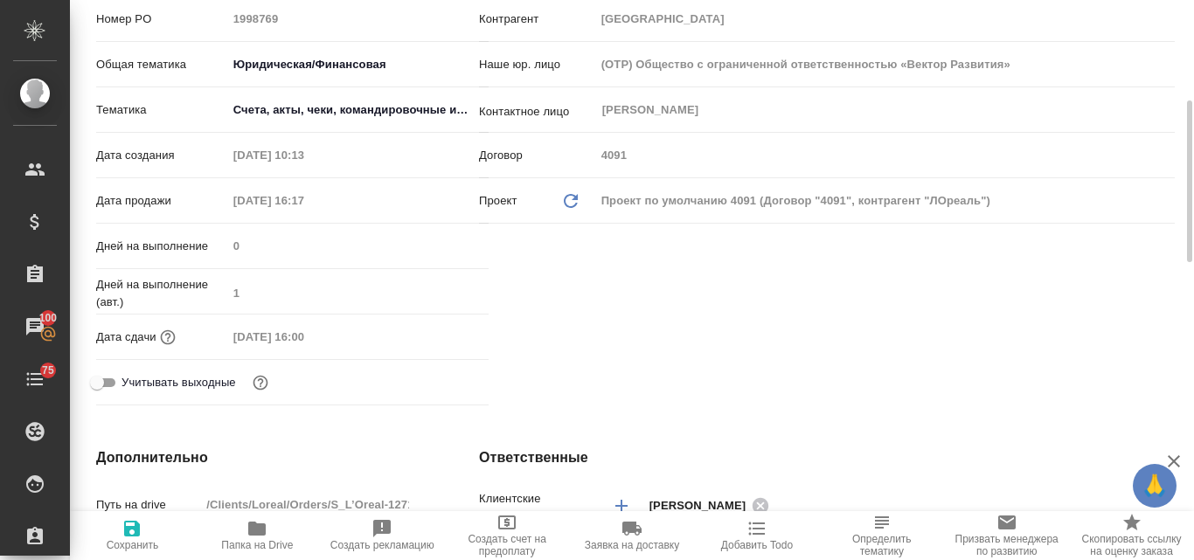
scroll to position [0, 0]
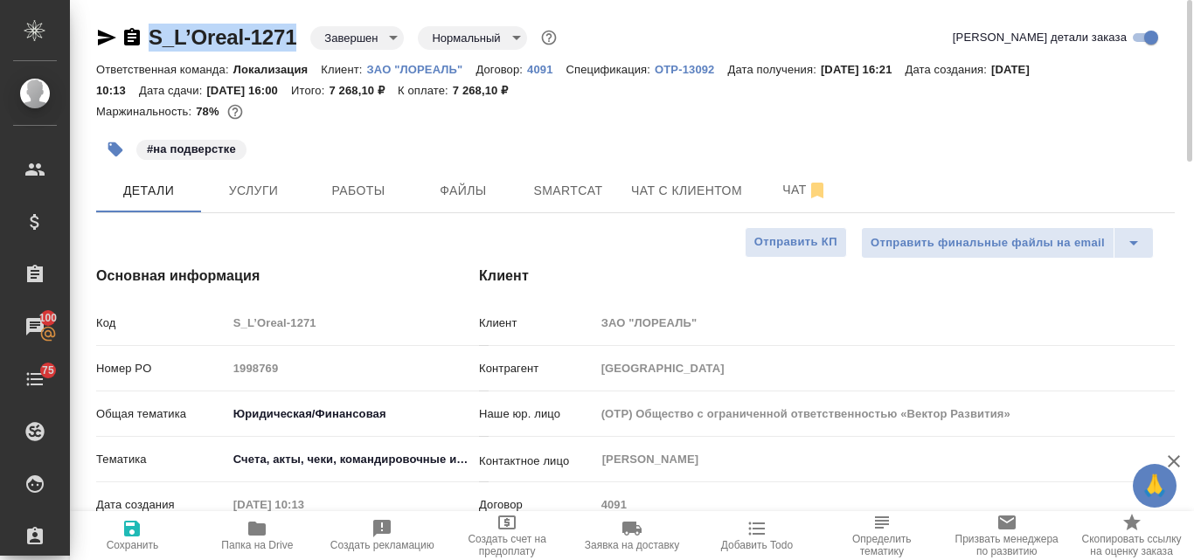
click at [100, 39] on icon "button" at bounding box center [107, 38] width 18 height 16
copy link "S_L’Oreal-1271"
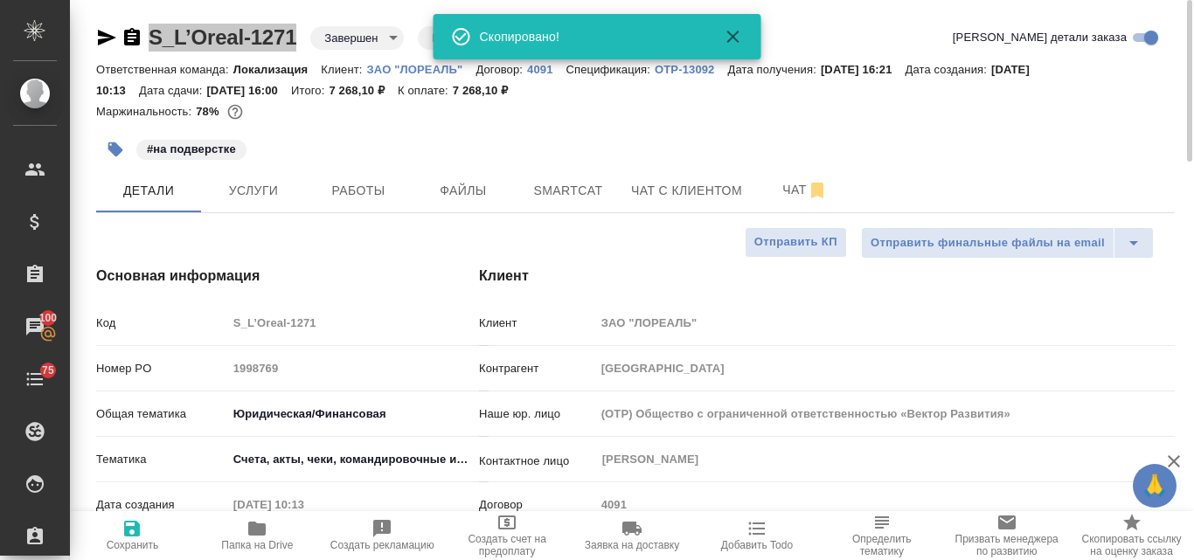
type textarea "x"
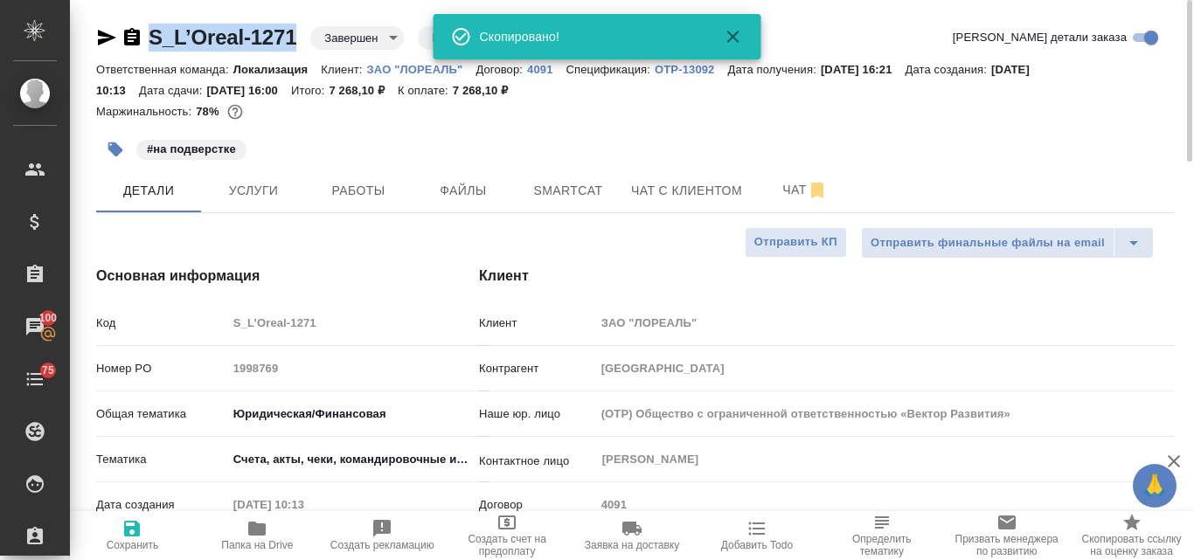
type textarea "x"
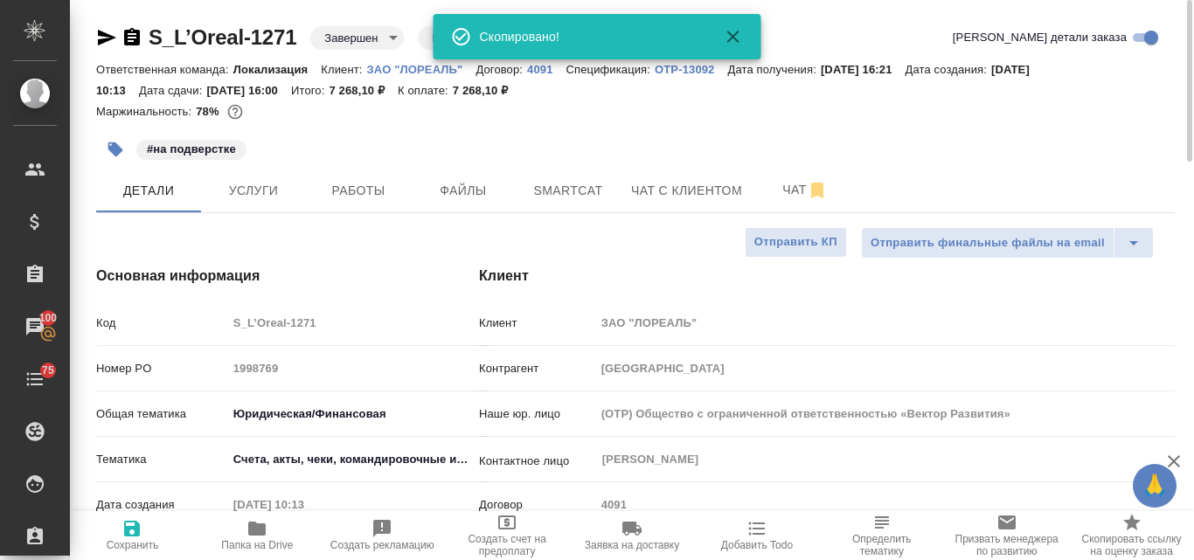
type textarea "x"
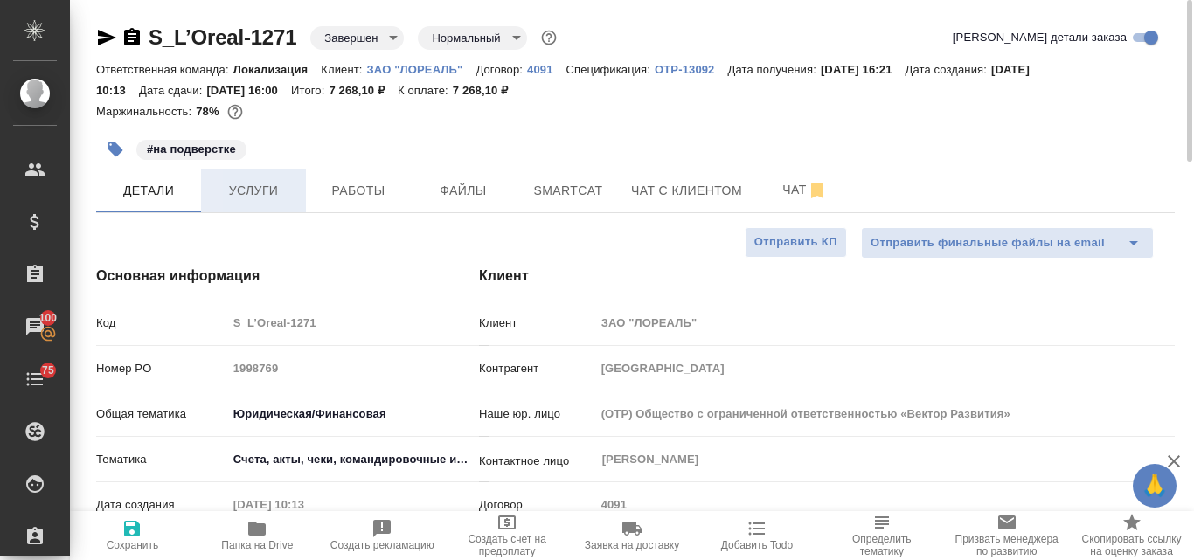
click at [263, 198] on span "Услуги" at bounding box center [254, 191] width 84 height 22
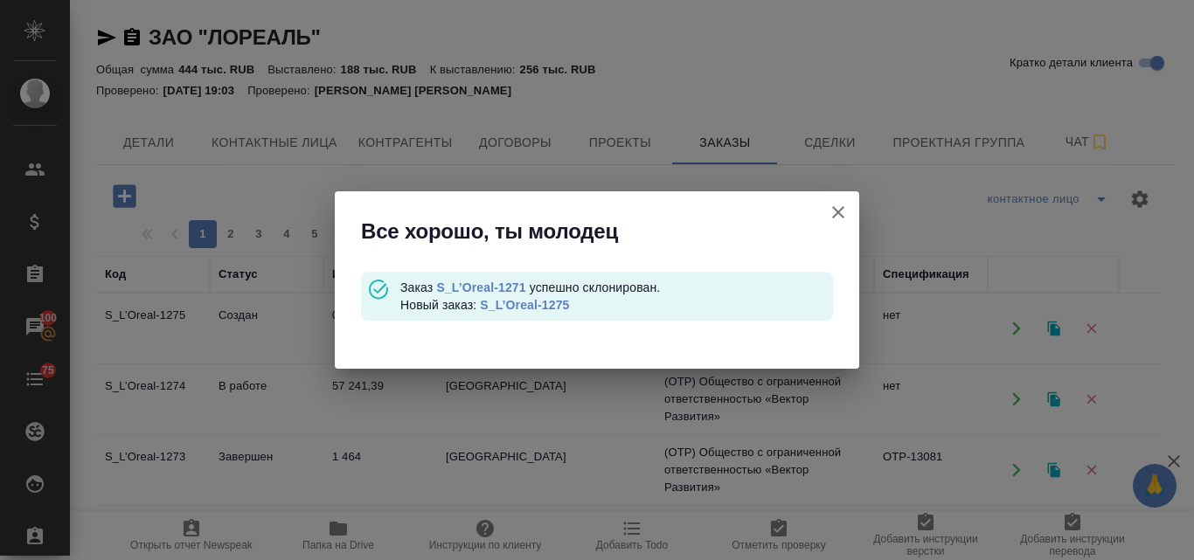
scroll to position [87, 0]
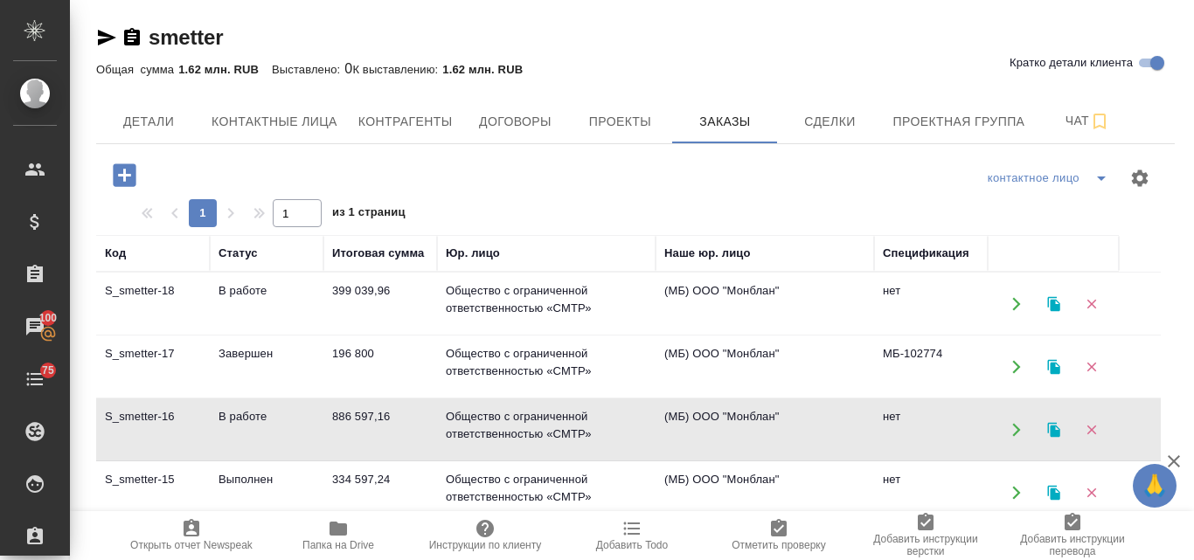
click at [230, 295] on td "В работе" at bounding box center [267, 304] width 114 height 61
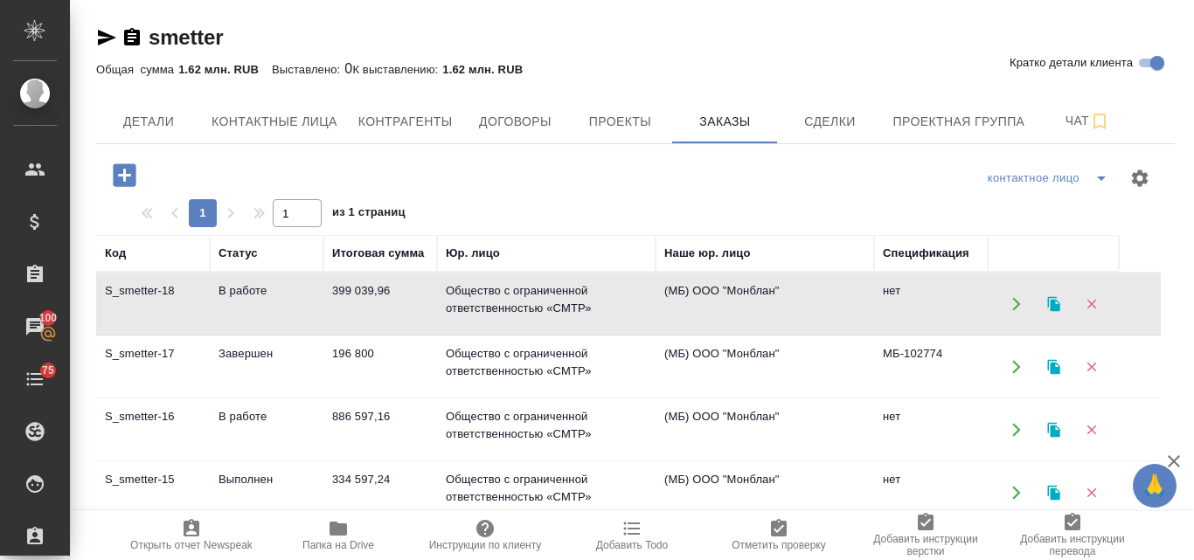
click at [231, 295] on td "В работе" at bounding box center [267, 304] width 114 height 61
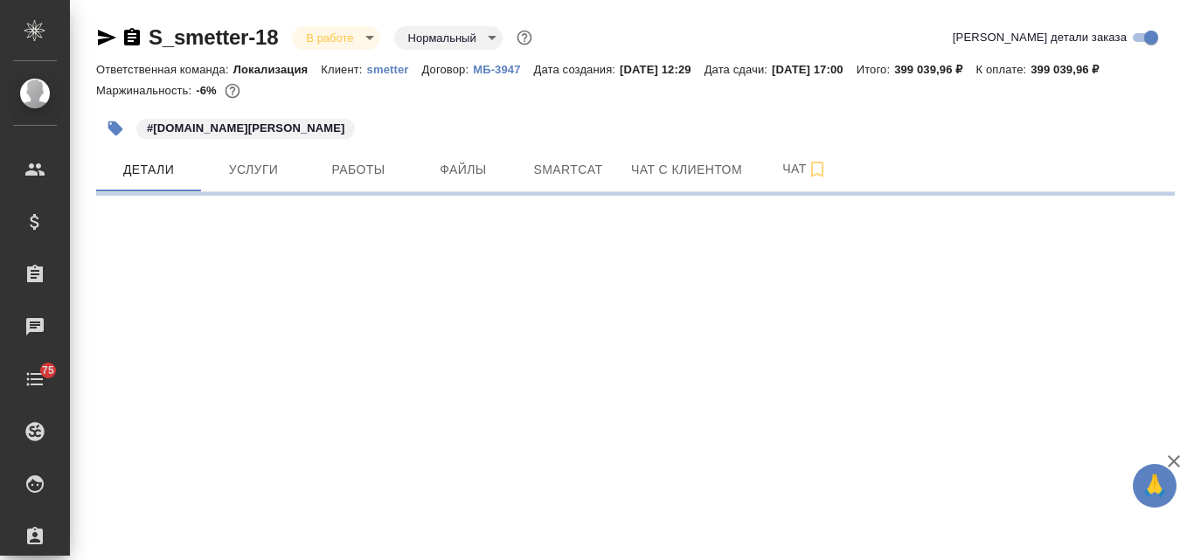
select select "RU"
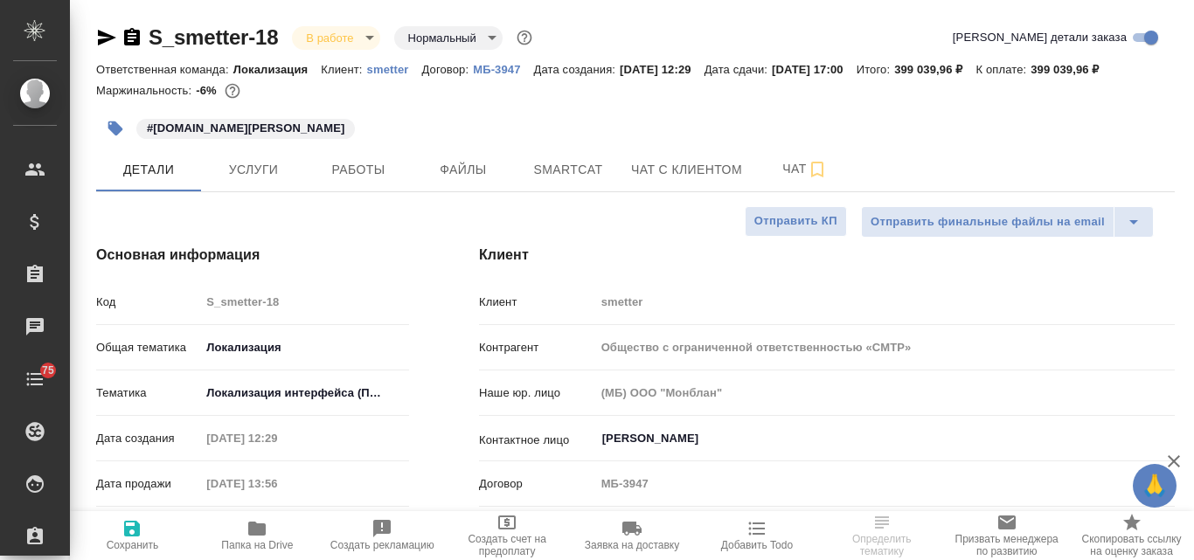
type textarea "x"
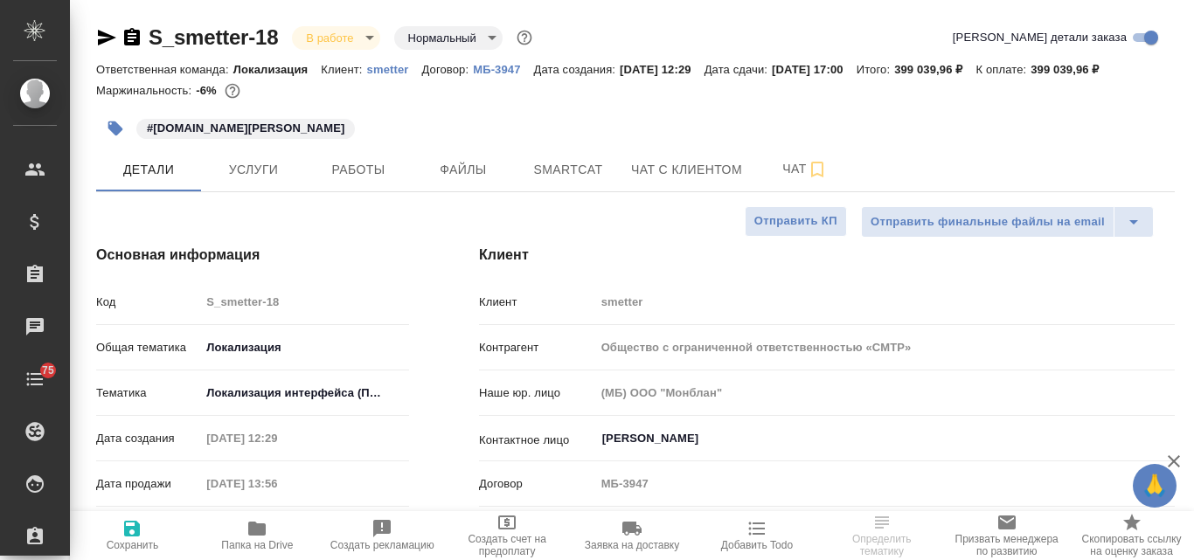
type textarea "x"
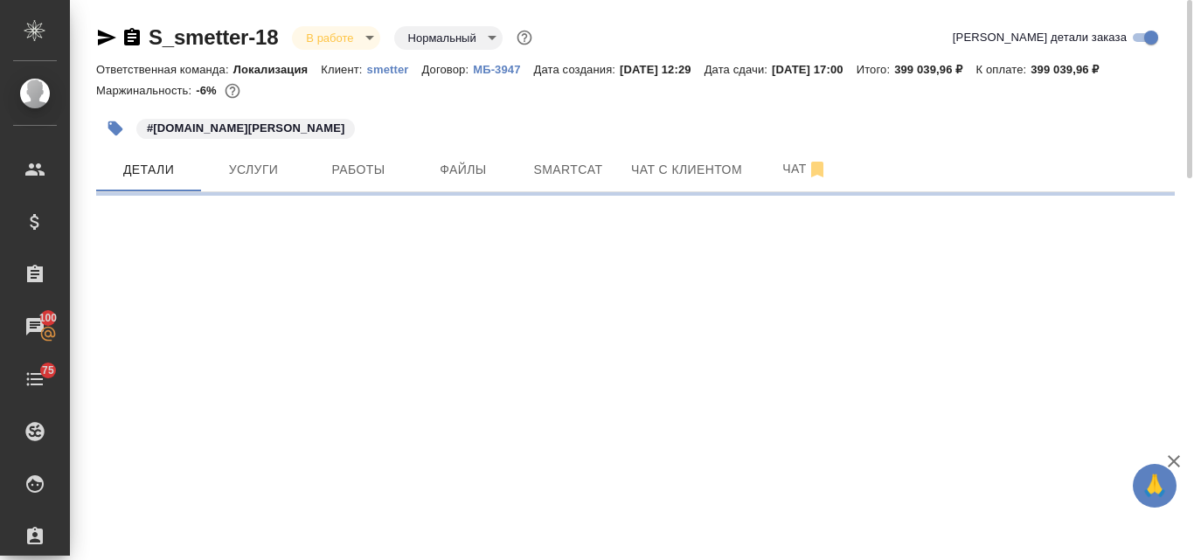
select select "RU"
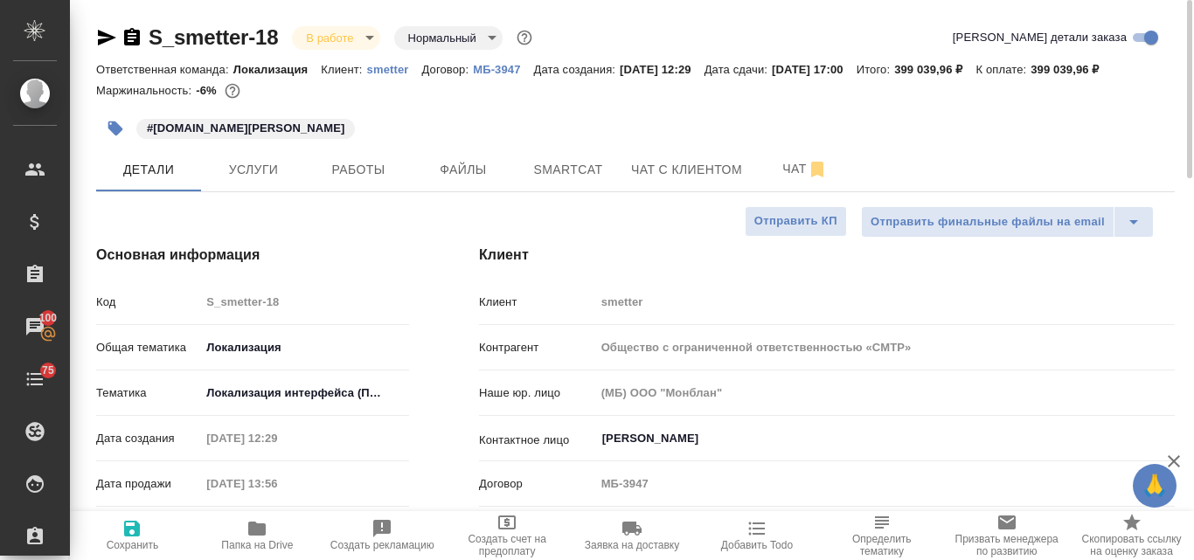
type textarea "x"
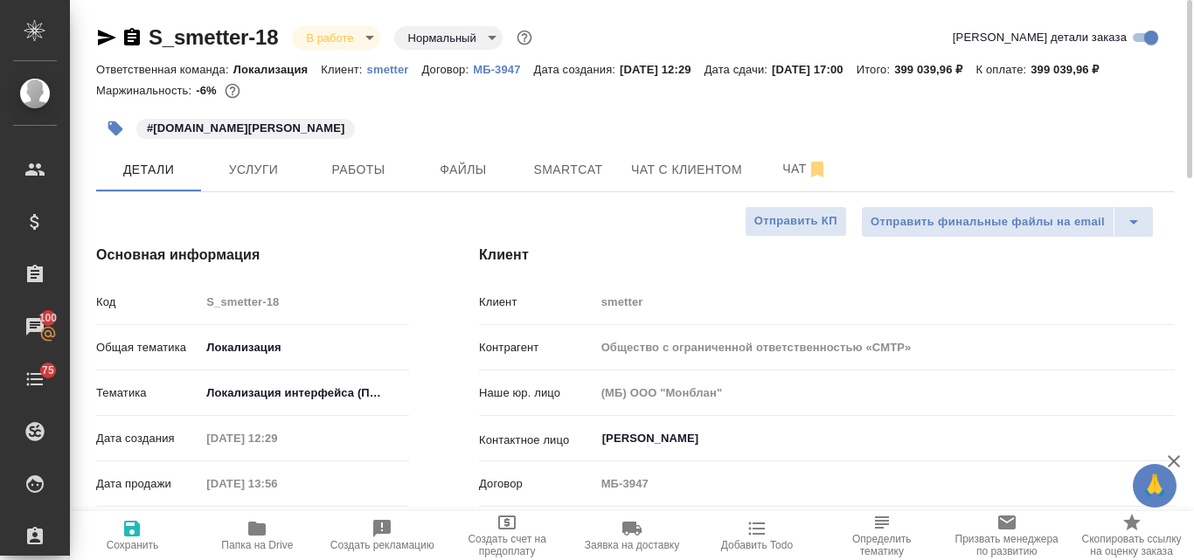
type textarea "x"
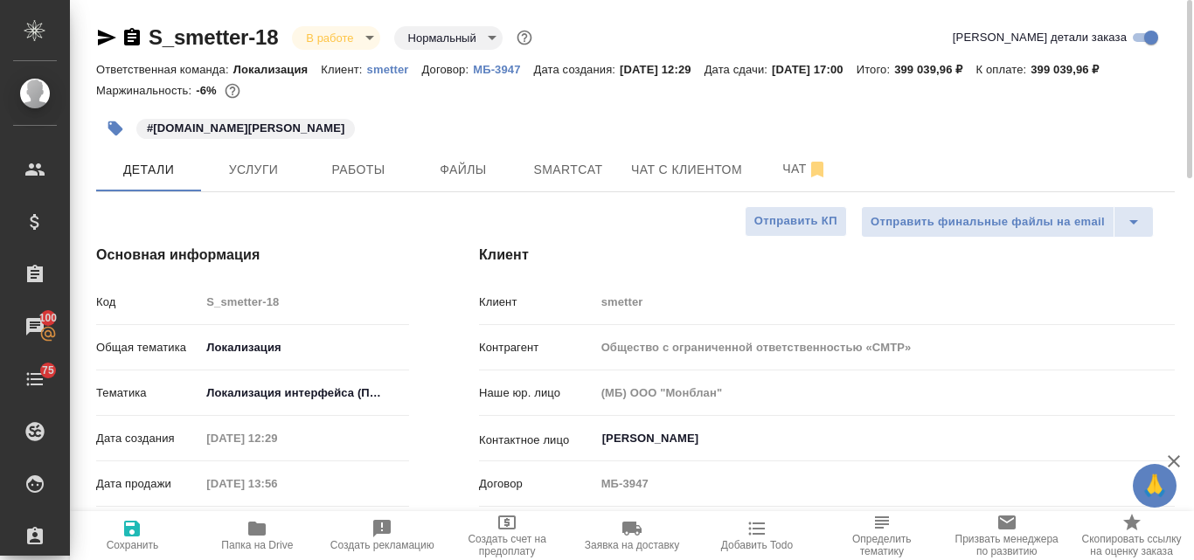
type textarea "x"
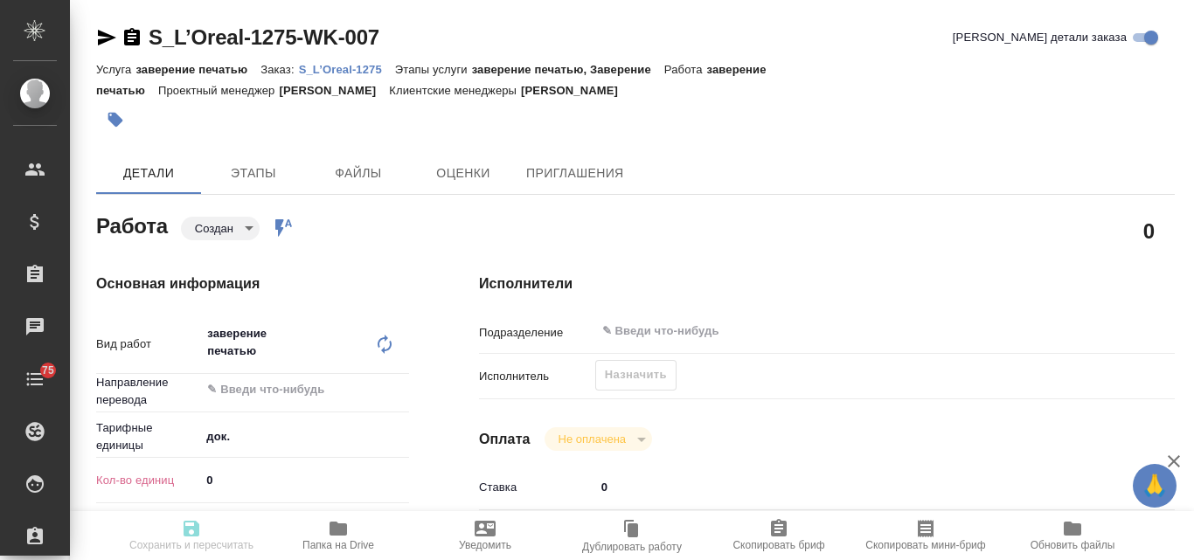
type textarea "x"
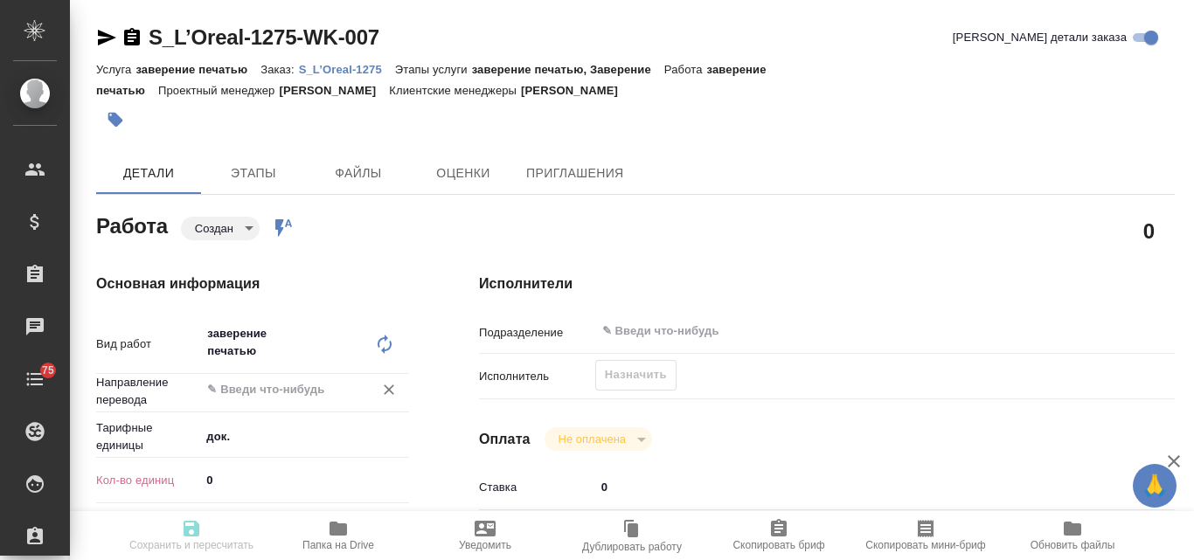
type textarea "x"
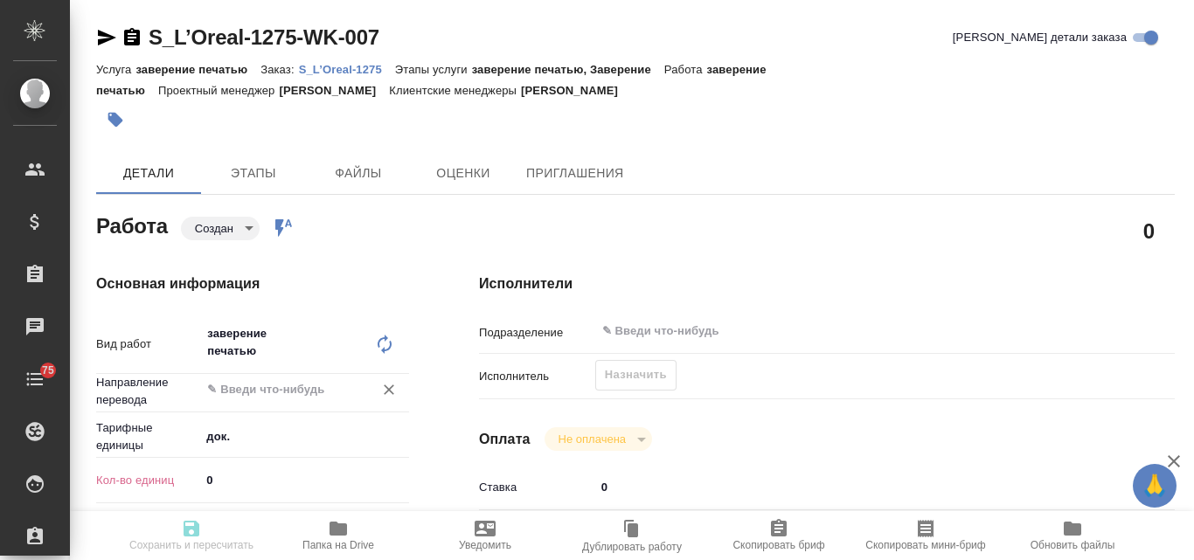
type textarea "x"
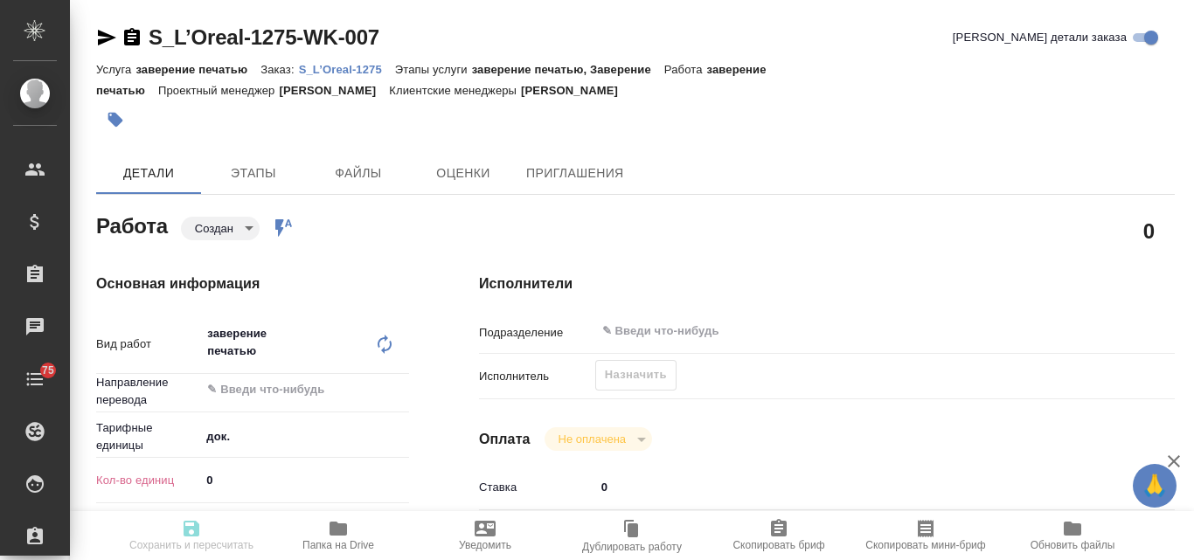
type textarea "x"
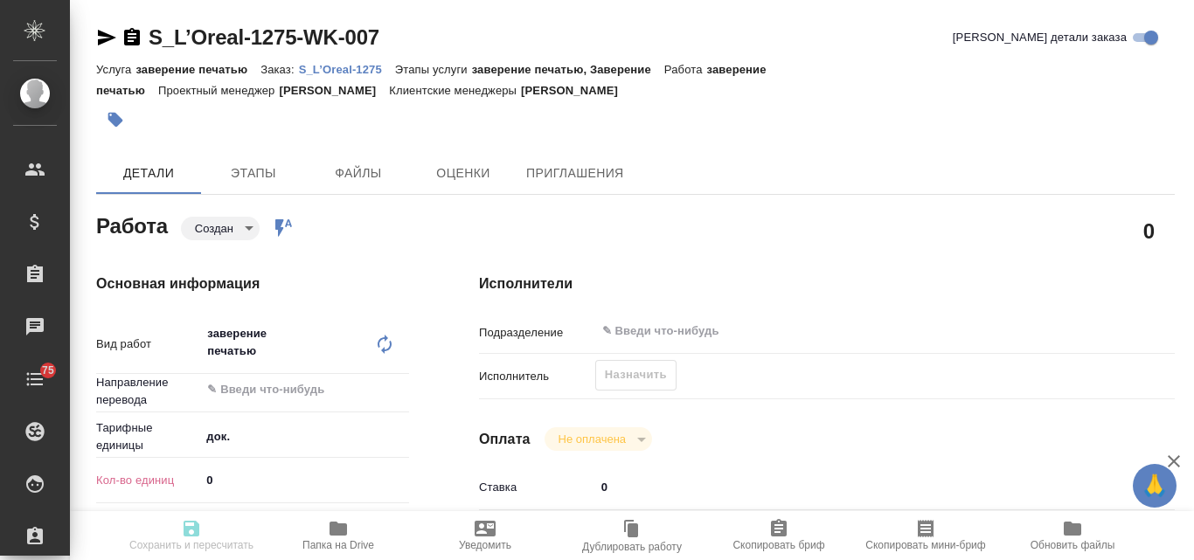
click at [219, 480] on input "0" at bounding box center [304, 480] width 209 height 25
type textarea "x"
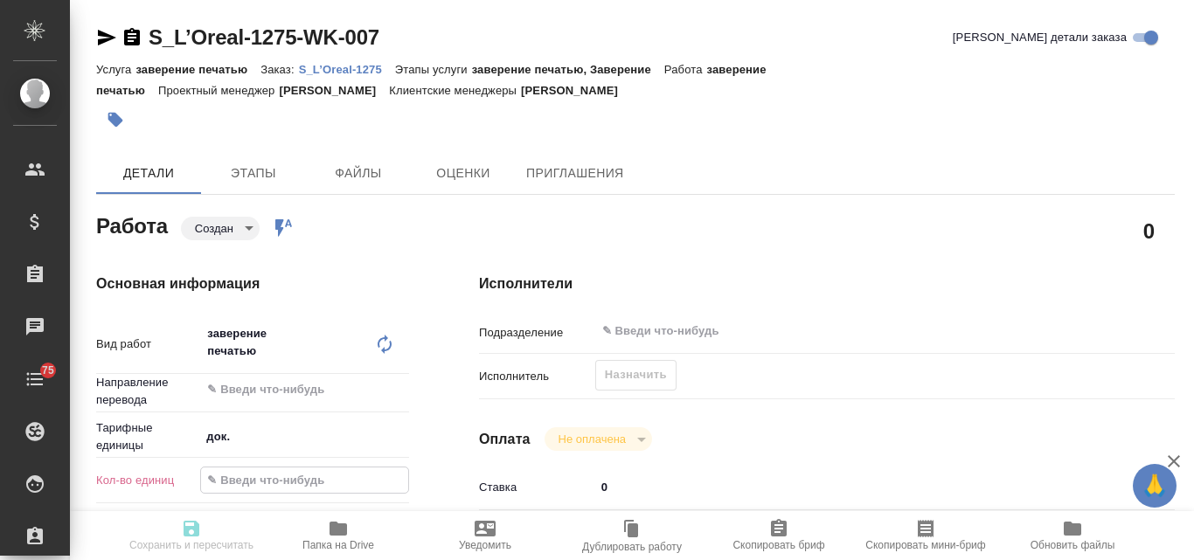
type textarea "x"
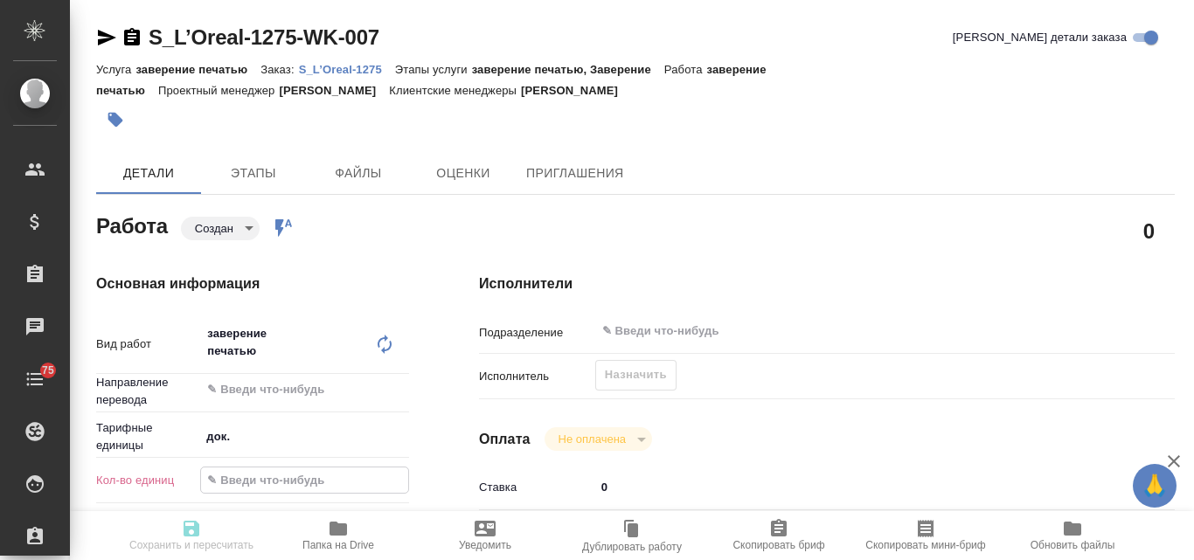
type textarea "x"
type input "1"
type textarea "x"
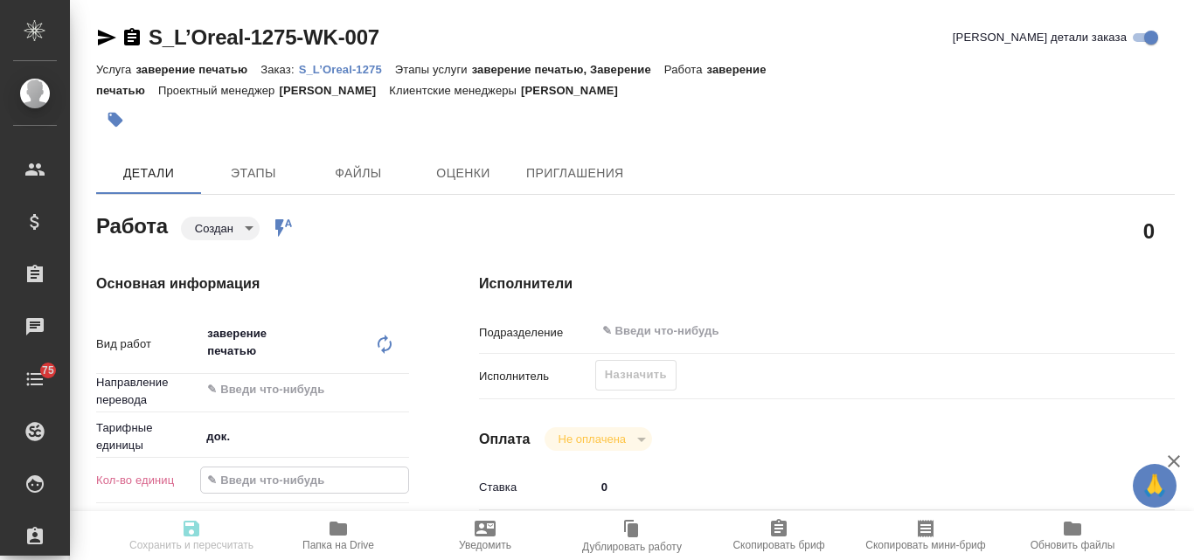
type textarea "x"
type input "1"
click at [668, 333] on input "text" at bounding box center [827, 331] width 453 height 21
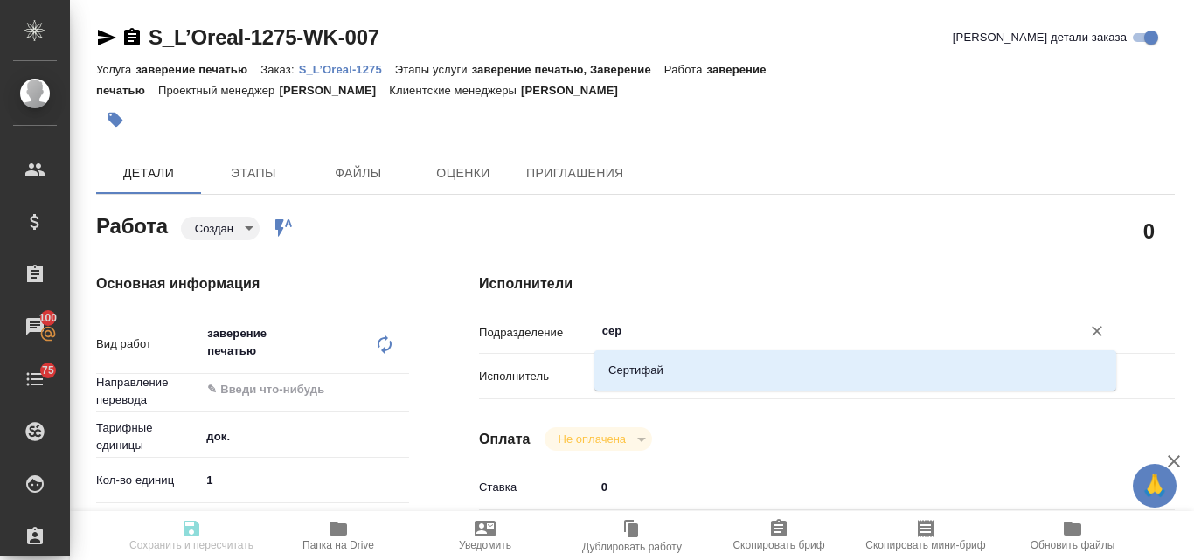
type input "серт"
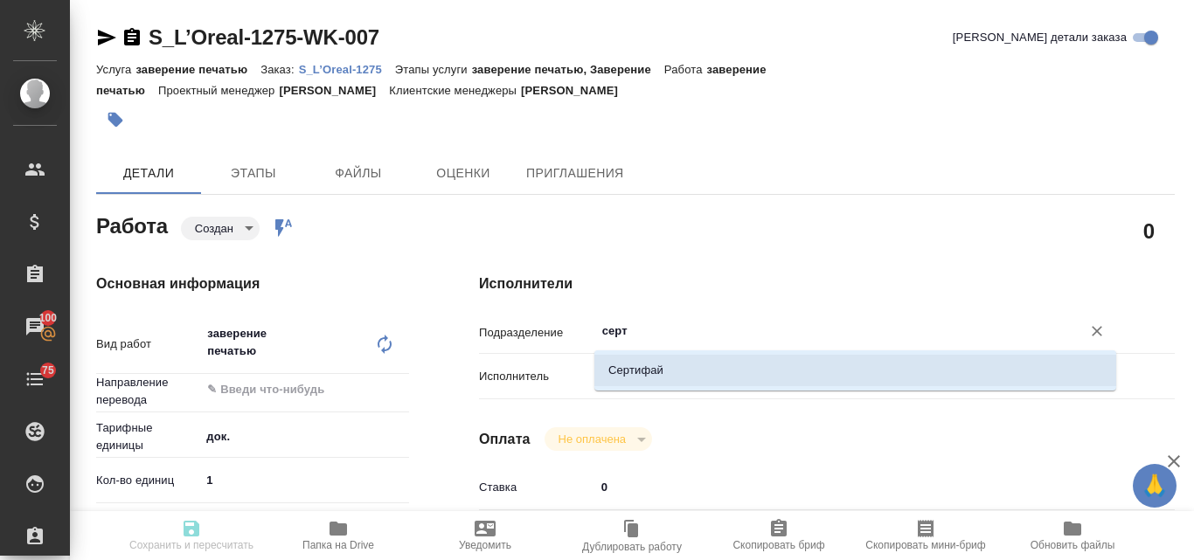
click at [669, 365] on li "Сертифай" at bounding box center [855, 370] width 522 height 31
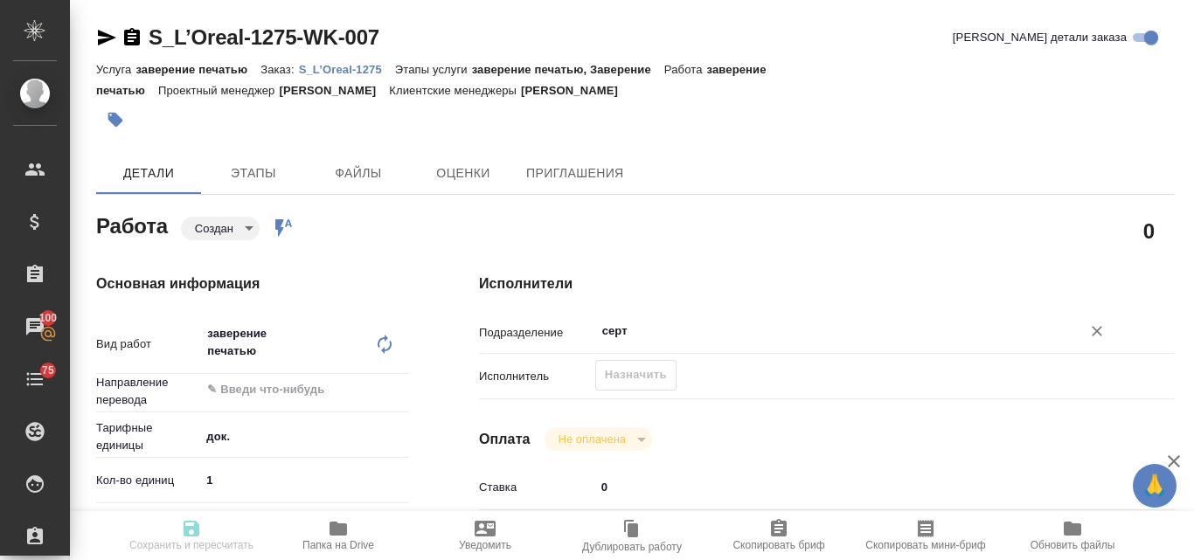
type textarea "x"
type input "Сертифай"
type textarea "x"
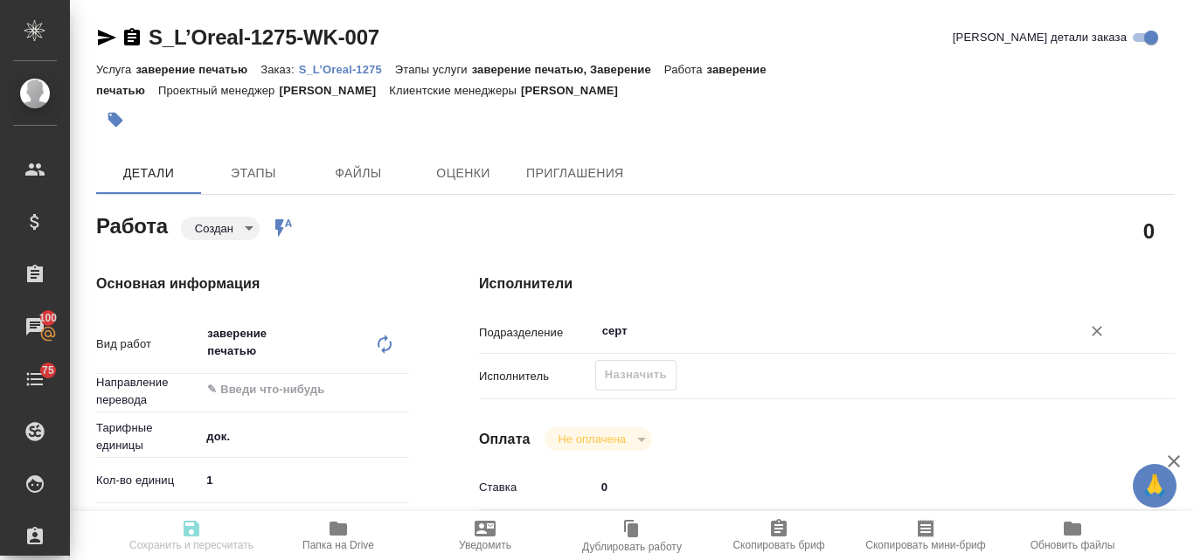
type textarea "x"
type input "Сертифай"
click at [619, 372] on div "Назначить" at bounding box center [635, 375] width 81 height 31
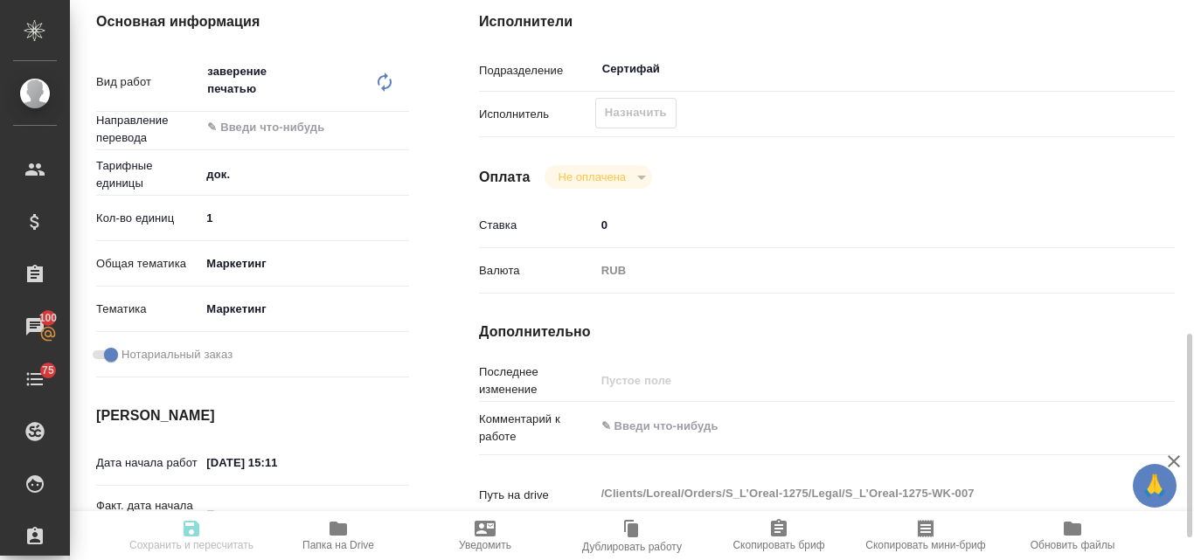
scroll to position [437, 0]
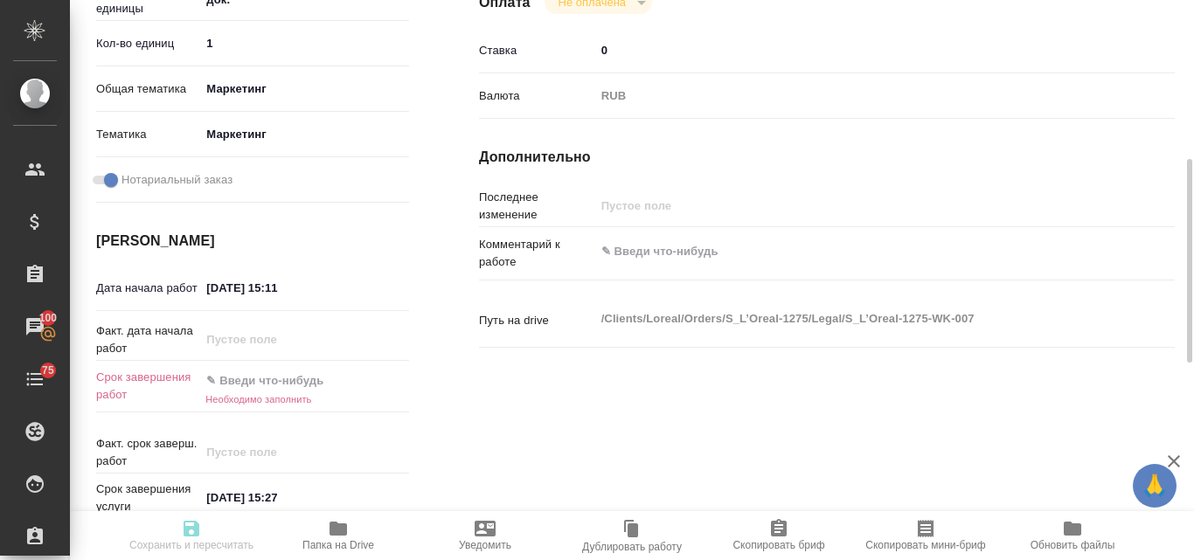
click at [237, 387] on input "text" at bounding box center [276, 380] width 153 height 25
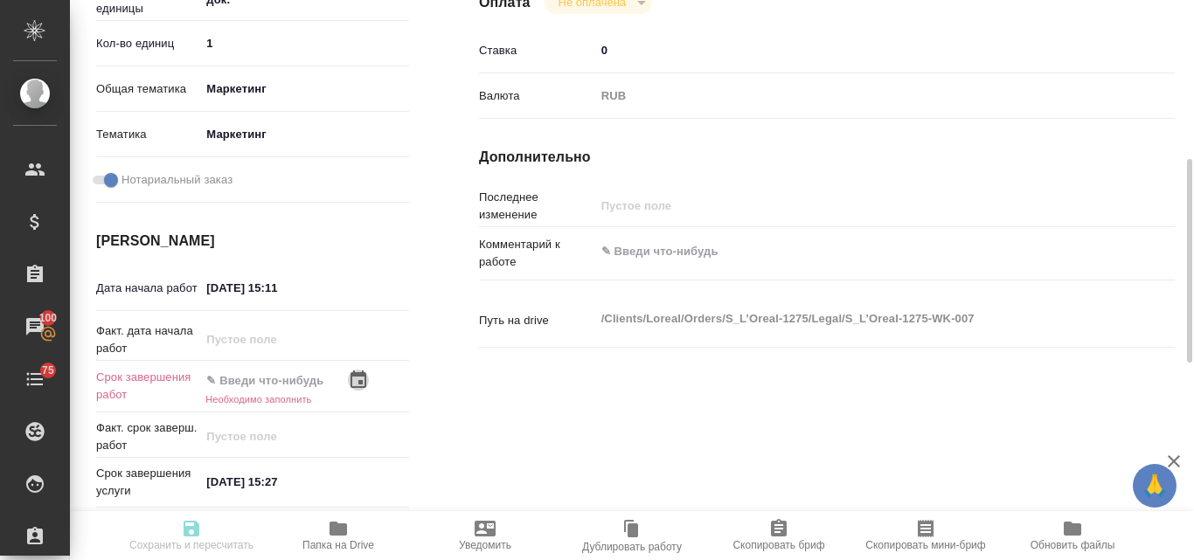
click at [358, 378] on icon "button" at bounding box center [358, 380] width 21 height 21
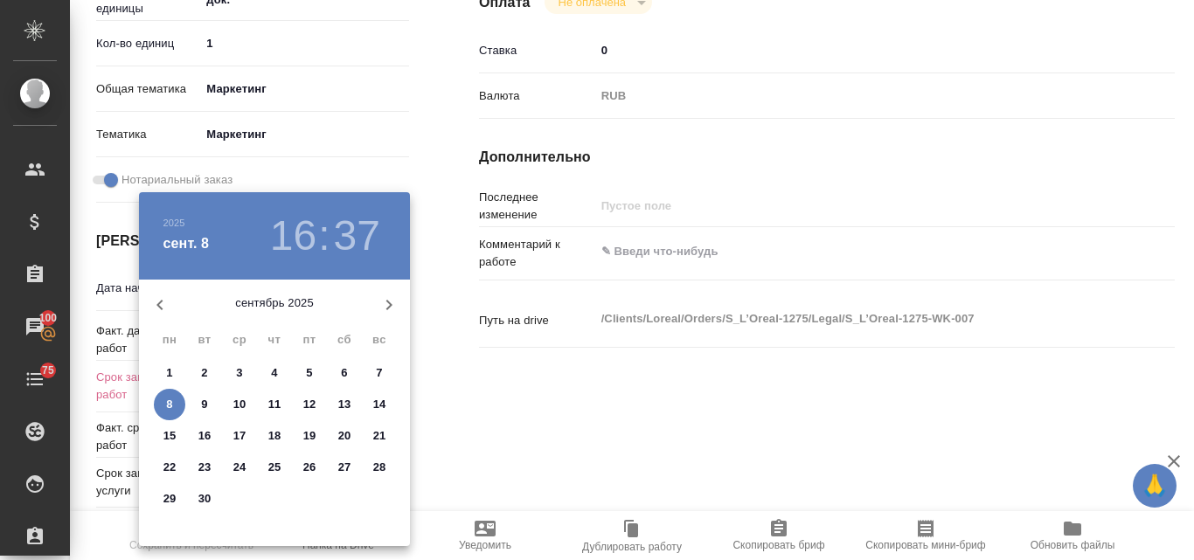
click at [207, 400] on p "9" at bounding box center [204, 404] width 6 height 17
type textarea "x"
type input "09.09.2025 16:37"
type textarea "x"
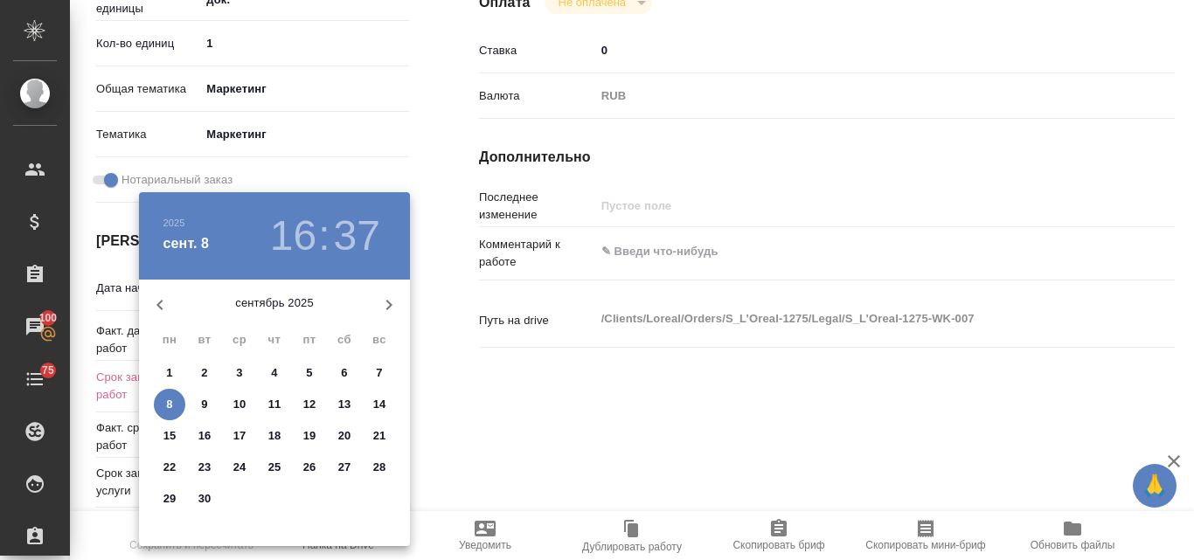
type textarea "x"
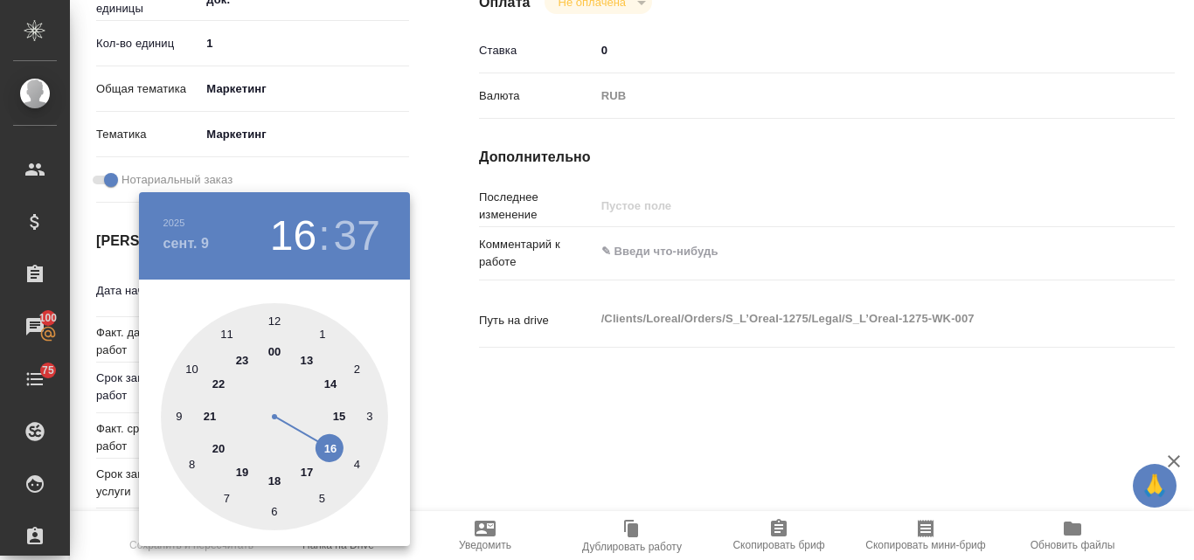
click at [330, 447] on div at bounding box center [274, 416] width 227 height 227
type textarea "x"
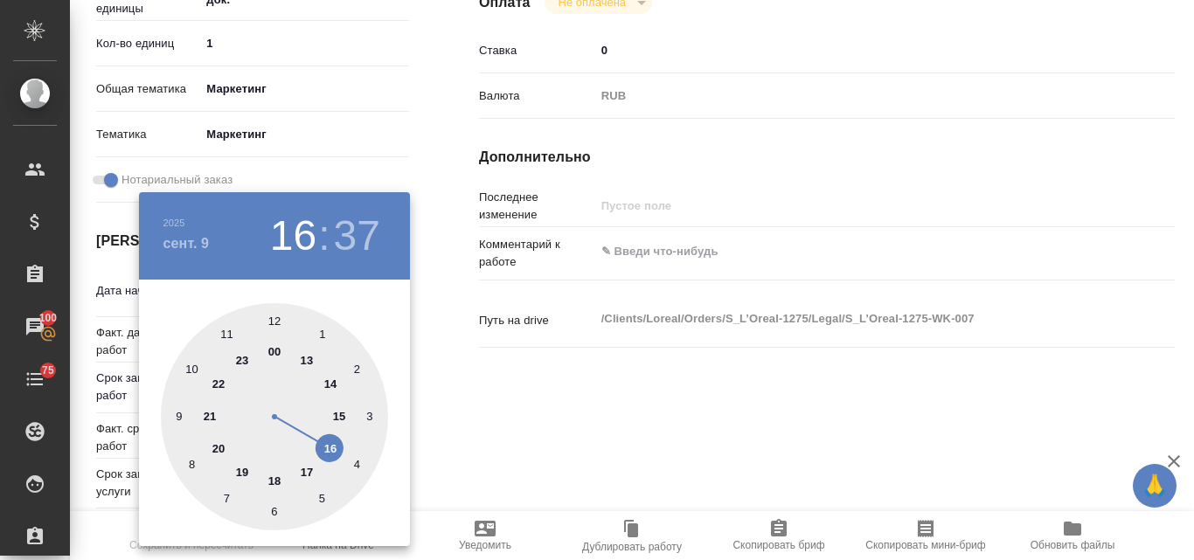
type textarea "x"
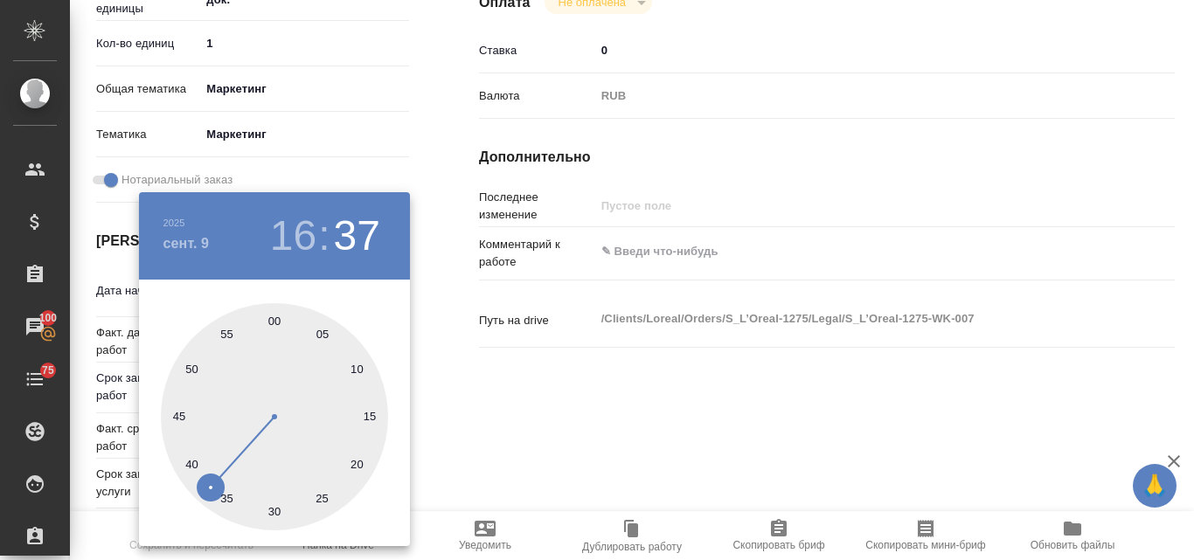
click at [275, 322] on div at bounding box center [274, 416] width 227 height 227
type textarea "x"
type input "09.09.2025 16:00"
type textarea "x"
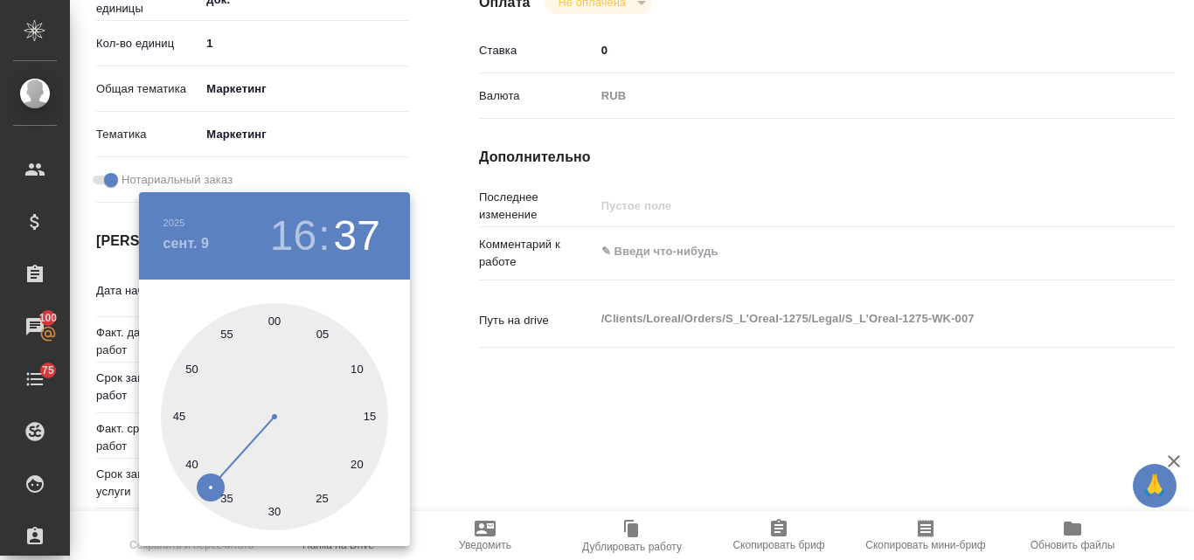
type textarea "x"
click at [535, 407] on div at bounding box center [597, 280] width 1194 height 560
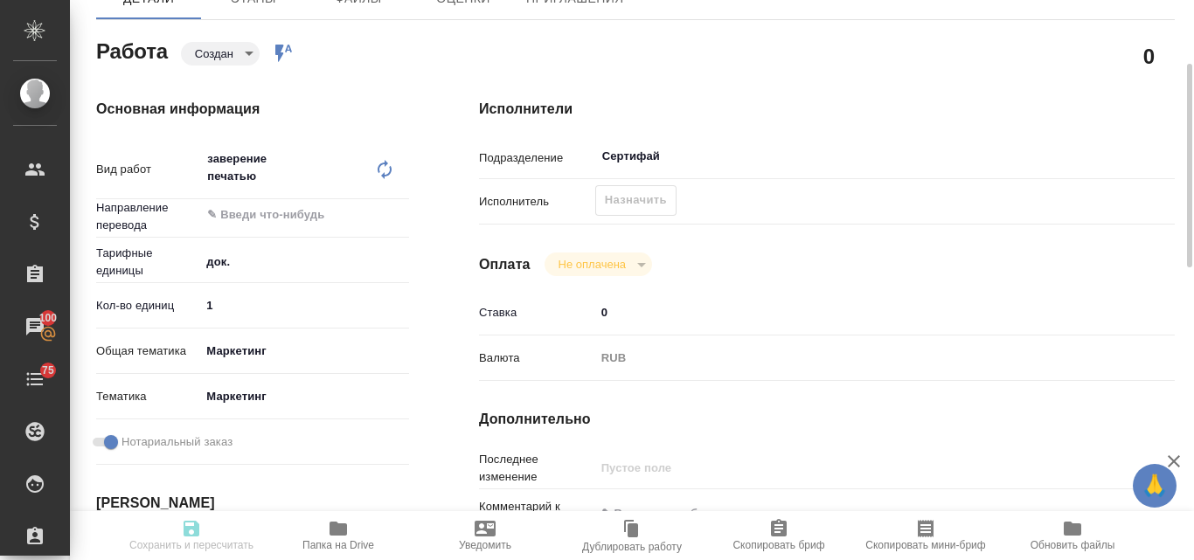
scroll to position [0, 0]
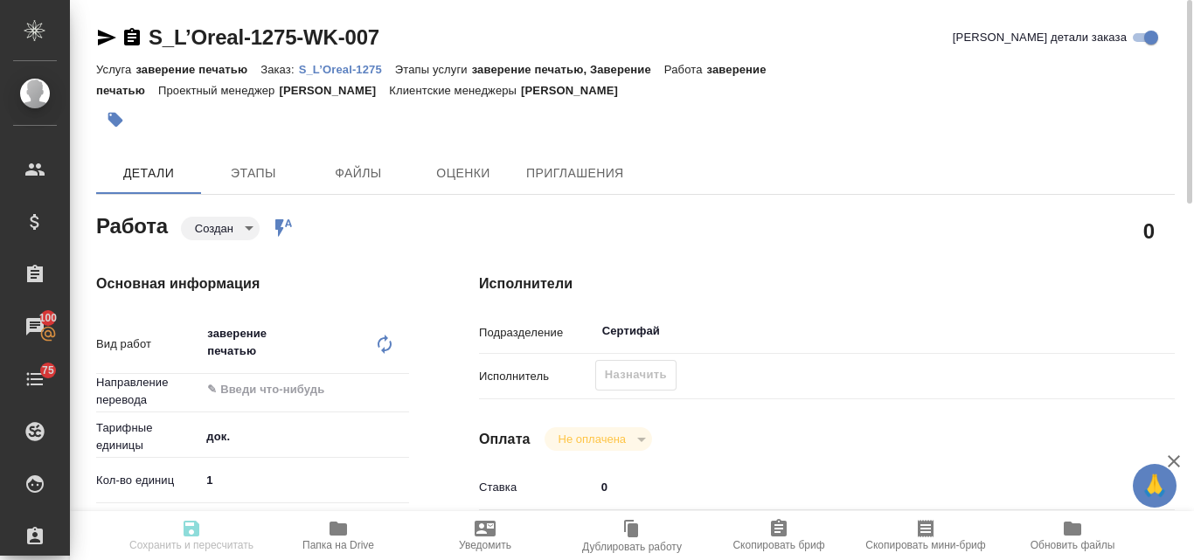
click at [626, 375] on div "Назначить" at bounding box center [635, 375] width 81 height 31
click at [249, 394] on input "text" at bounding box center [275, 389] width 140 height 21
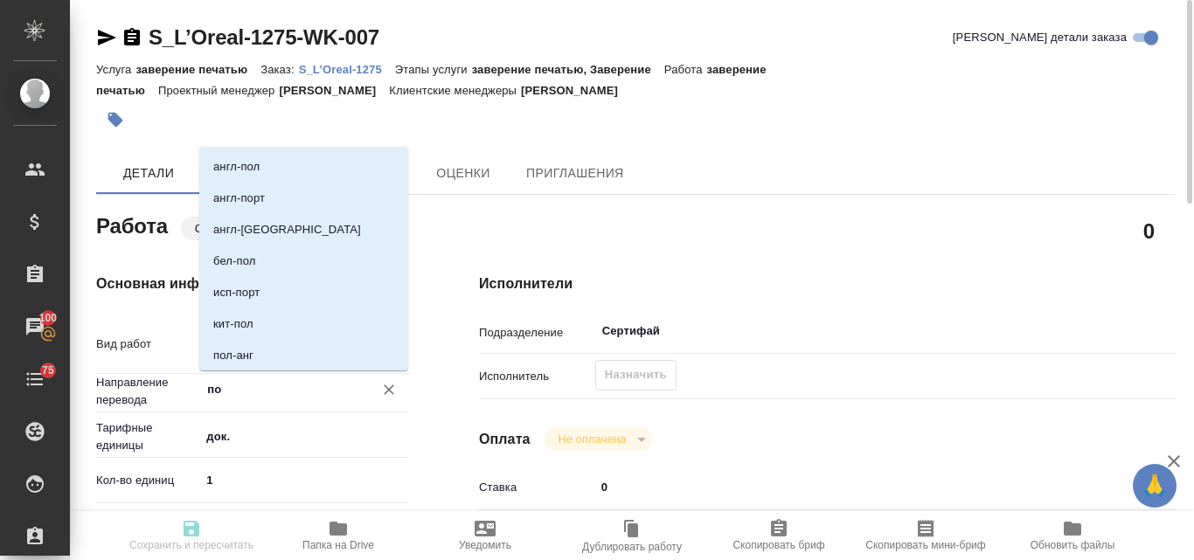
type input "пол"
click at [268, 356] on li "пол-рус" at bounding box center [303, 355] width 209 height 31
type textarea "x"
type input "пол-рус"
type textarea "x"
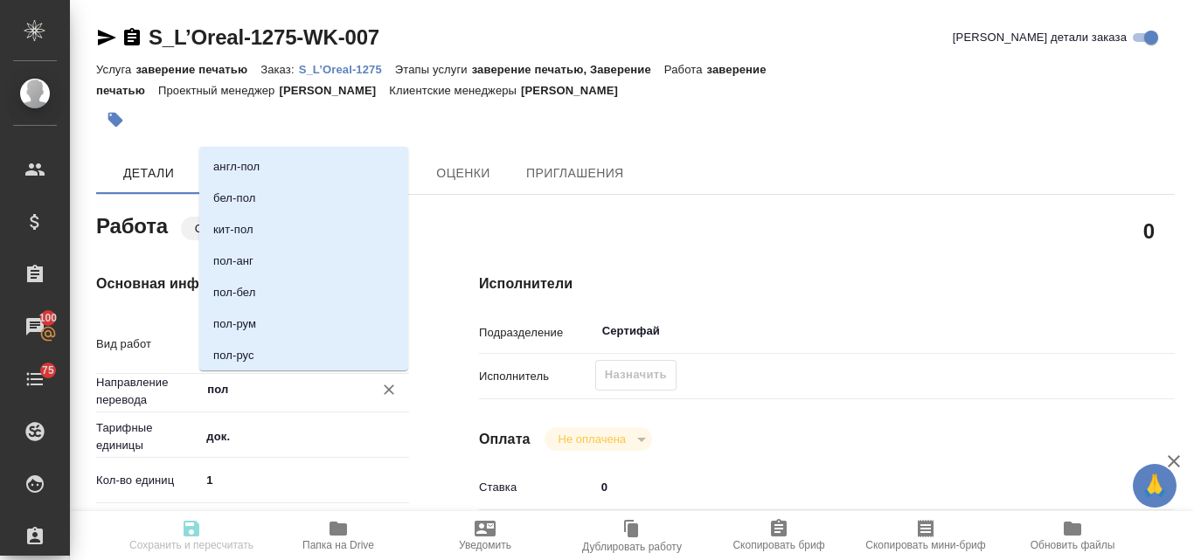
type textarea "x"
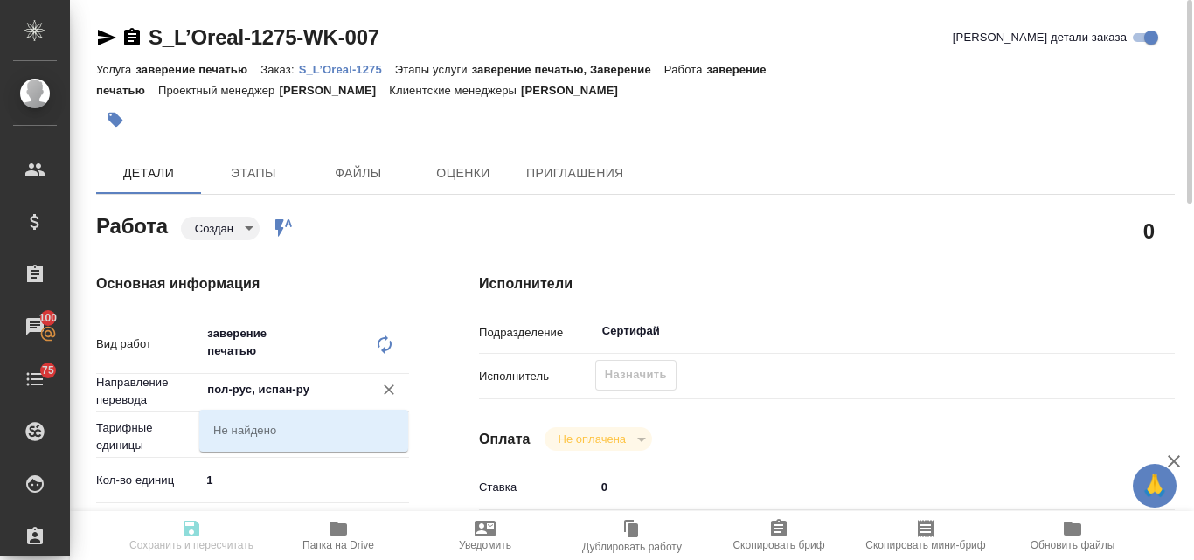
type input "пол-рус, испан-рус"
type textarea "x"
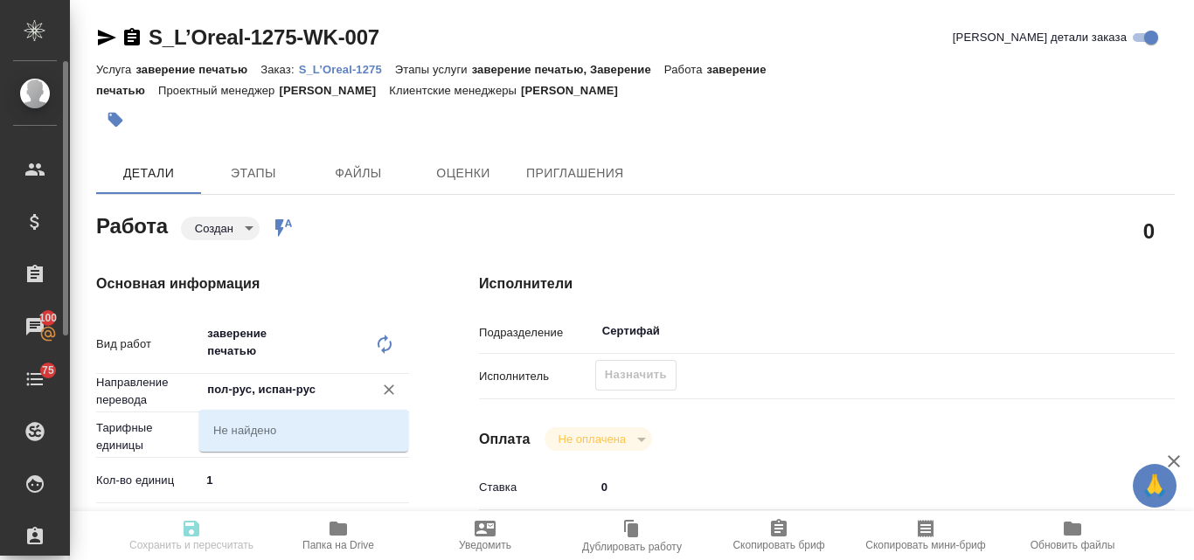
type textarea "x"
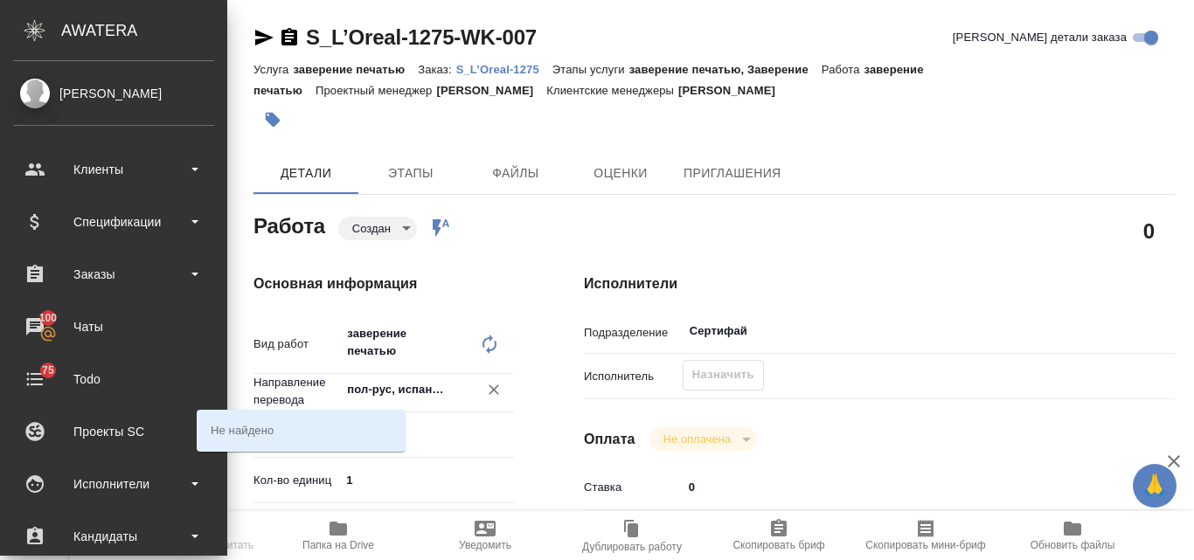
type textarea "x"
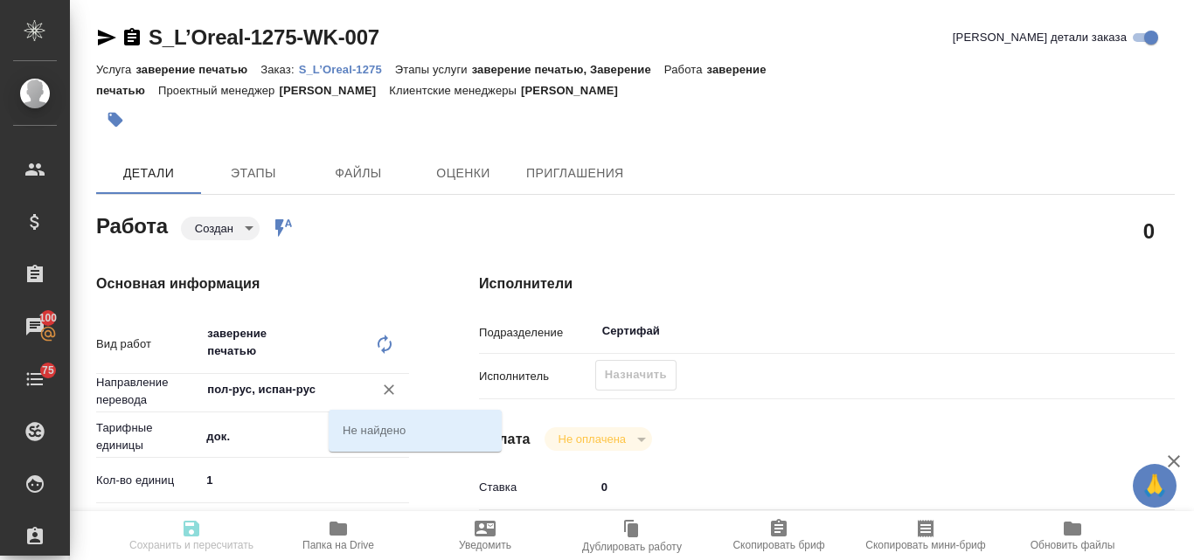
type input "пол-рус, испан-рус"
click at [618, 379] on div "Назначить" at bounding box center [635, 375] width 81 height 31
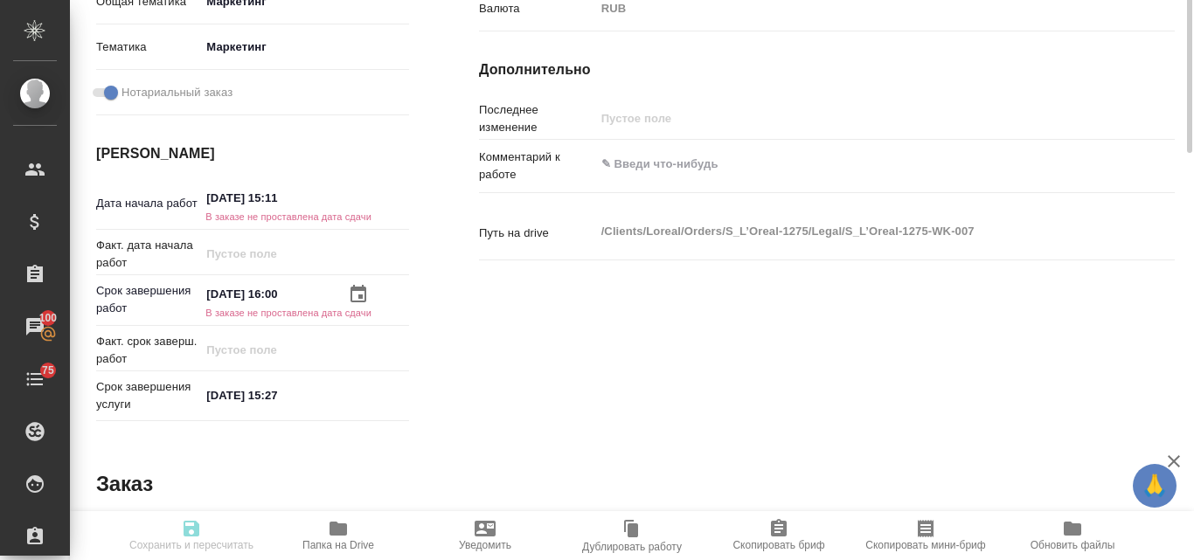
scroll to position [612, 0]
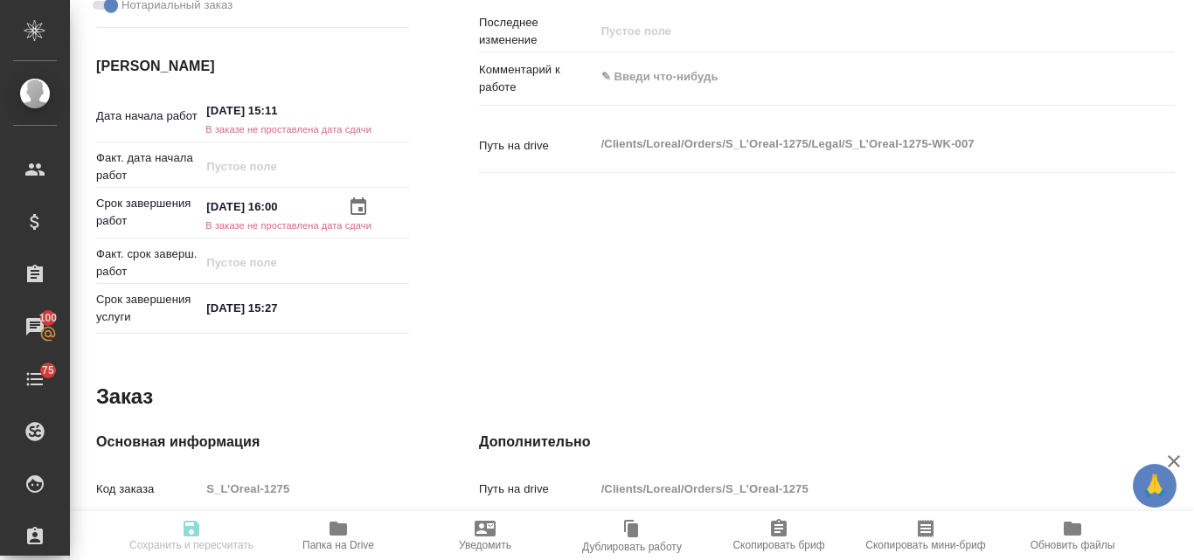
click at [241, 122] on input "08.09.2025 15:11" at bounding box center [276, 110] width 153 height 25
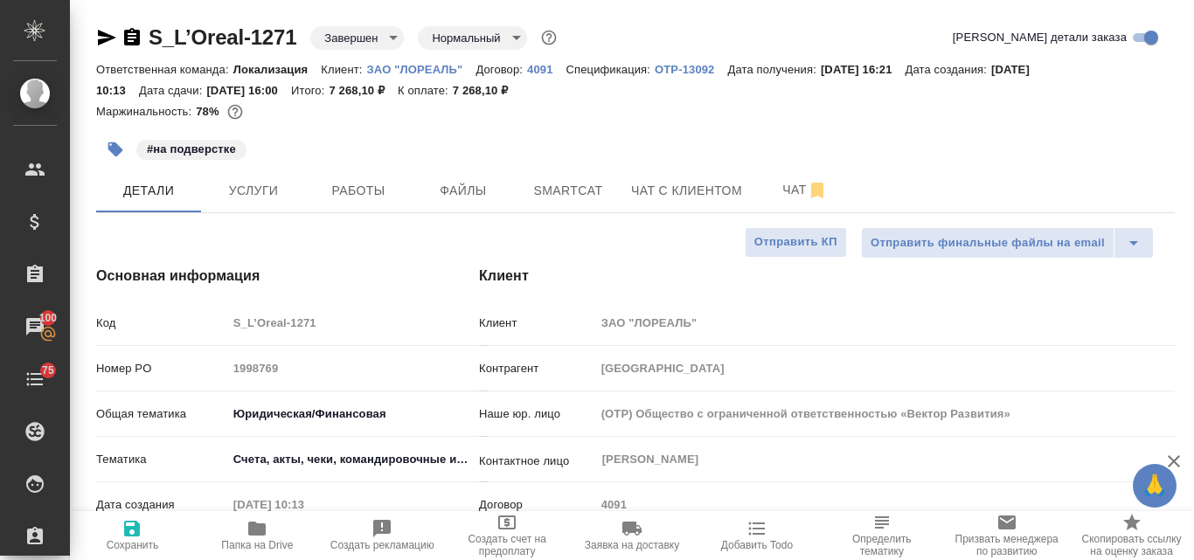
select select "RU"
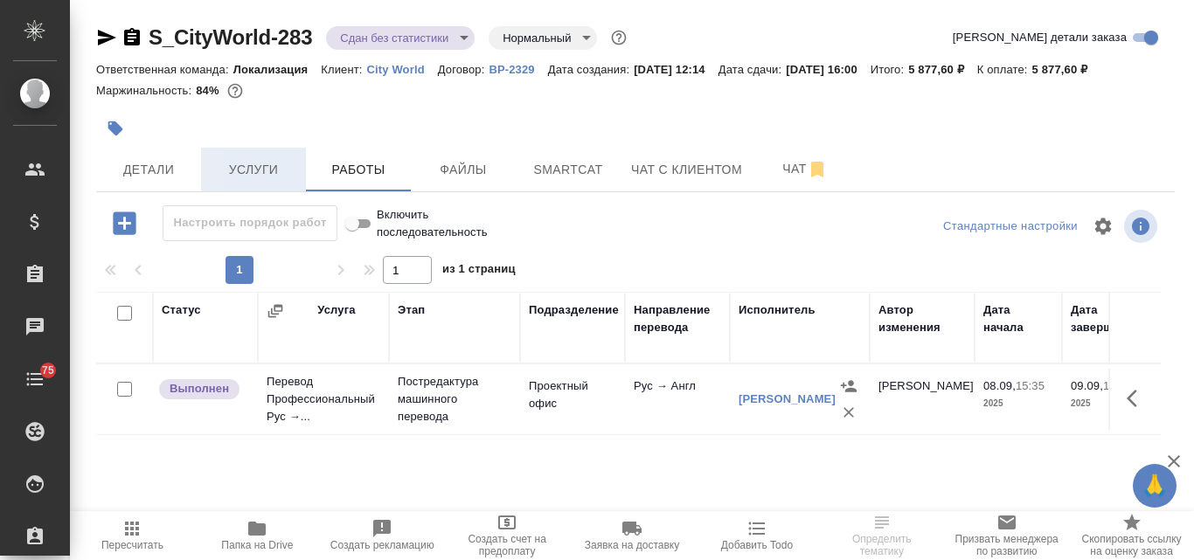
click at [269, 163] on span "Услуги" at bounding box center [254, 170] width 84 height 22
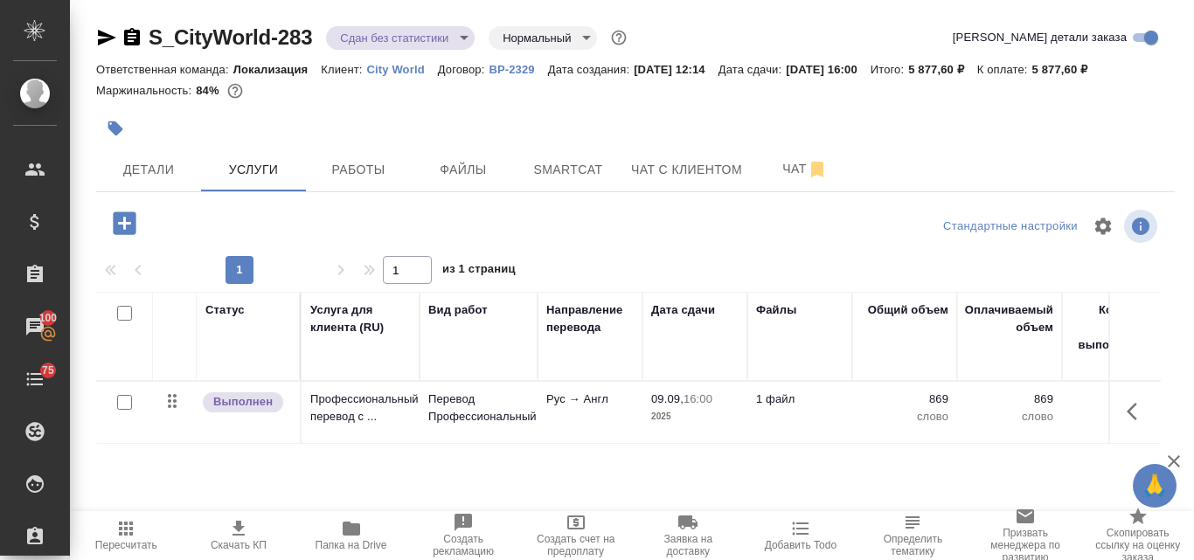
click at [351, 537] on icon "button" at bounding box center [351, 528] width 21 height 21
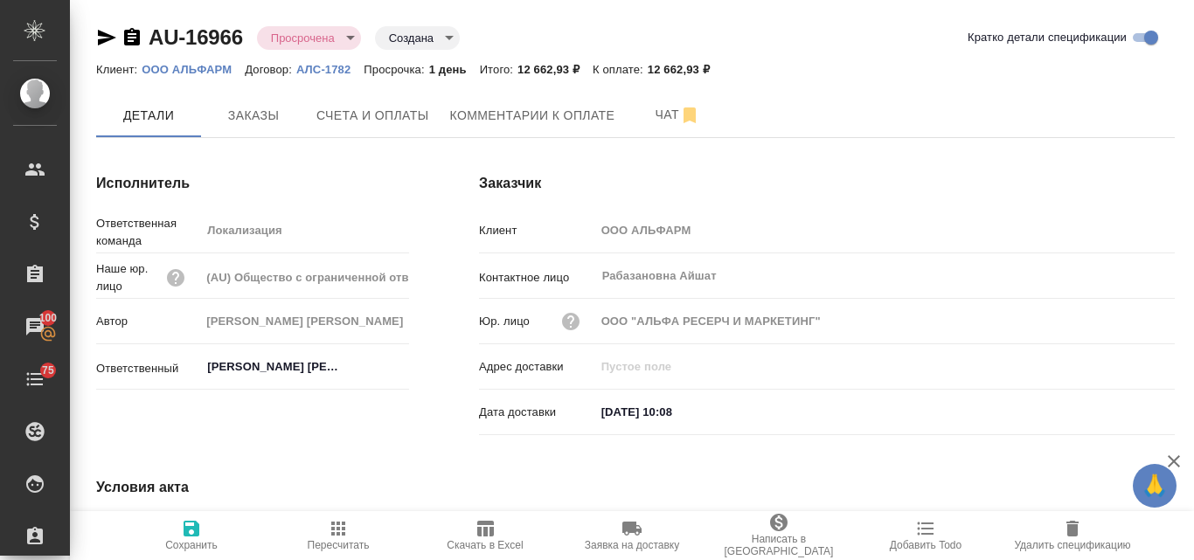
click at [215, 68] on p "ООО АЛЬФАРМ" at bounding box center [193, 69] width 103 height 13
click at [241, 116] on span "Заказы" at bounding box center [254, 116] width 84 height 22
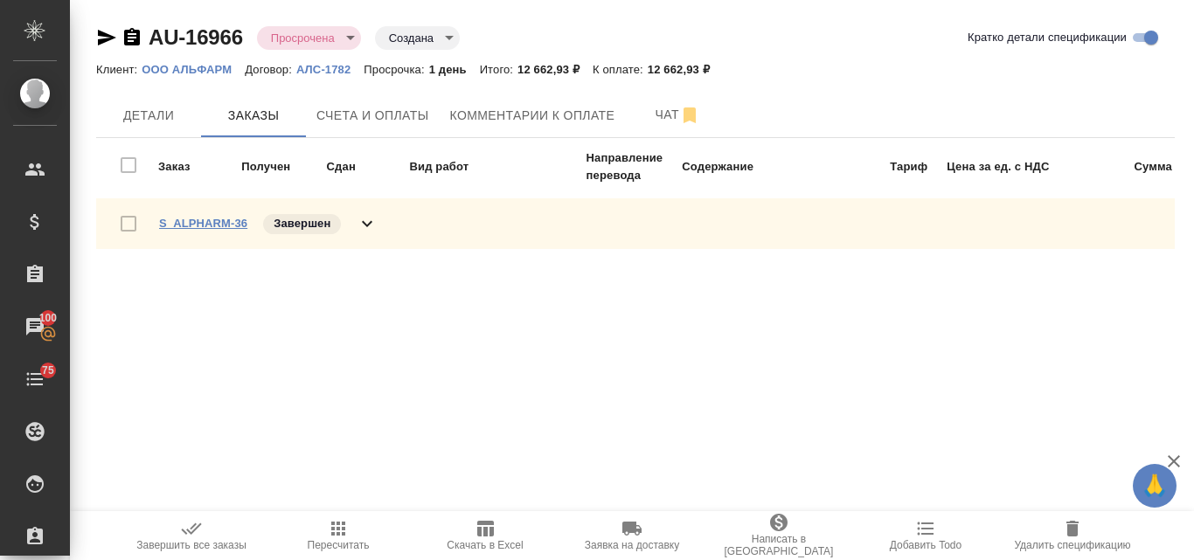
click at [206, 219] on link "S_ALPHARM-36" at bounding box center [203, 223] width 88 height 13
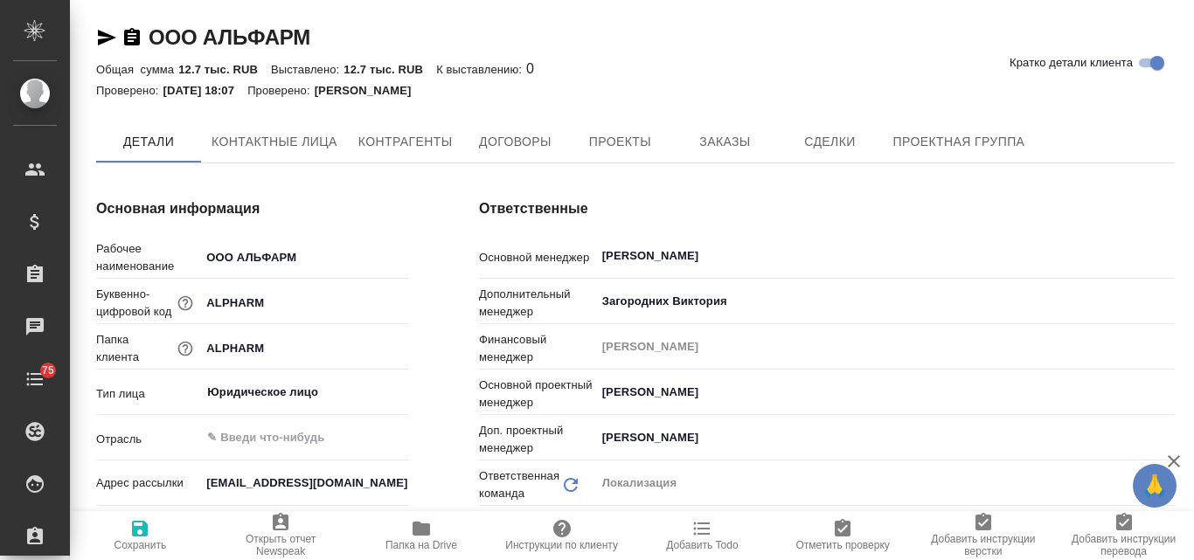
type textarea "x"
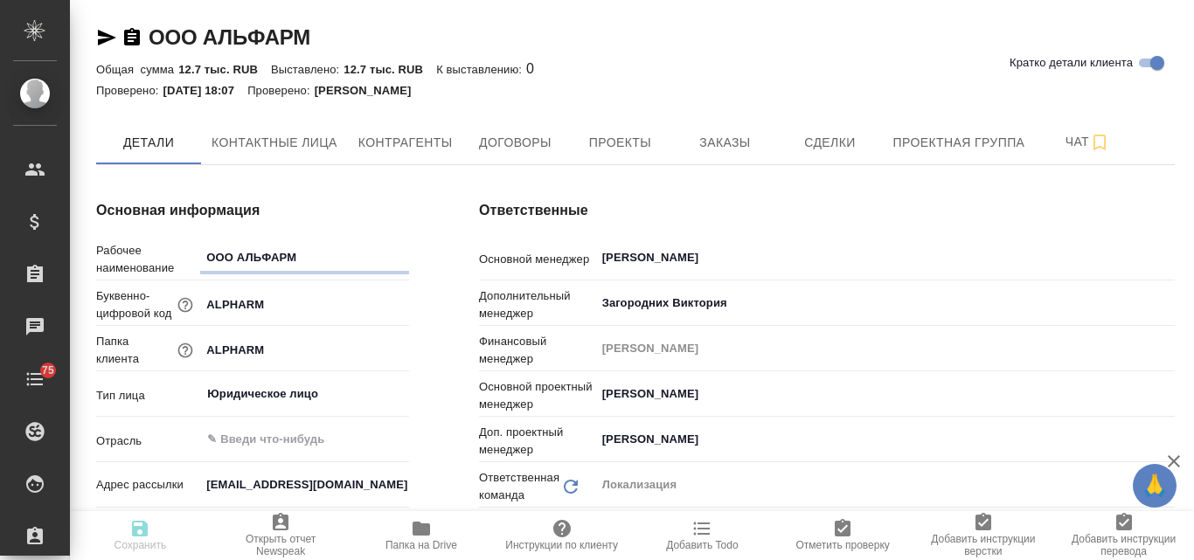
type textarea "x"
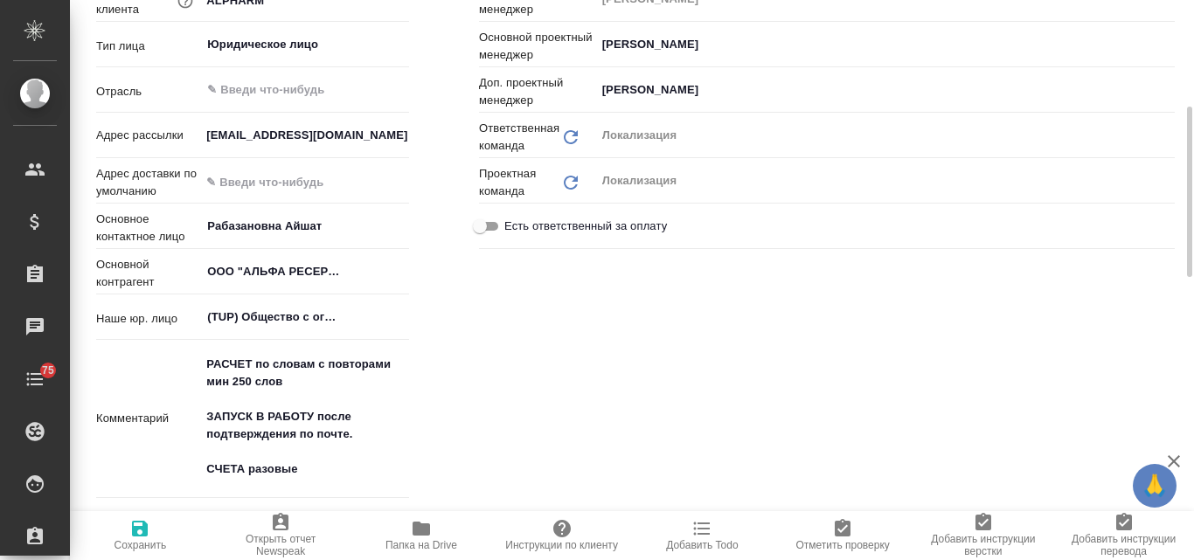
scroll to position [175, 0]
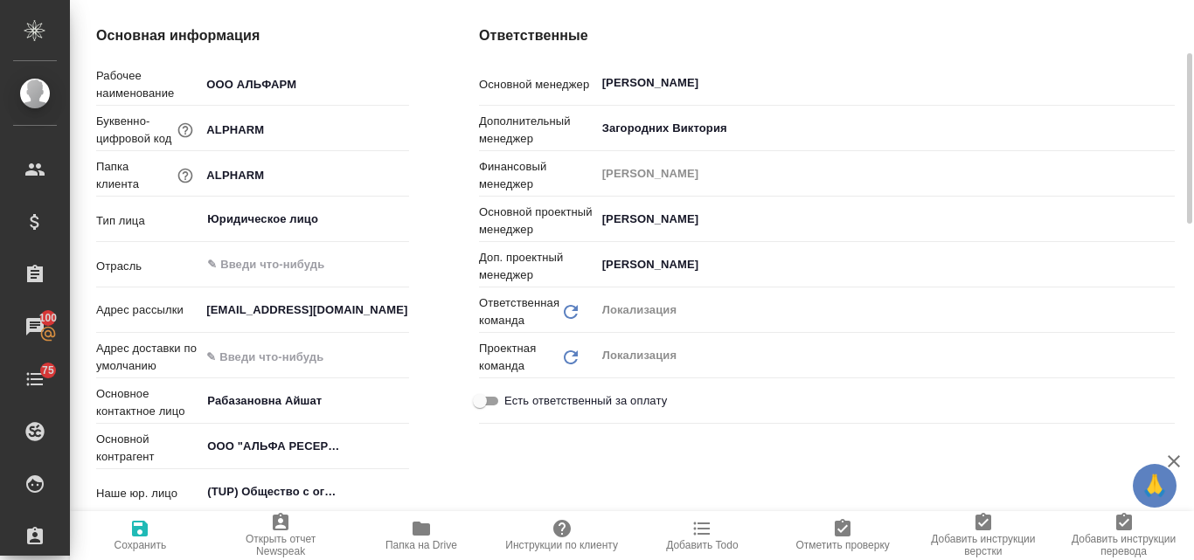
type textarea "x"
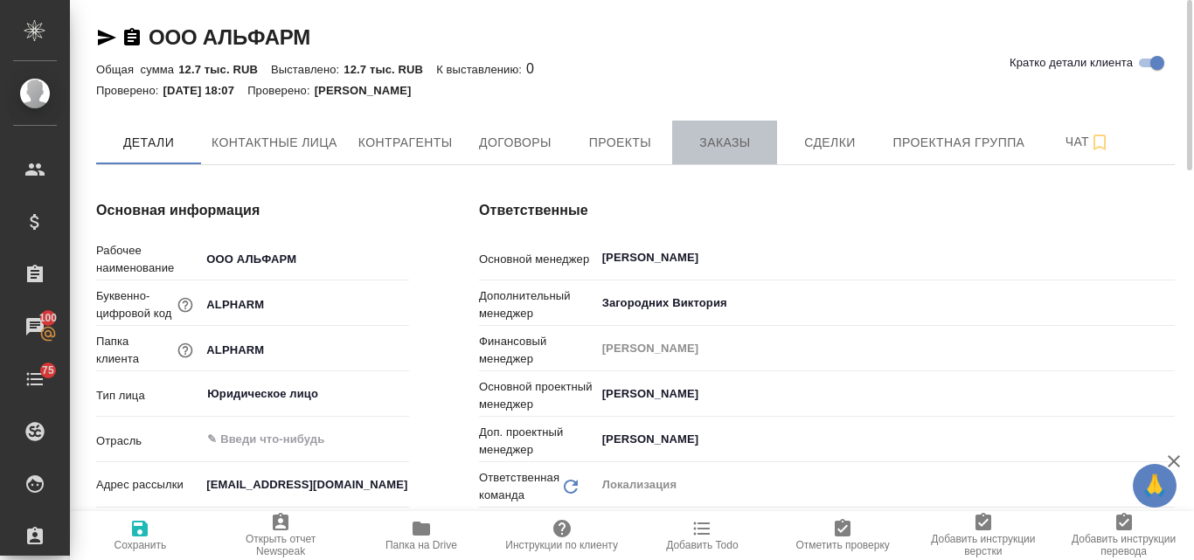
click at [713, 132] on span "Заказы" at bounding box center [725, 143] width 84 height 22
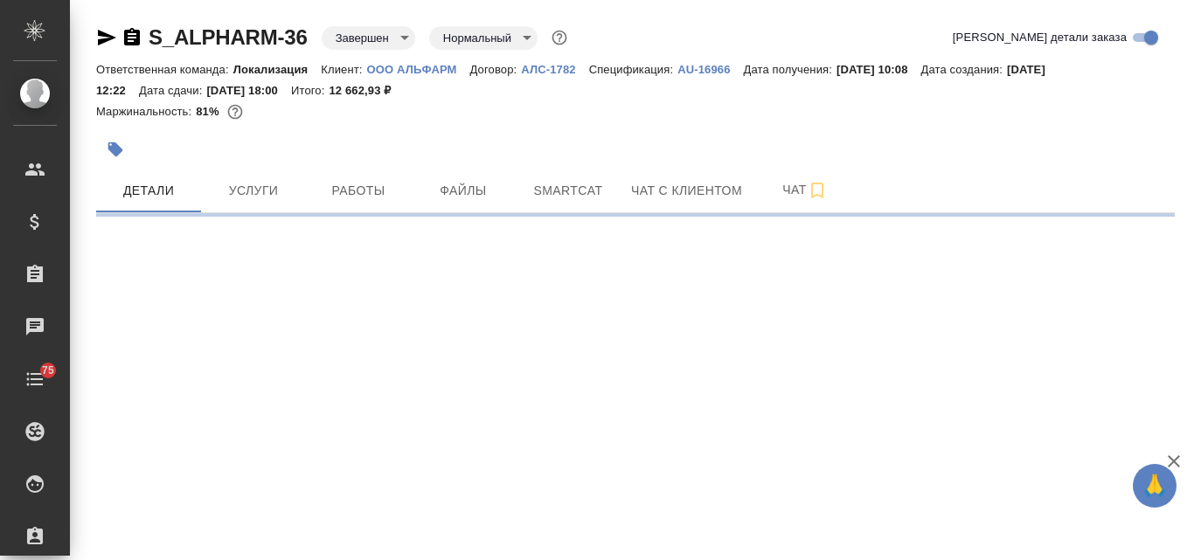
select select "RU"
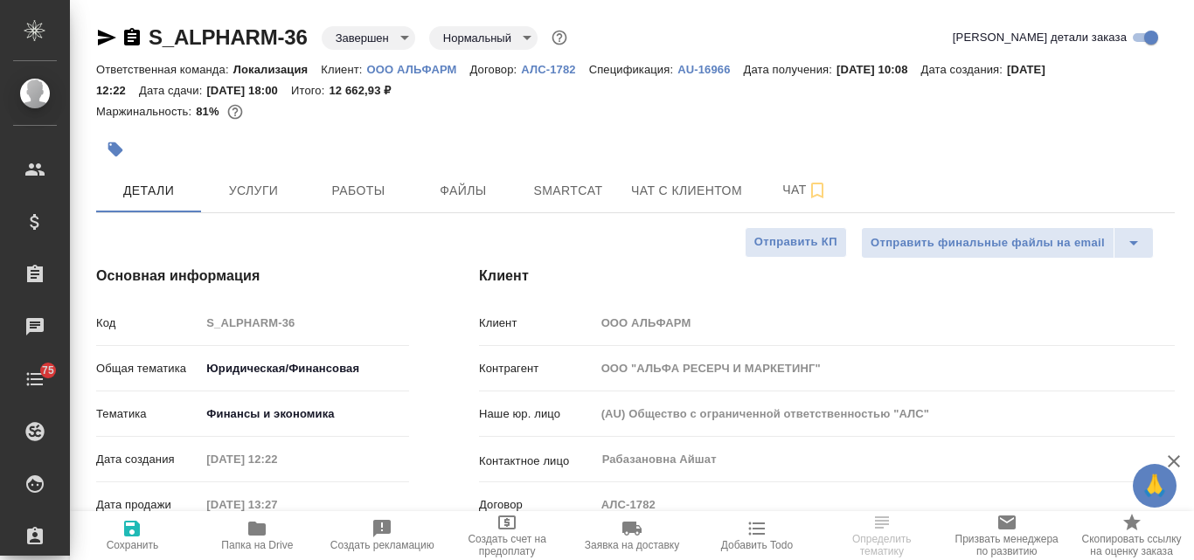
type textarea "x"
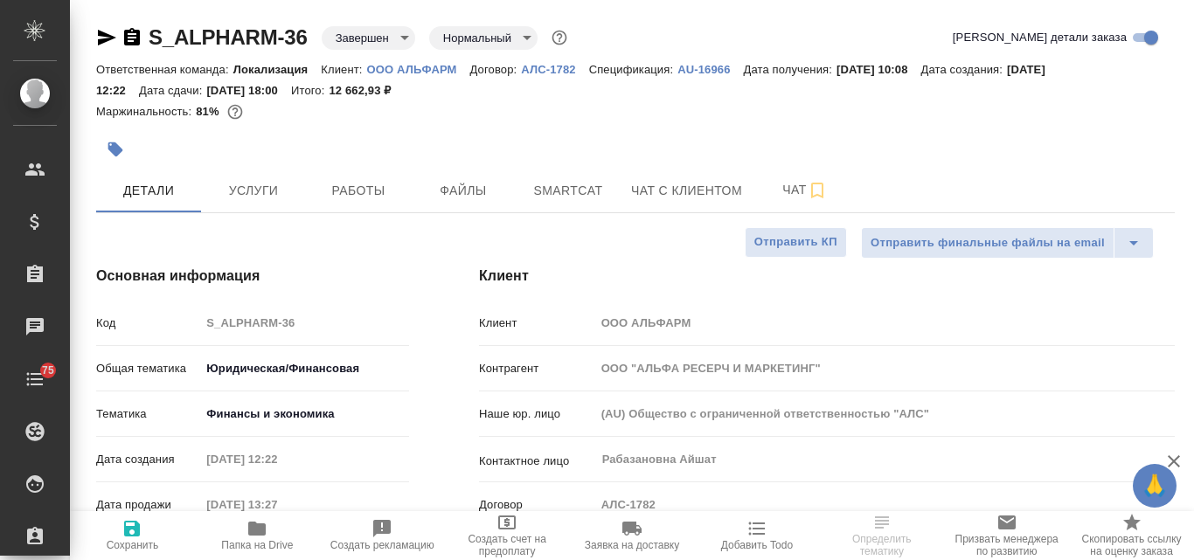
type textarea "x"
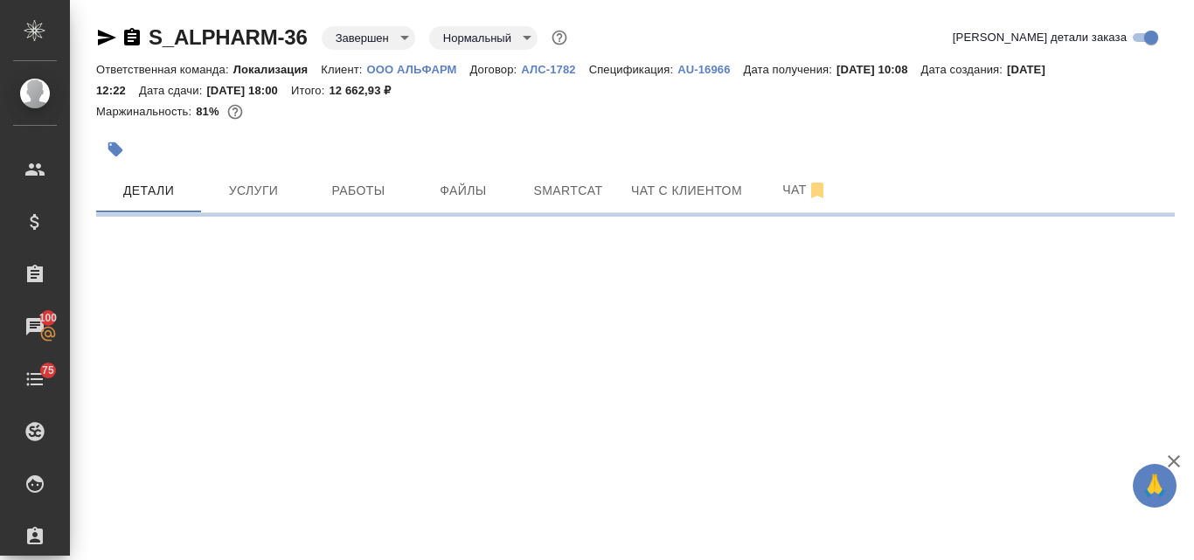
select select "RU"
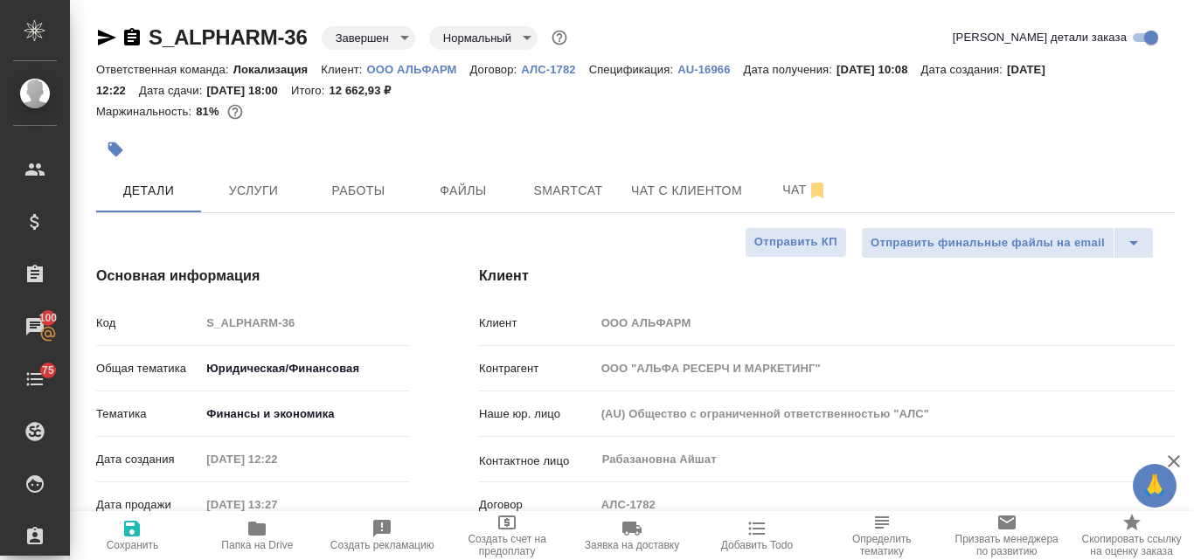
type textarea "x"
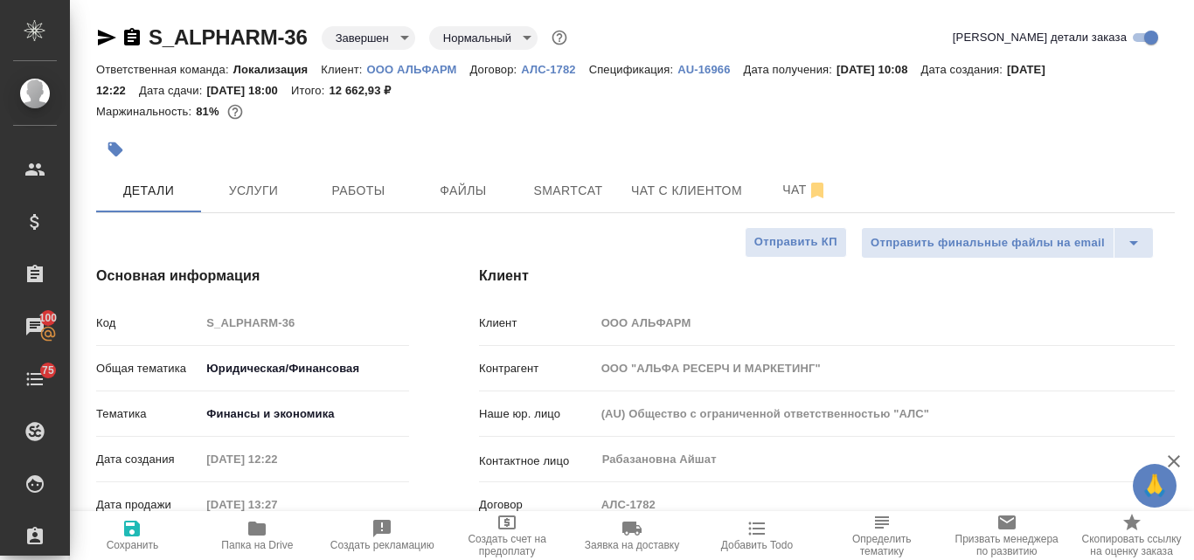
type textarea "x"
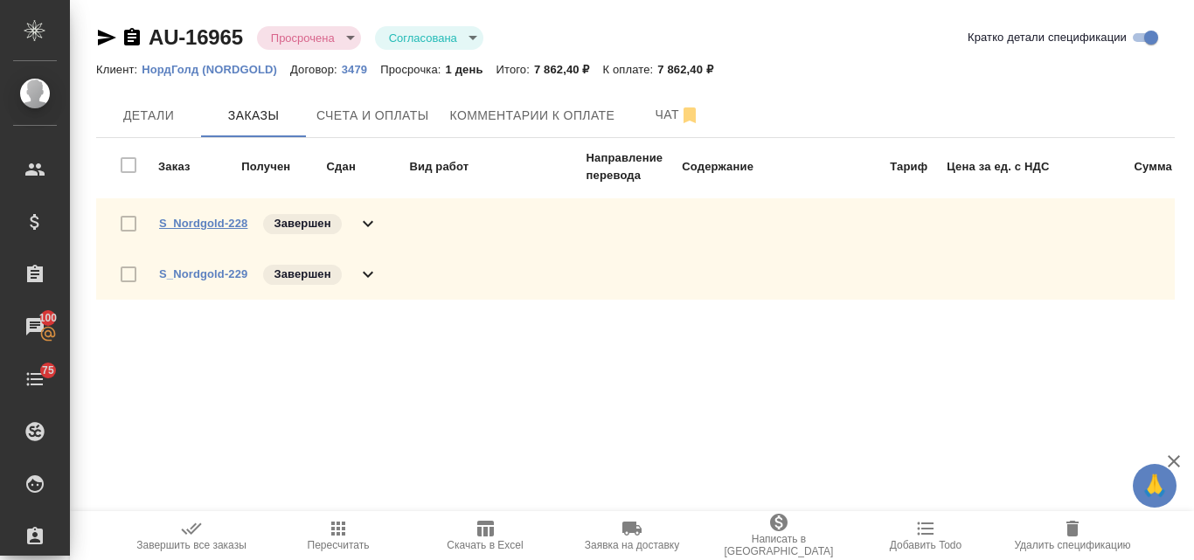
click at [198, 226] on link "S_Nordgold-228" at bounding box center [203, 223] width 88 height 13
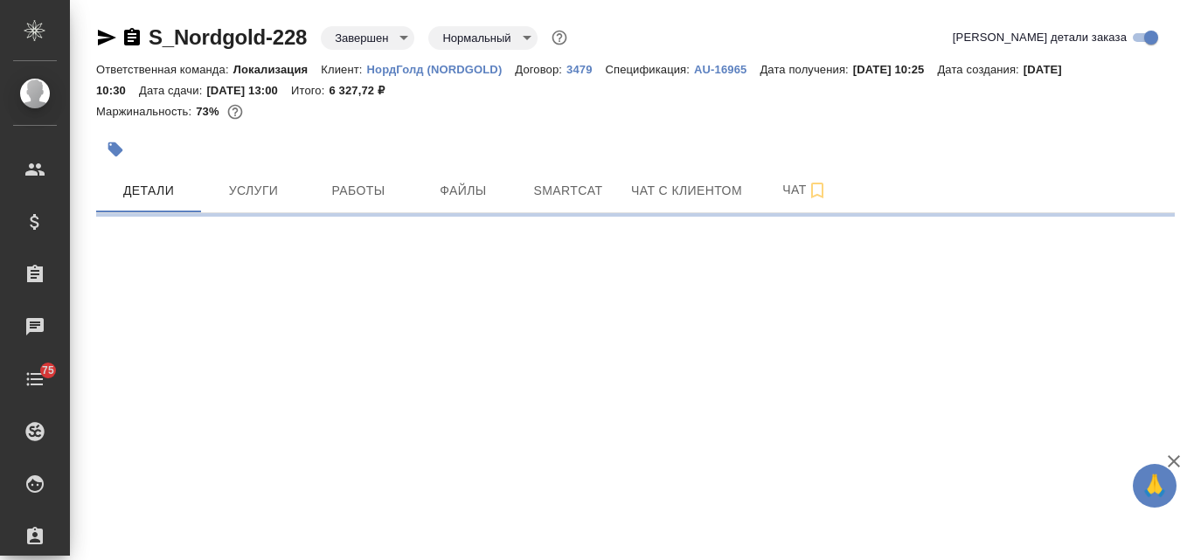
select select "RU"
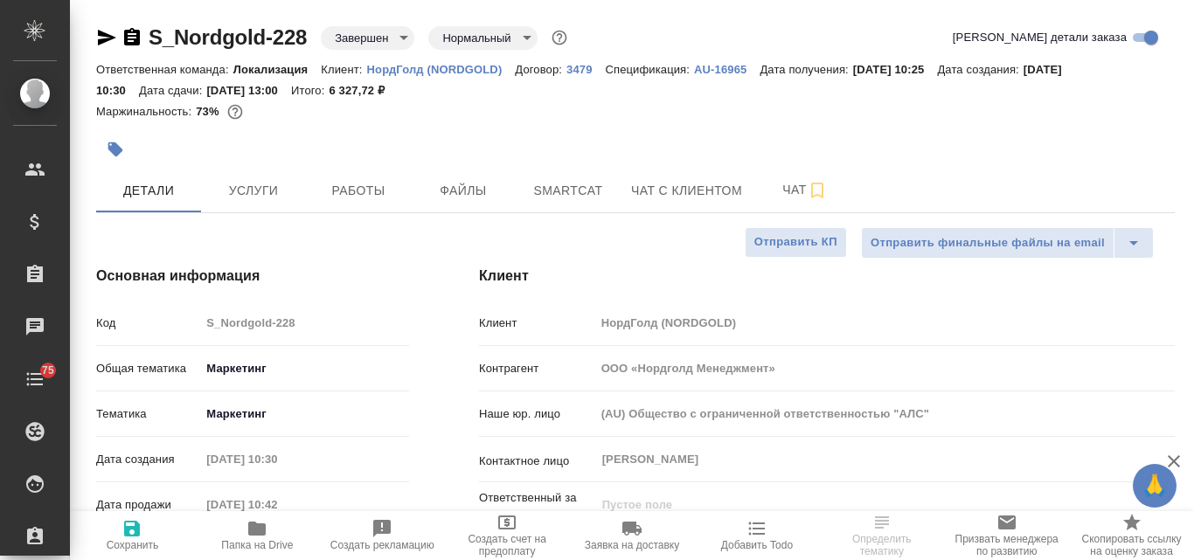
type textarea "x"
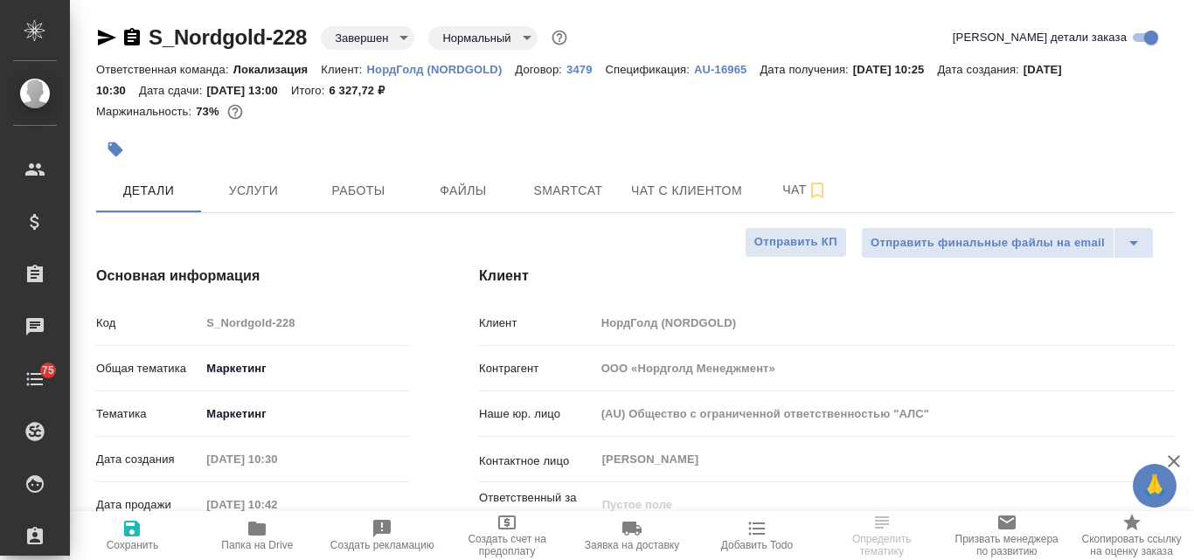
type textarea "x"
type input "Муталимов Марк"
type input "Сеитов Павел"
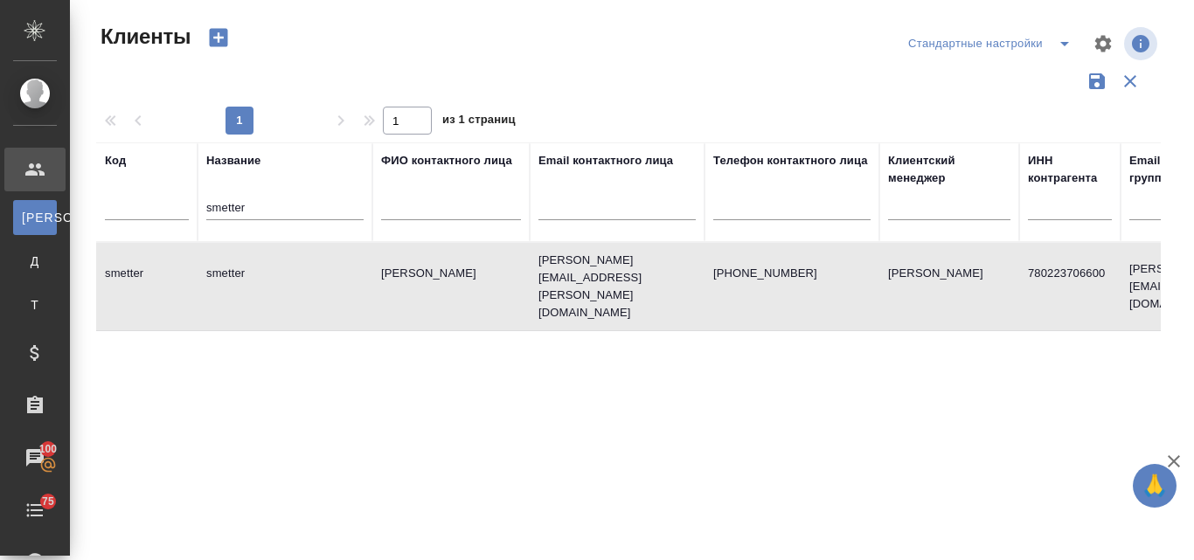
select select "RU"
drag, startPoint x: 253, startPoint y: 206, endPoint x: 191, endPoint y: 205, distance: 62.1
click at [191, 205] on tr "Код Название smetter ФИО контактного лица Email контактного лица Телефон контак…" at bounding box center [757, 193] width 1322 height 100
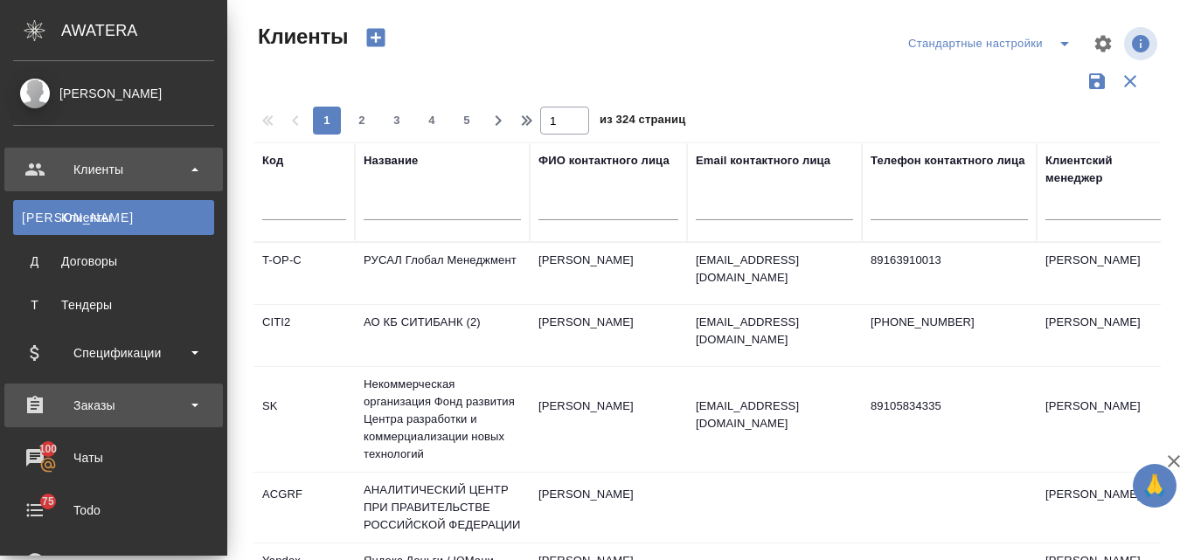
click at [108, 406] on div "Заказы" at bounding box center [113, 406] width 201 height 26
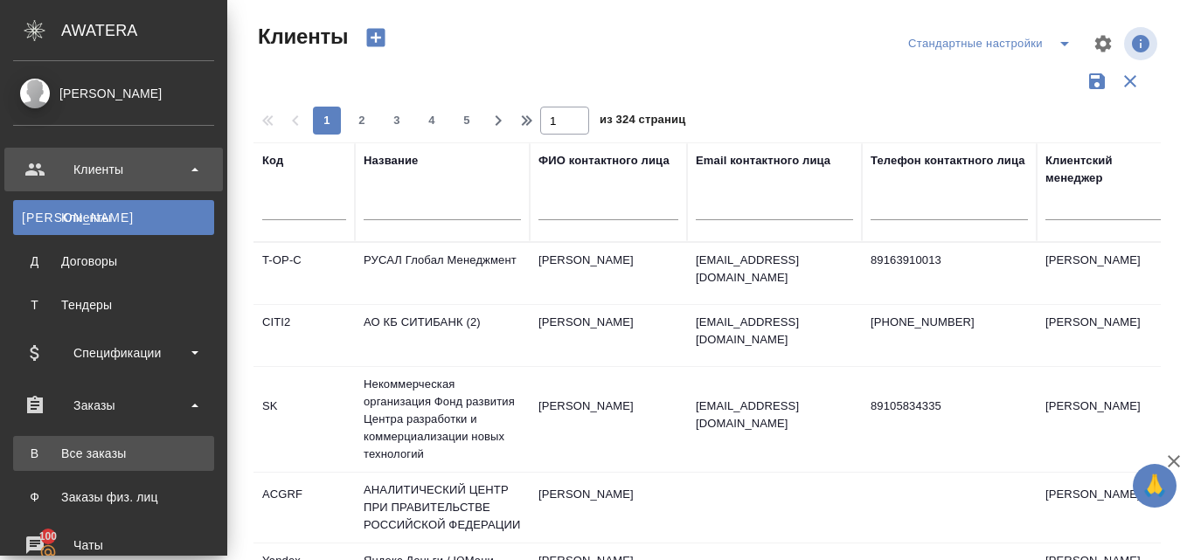
click at [115, 442] on link "В Все заказы" at bounding box center [113, 453] width 201 height 35
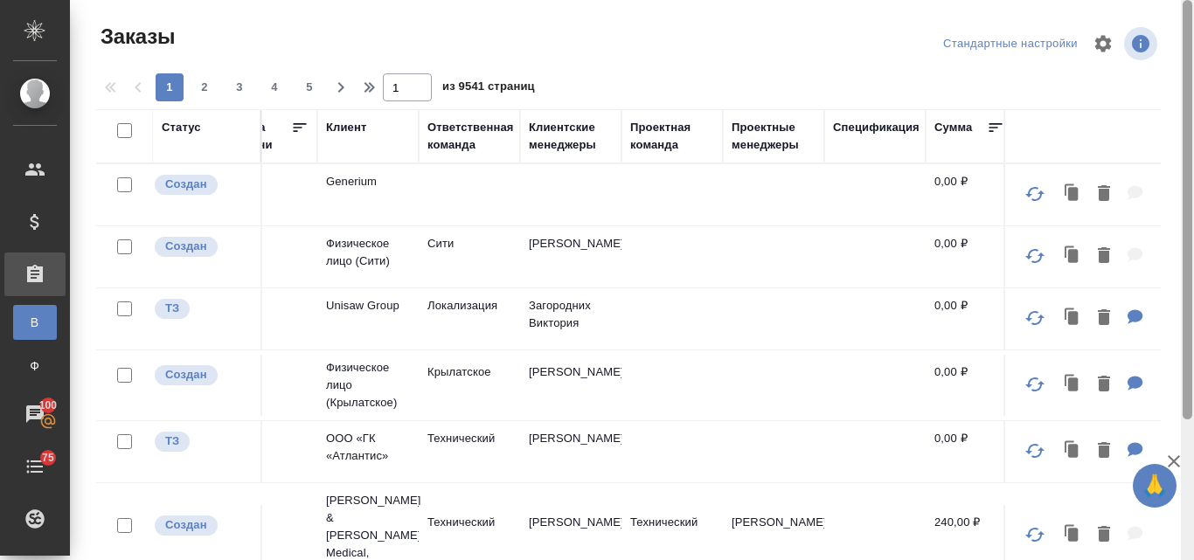
drag, startPoint x: 1185, startPoint y: 293, endPoint x: 1165, endPoint y: 3, distance: 290.9
click at [1165, 3] on div "Заказы Стандартные настройки 1 2 3 4 5 1 из 9541 страниц Статус Статус оплаты Д…" at bounding box center [632, 280] width 1124 height 560
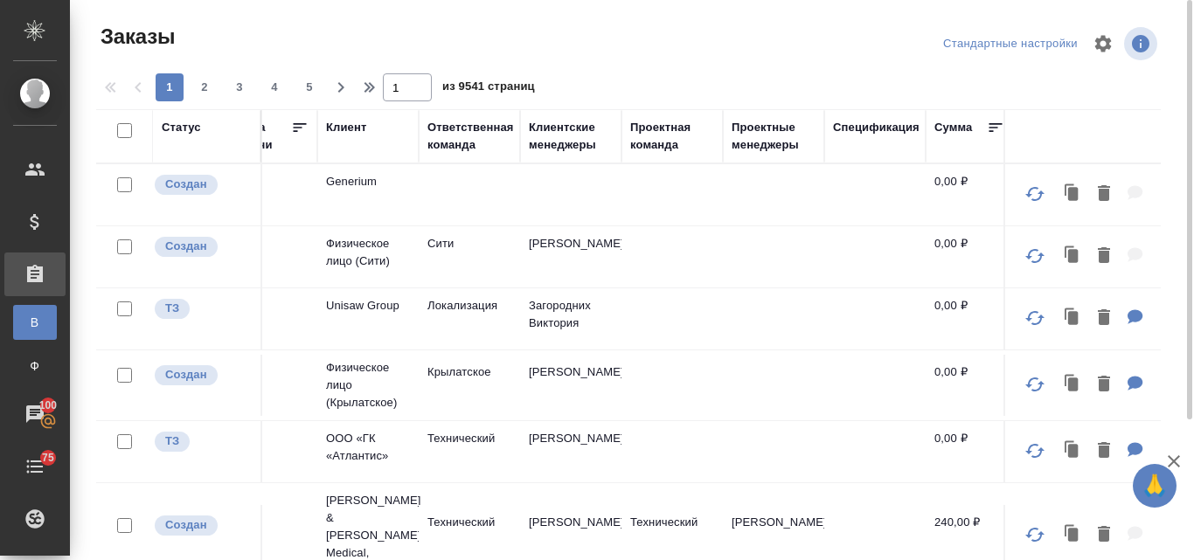
click at [560, 140] on div "Клиентские менеджеры" at bounding box center [571, 136] width 84 height 35
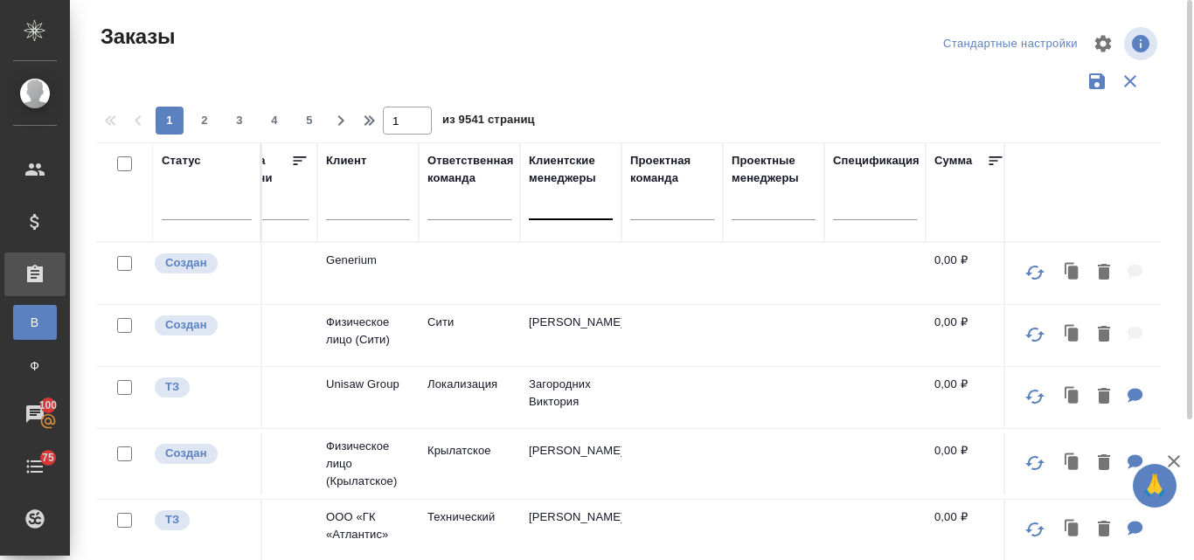
click at [560, 204] on div at bounding box center [571, 202] width 84 height 25
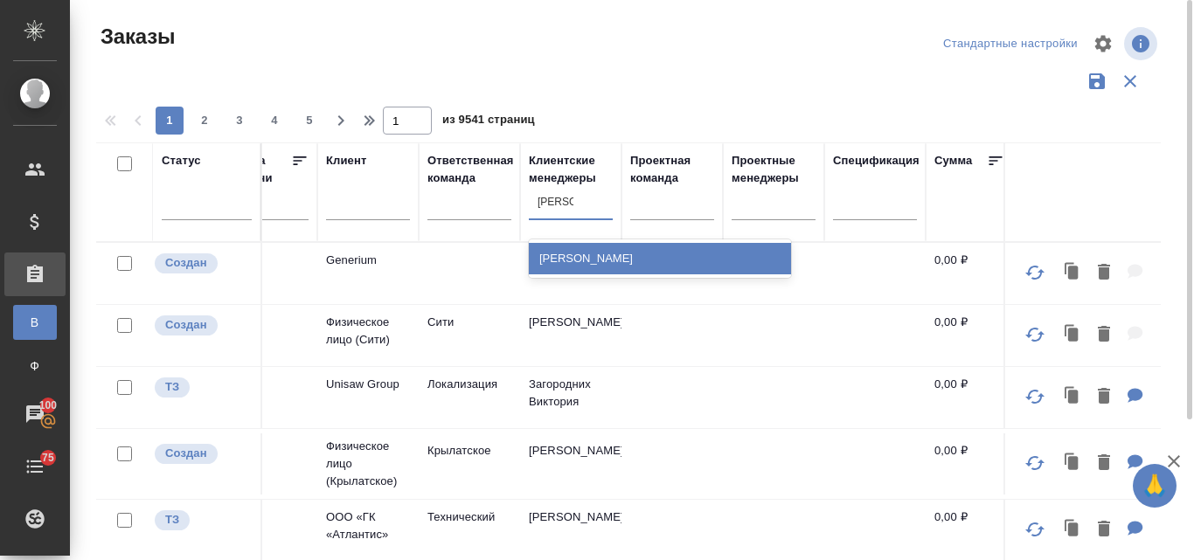
type input "валяева"
click at [570, 261] on div "[PERSON_NAME]" at bounding box center [660, 258] width 262 height 31
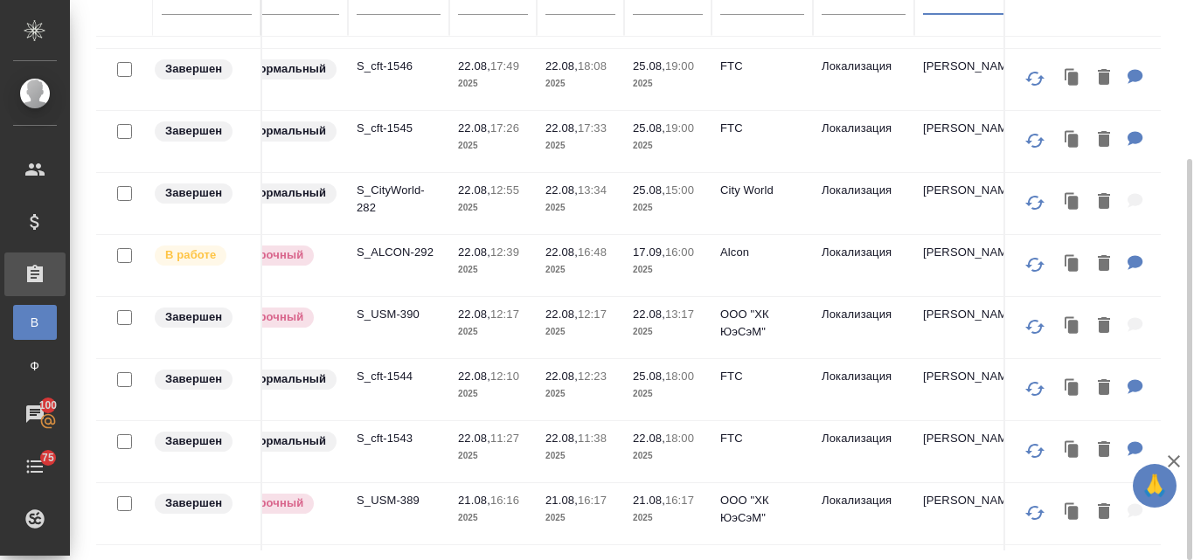
scroll to position [175, 0]
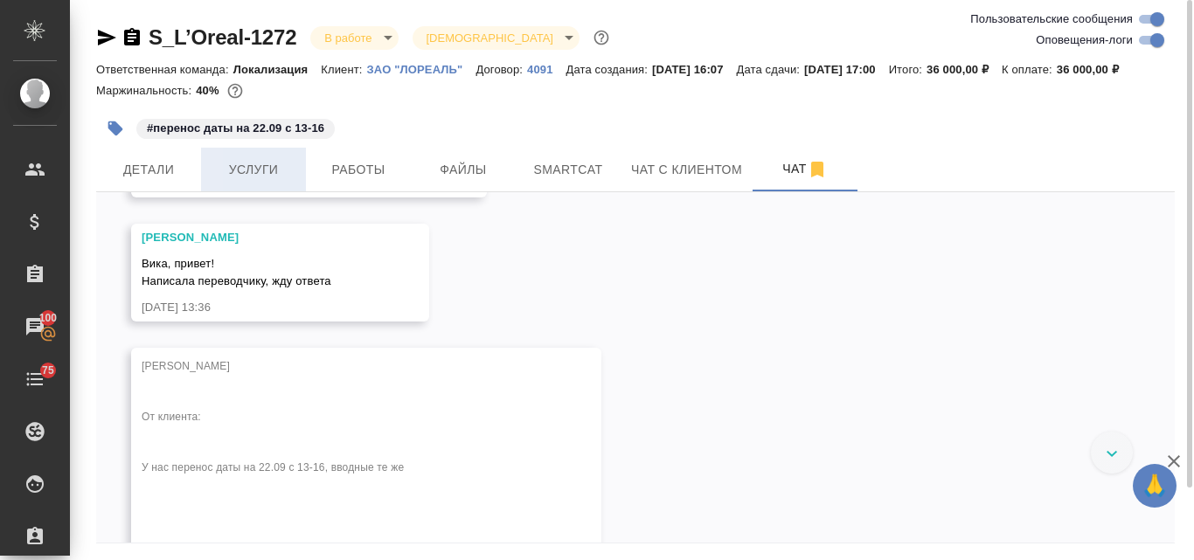
scroll to position [4196, 0]
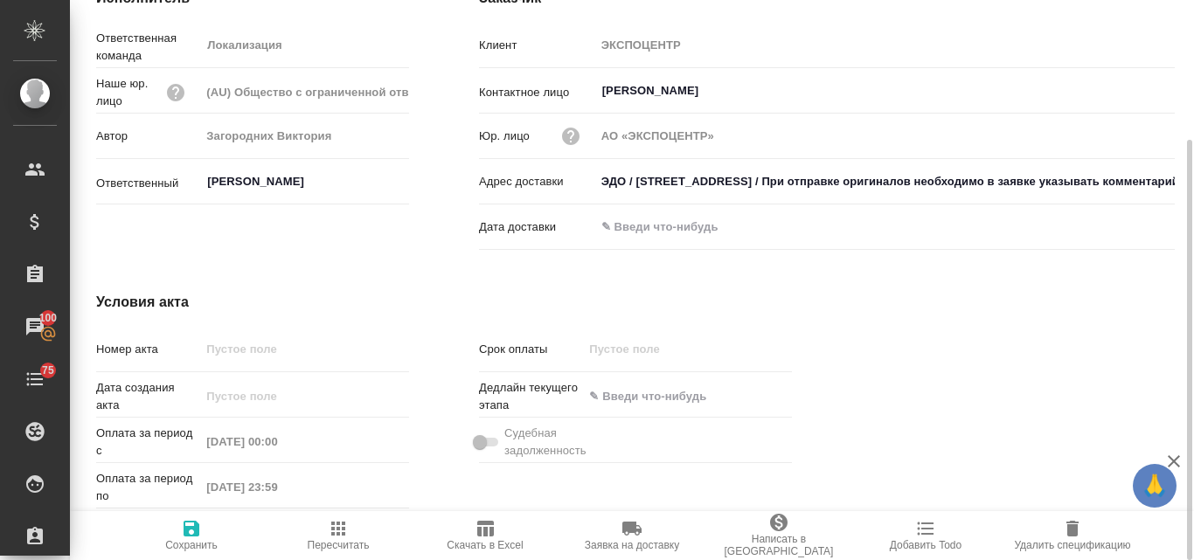
scroll to position [10, 0]
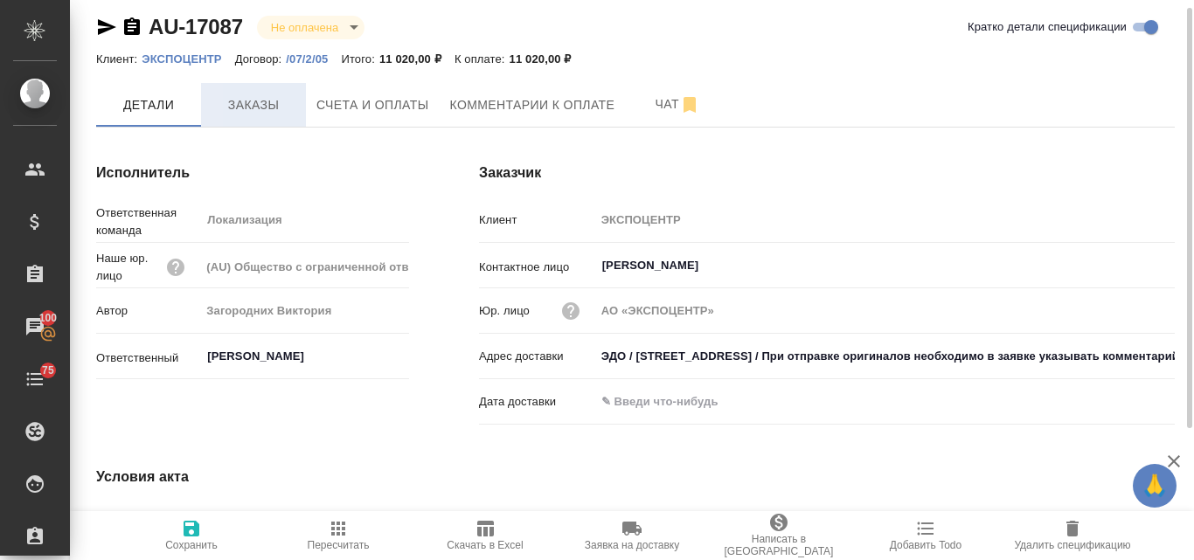
click at [237, 97] on span "Заказы" at bounding box center [254, 105] width 84 height 22
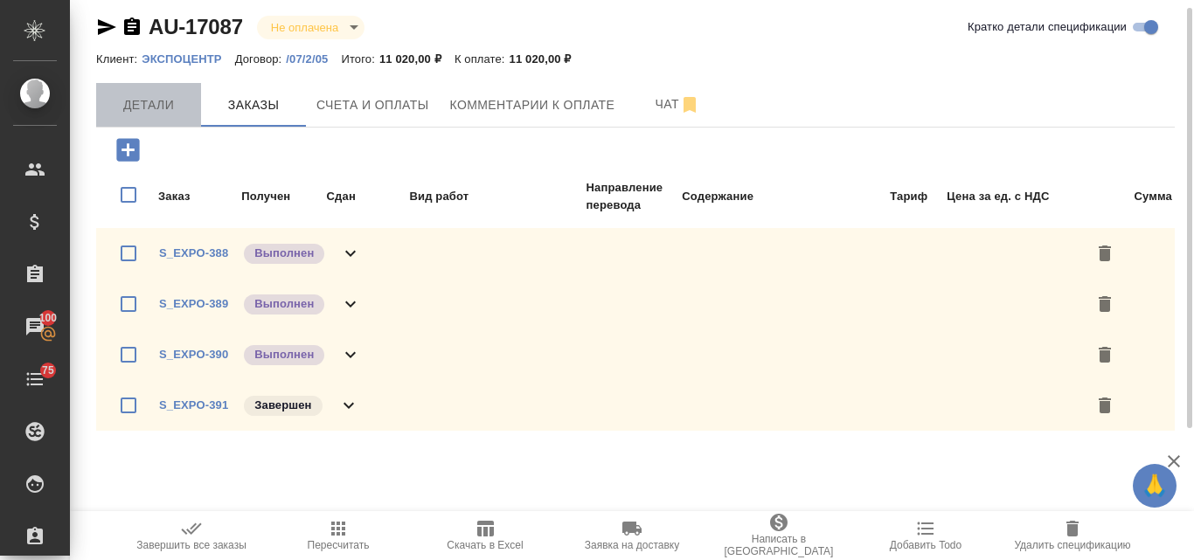
click at [157, 103] on span "Детали" at bounding box center [149, 105] width 84 height 22
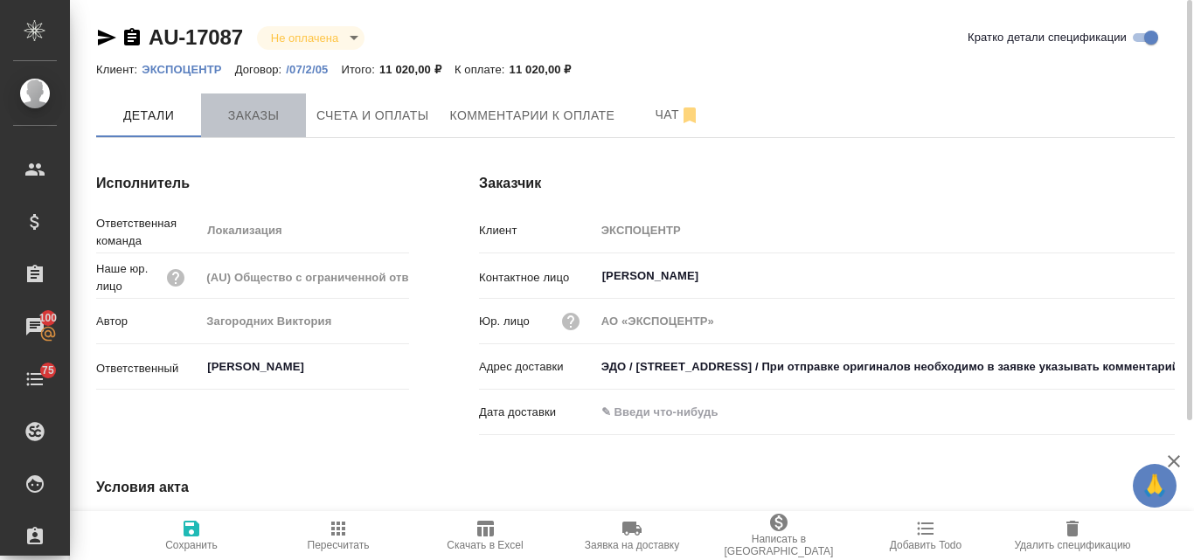
click at [272, 118] on span "Заказы" at bounding box center [254, 116] width 84 height 22
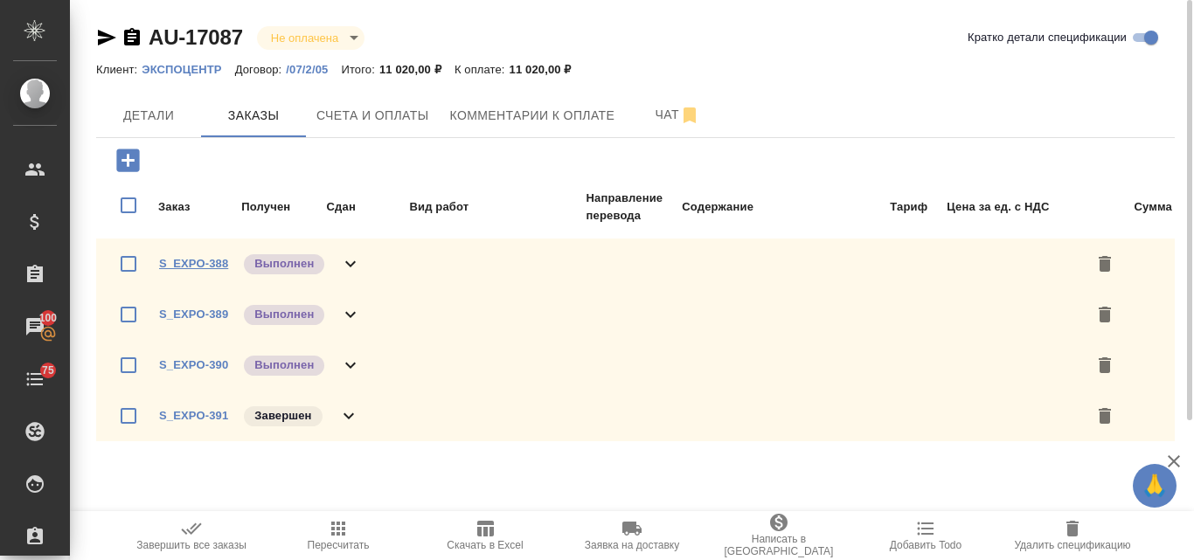
click at [191, 261] on link "S_EXPO-388" at bounding box center [193, 263] width 69 height 13
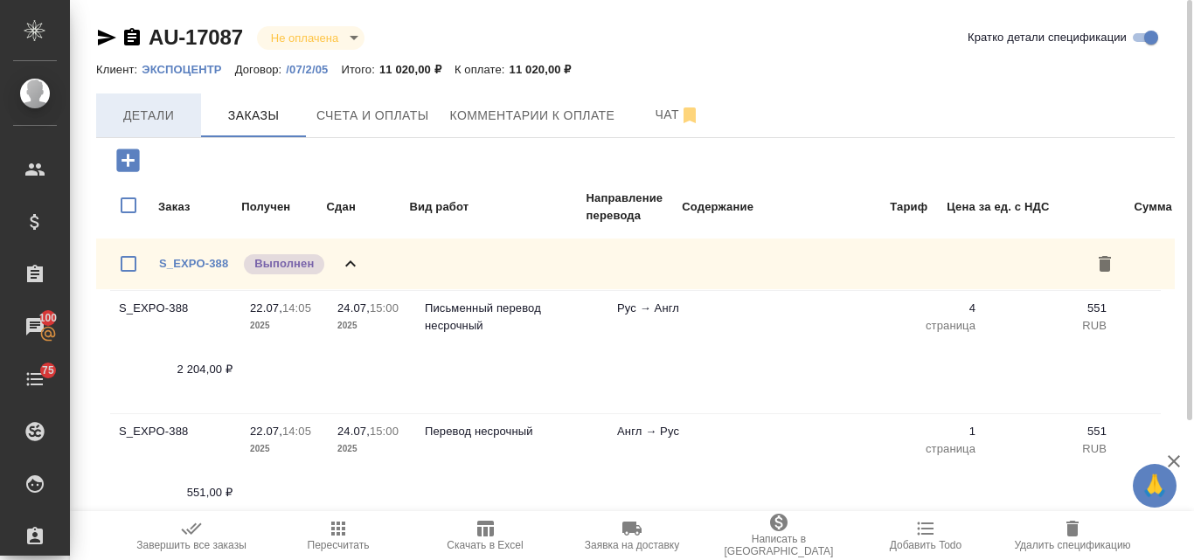
click at [139, 102] on button "Детали" at bounding box center [148, 116] width 105 height 44
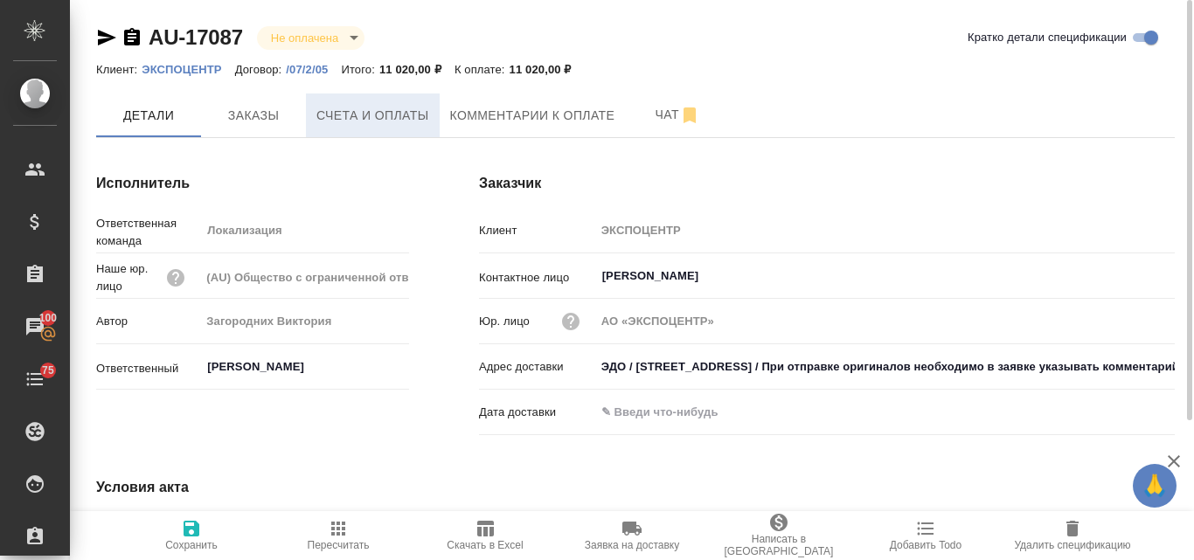
click at [351, 103] on button "Счета и оплаты" at bounding box center [373, 116] width 134 height 44
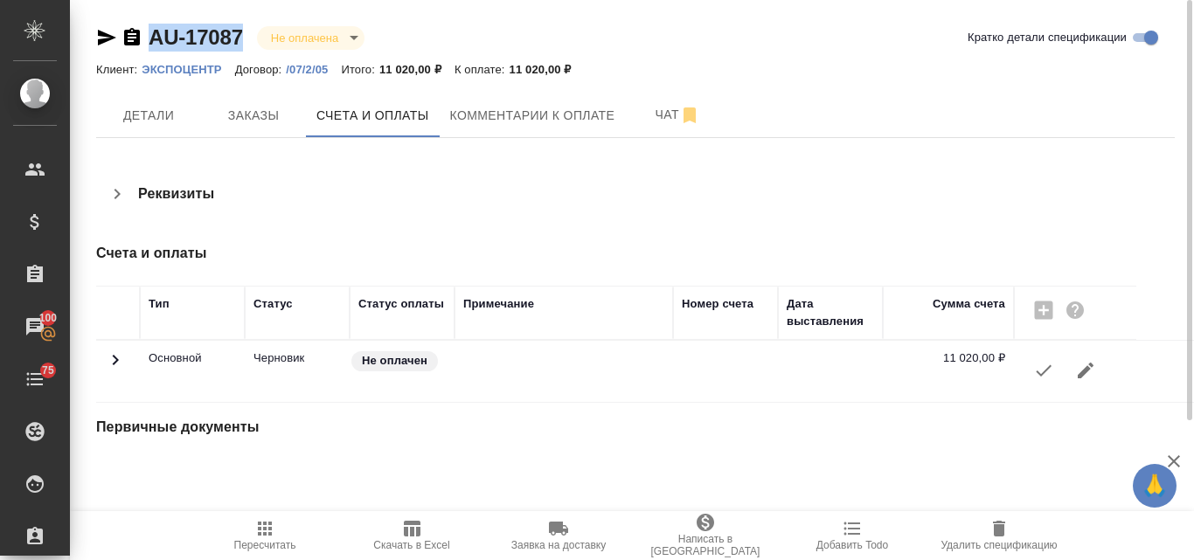
drag, startPoint x: 245, startPoint y: 34, endPoint x: 135, endPoint y: 38, distance: 110.2
click at [135, 38] on div "AU-17087 Не оплачена notPayed" at bounding box center [237, 38] width 282 height 28
copy link "AU-17087"
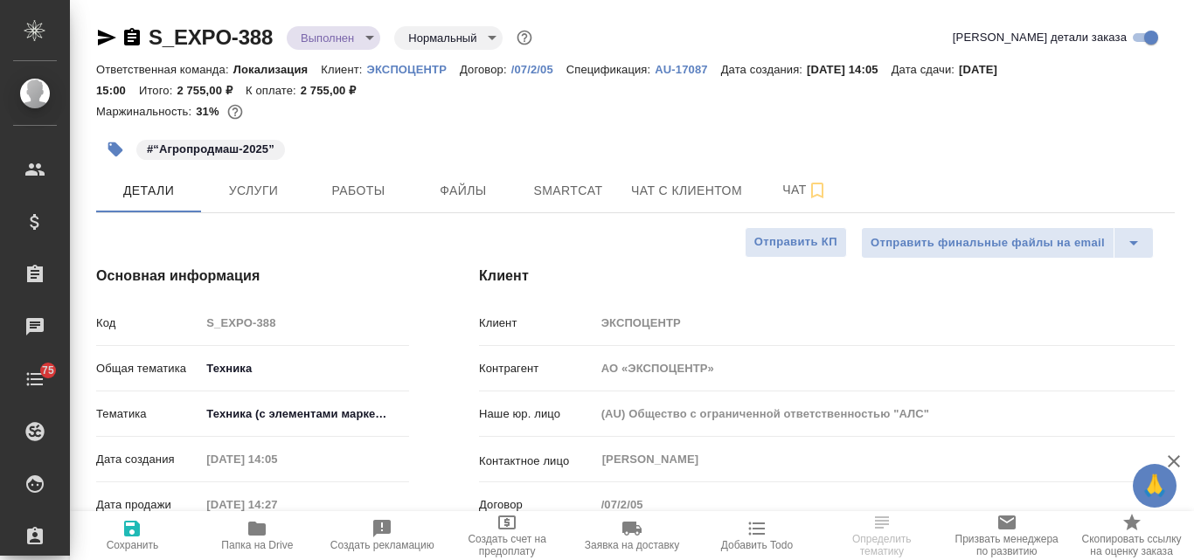
select select "RU"
type textarea "x"
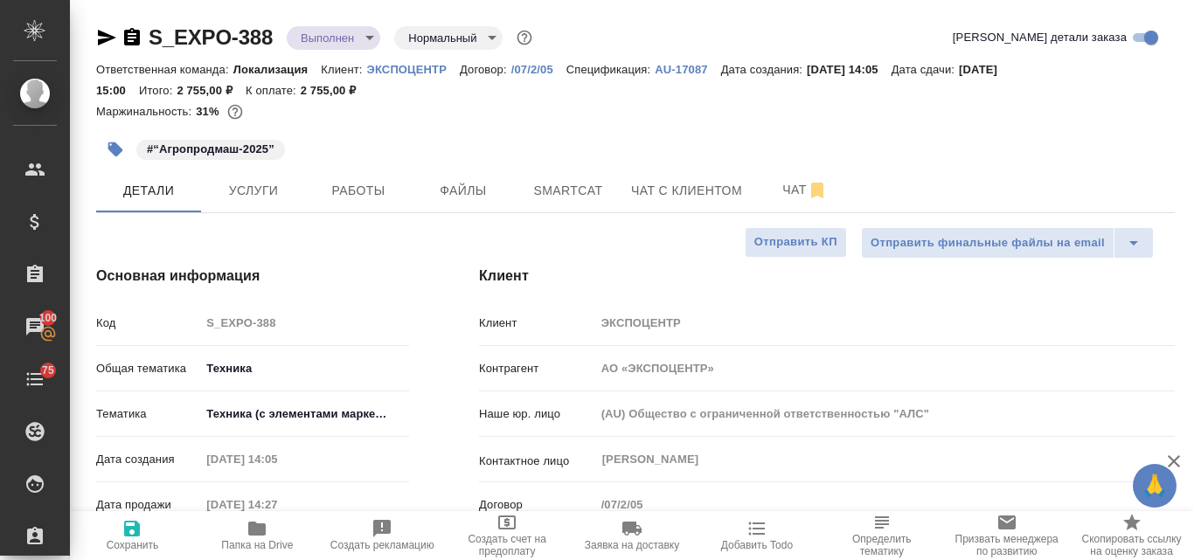
type textarea "x"
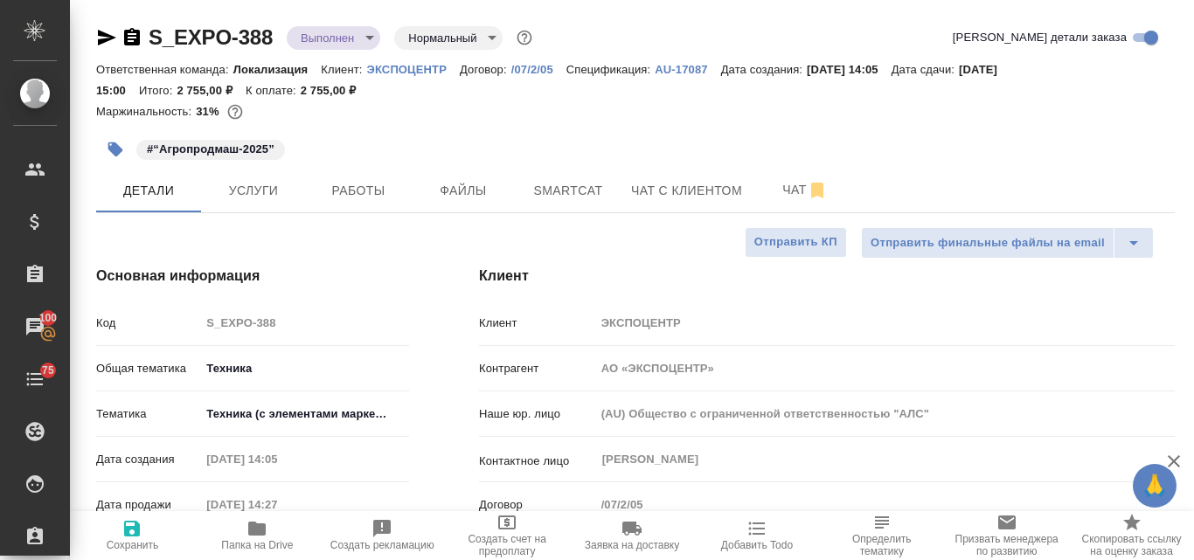
type textarea "x"
